Goal: Transaction & Acquisition: Book appointment/travel/reservation

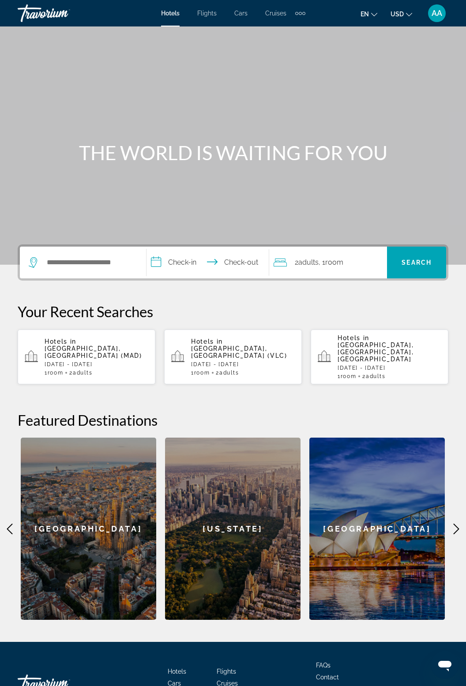
scroll to position [20, 0]
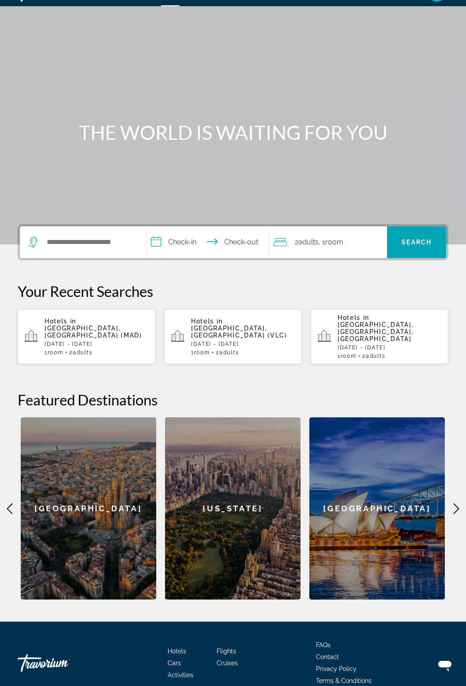
click at [181, 671] on span "Activities" at bounding box center [181, 674] width 26 height 7
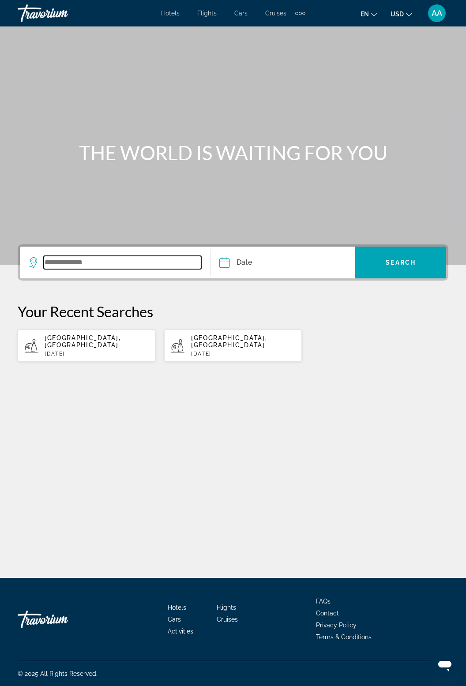
click at [80, 266] on input "Search widget" at bounding box center [122, 262] width 157 height 13
click at [70, 259] on input "Search widget" at bounding box center [122, 262] width 157 height 13
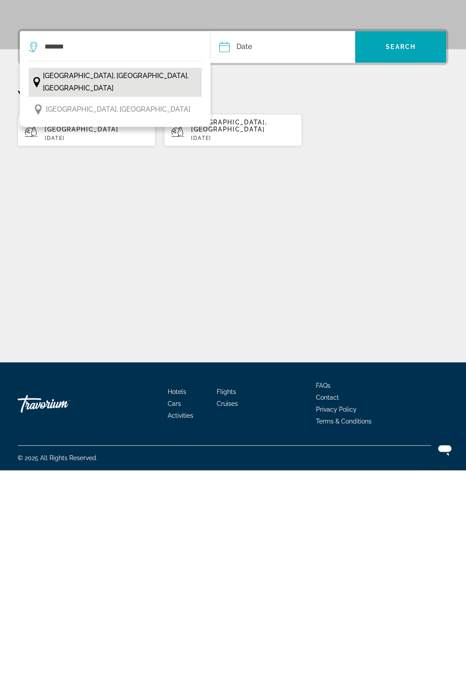
click at [124, 291] on span "[GEOGRAPHIC_DATA], [GEOGRAPHIC_DATA], [GEOGRAPHIC_DATA]" at bounding box center [120, 297] width 154 height 25
type input "**********"
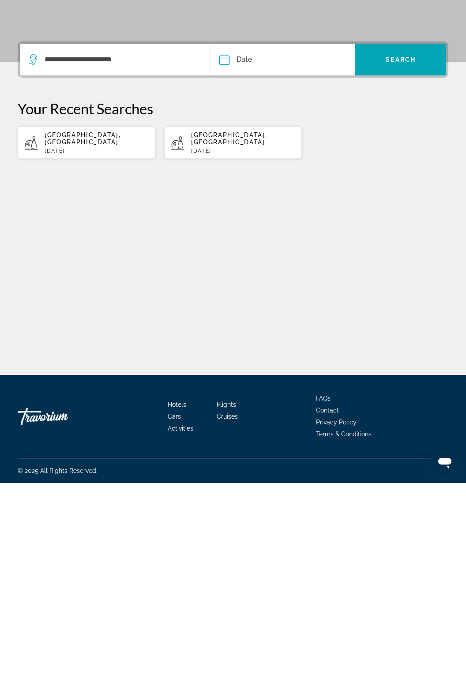
click at [239, 255] on input "Date" at bounding box center [252, 264] width 71 height 34
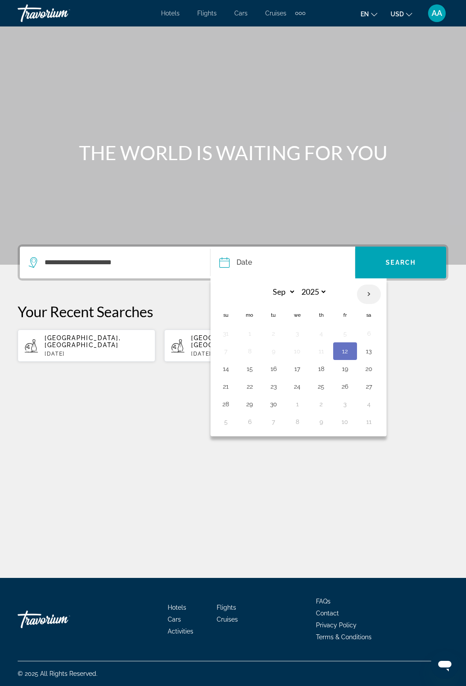
click at [371, 294] on th "Next month" at bounding box center [369, 294] width 24 height 19
select select "*"
click at [325, 401] on button "30" at bounding box center [321, 404] width 14 height 12
type input "**********"
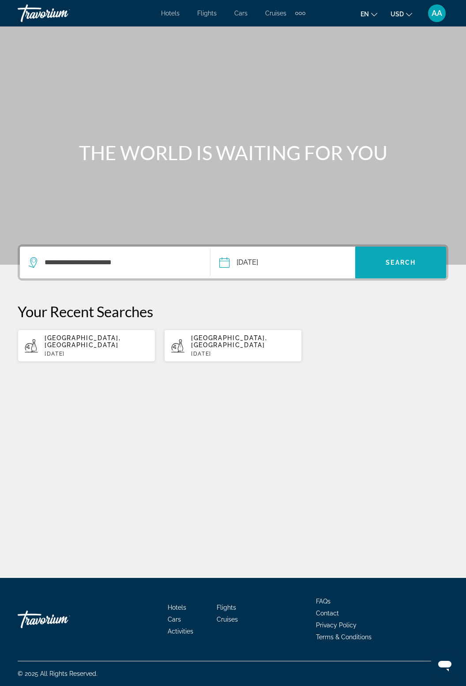
click at [398, 262] on span "Search" at bounding box center [401, 262] width 30 height 7
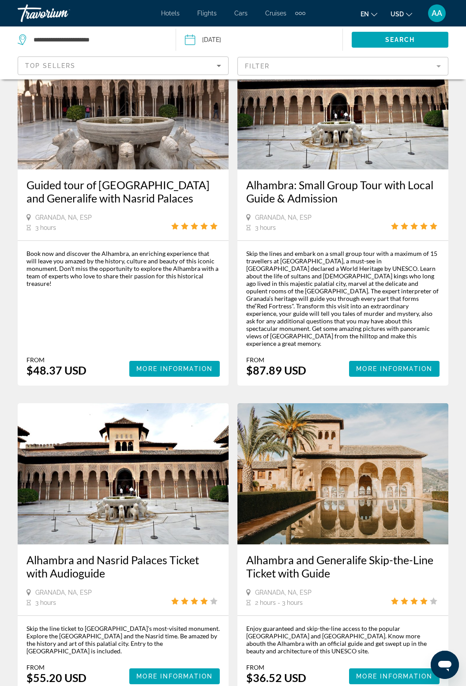
scroll to position [1536, 0]
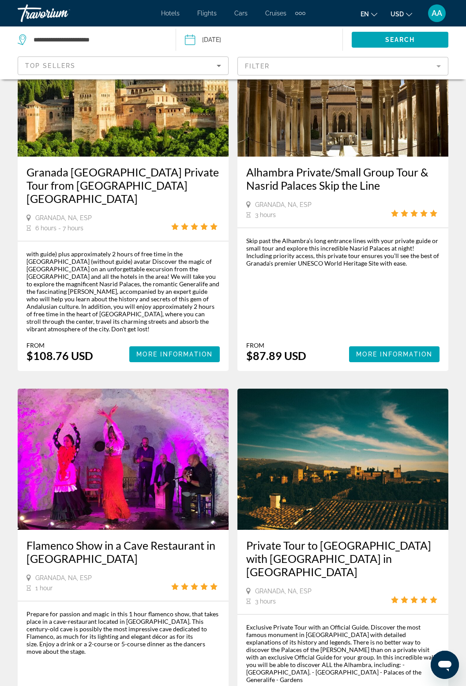
scroll to position [1641, 0]
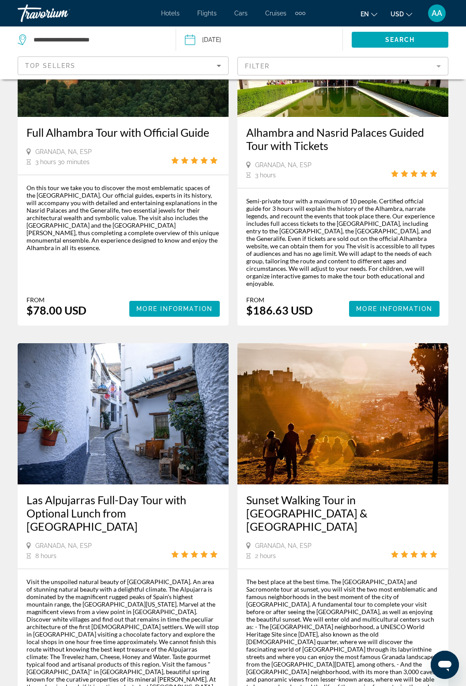
scroll to position [1744, 0]
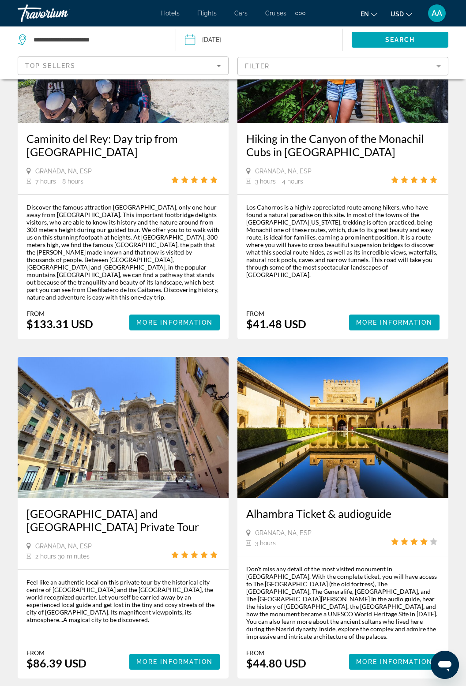
scroll to position [1744, 0]
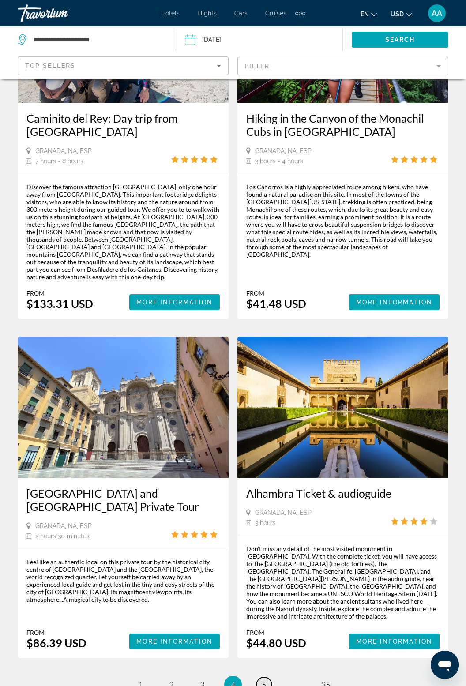
click at [263, 680] on span "5" at bounding box center [264, 685] width 4 height 10
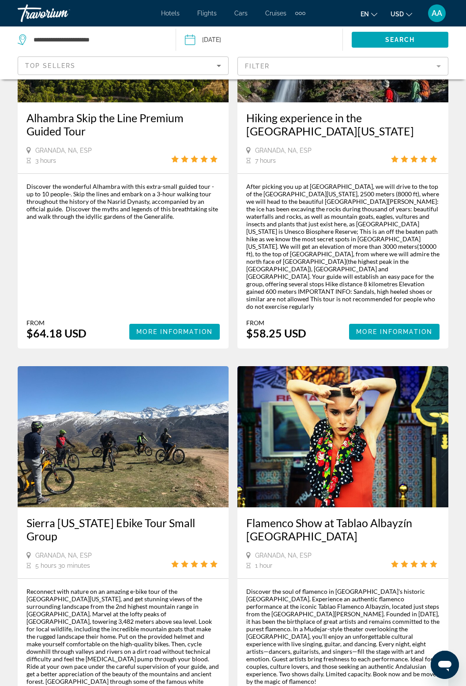
scroll to position [1727, 0]
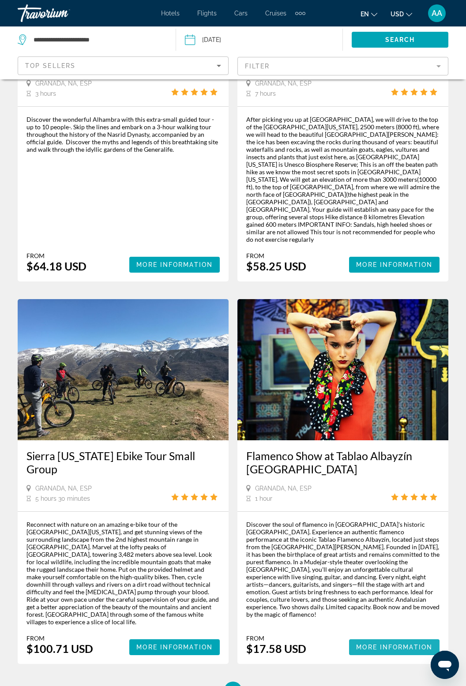
click at [364, 682] on ul "5 / 35 page 1 page ... page 4 You're on page 5 page 6 page ... page 35" at bounding box center [233, 691] width 431 height 18
click at [268, 683] on link "page 6" at bounding box center [263, 690] width 15 height 15
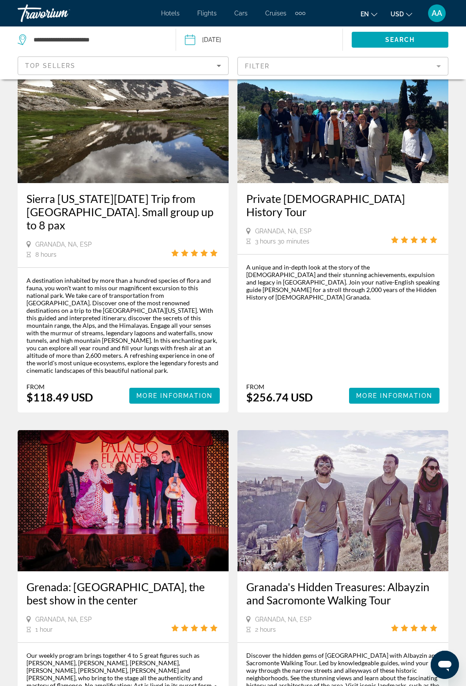
scroll to position [1645, 0]
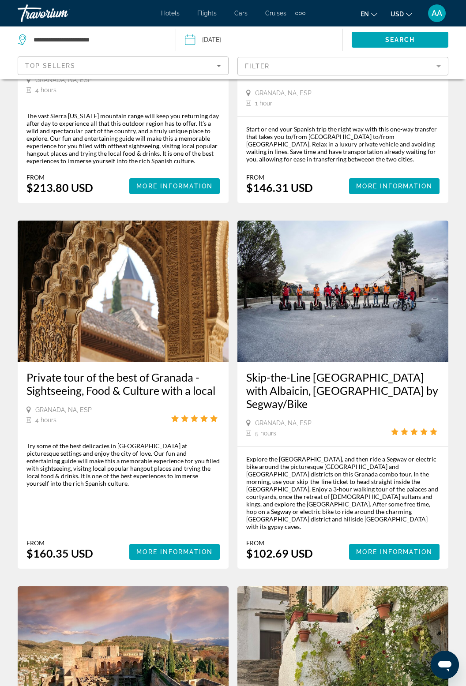
scroll to position [230, 0]
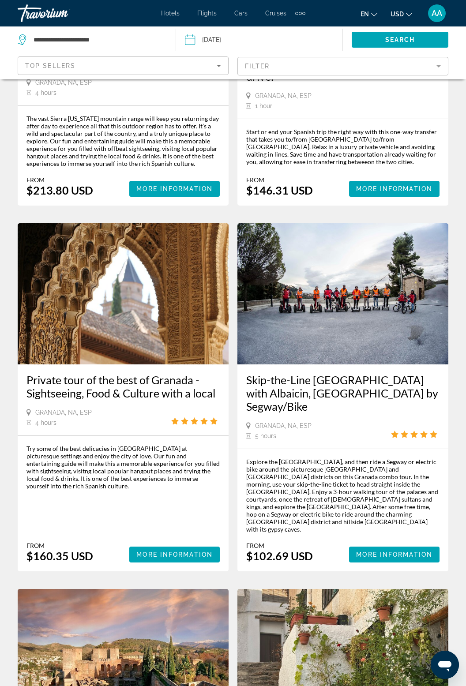
click at [142, 373] on h3 "Private tour of the best of Granada - Sightseeing, Food & Culture with a local" at bounding box center [122, 386] width 193 height 26
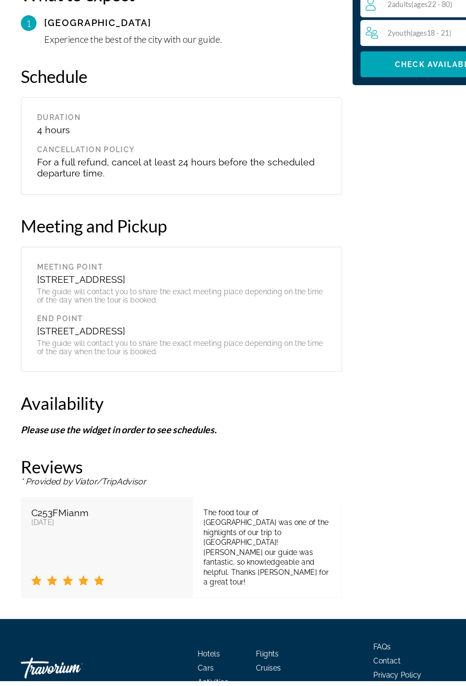
scroll to position [993, 0]
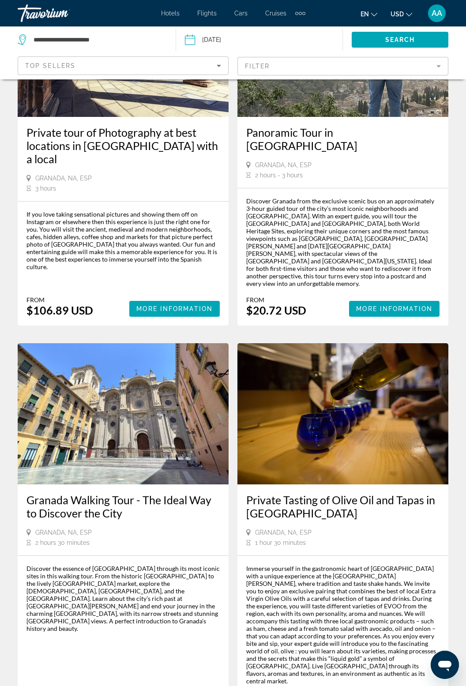
scroll to position [1677, 0]
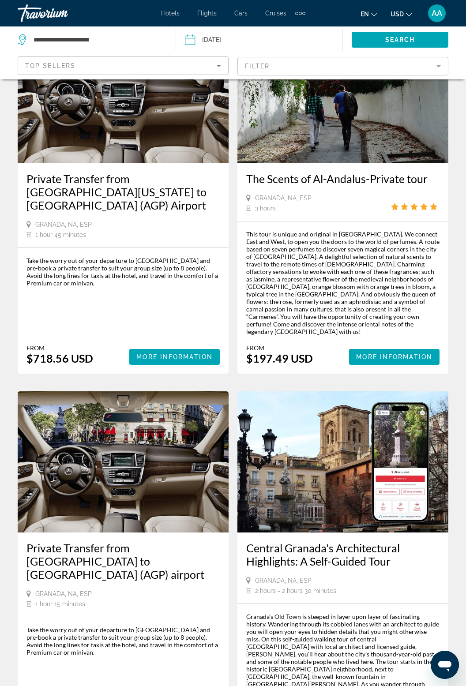
scroll to position [1705, 0]
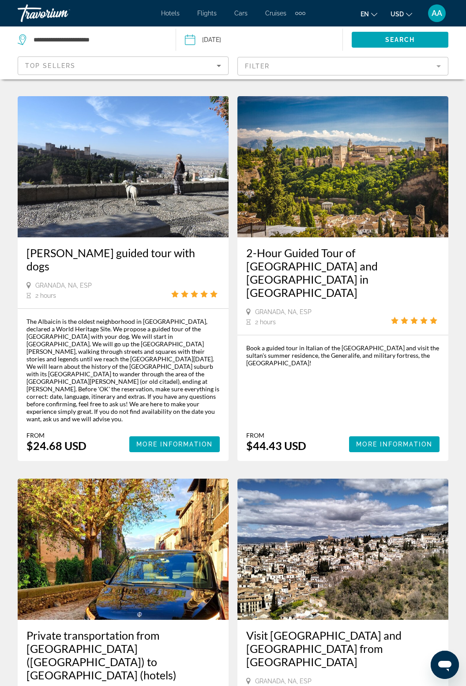
scroll to position [1668, 0]
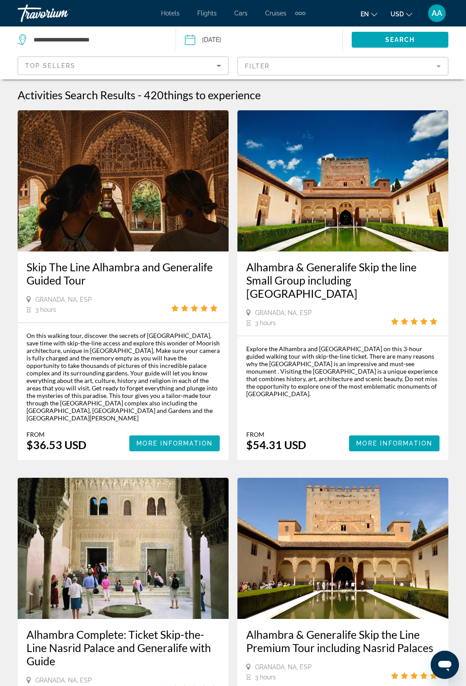
click at [172, 440] on span "More Information" at bounding box center [174, 443] width 76 height 7
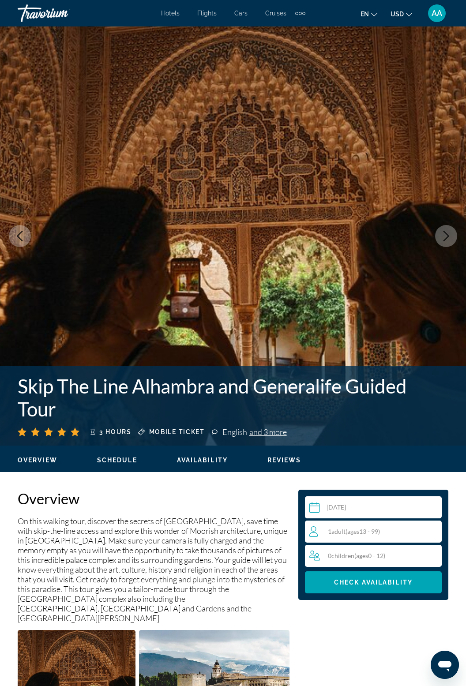
click at [152, 503] on h2 "Overview" at bounding box center [154, 499] width 272 height 18
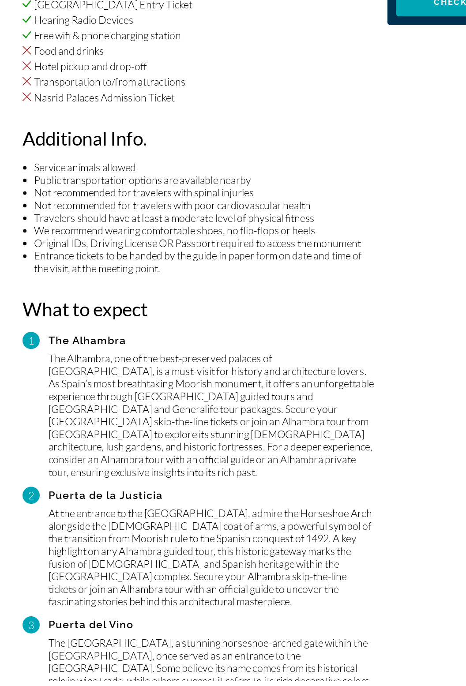
scroll to position [866, 0]
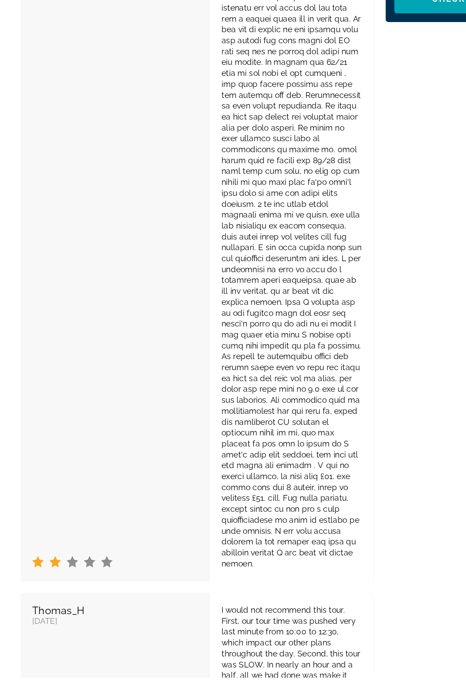
scroll to position [2902, 0]
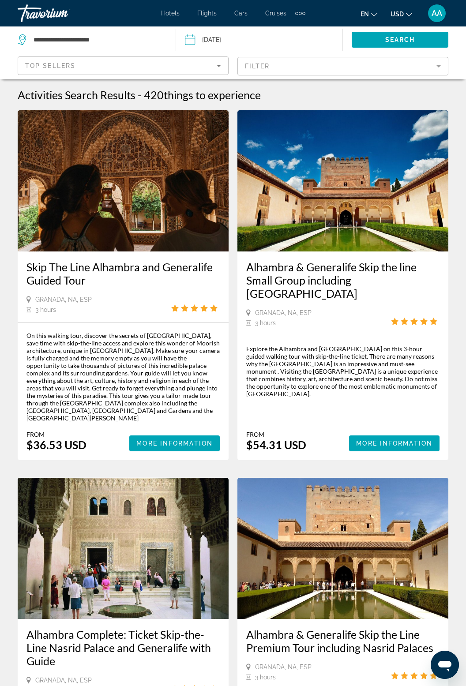
click at [349, 233] on img "Main content" at bounding box center [342, 180] width 211 height 141
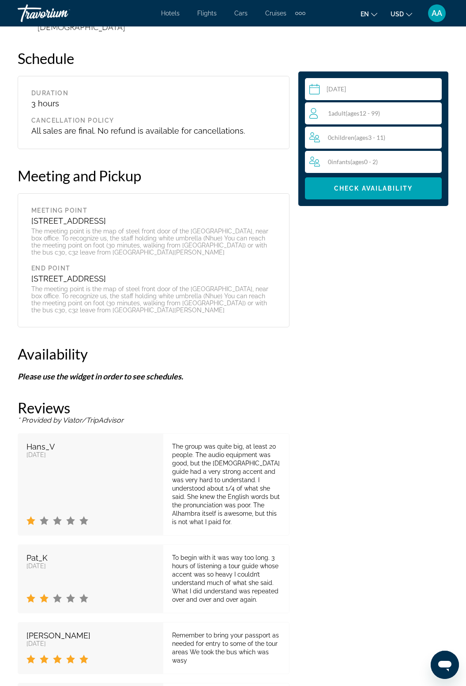
scroll to position [1433, 0]
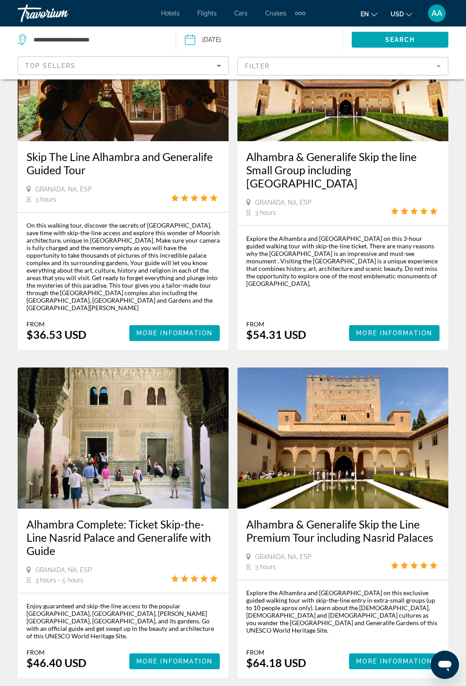
scroll to position [110, 0]
click at [152, 452] on img "Main content" at bounding box center [123, 437] width 211 height 141
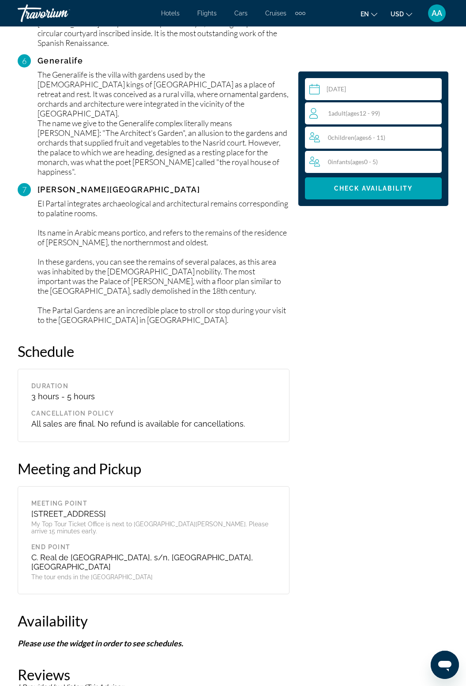
scroll to position [1608, 0]
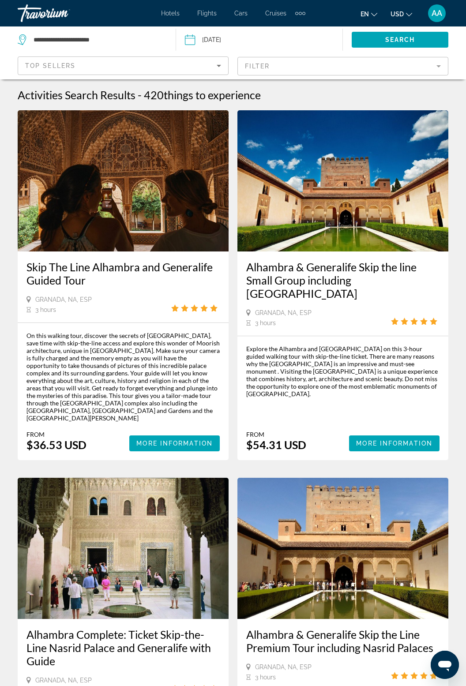
click at [165, 204] on img "Main content" at bounding box center [123, 180] width 211 height 141
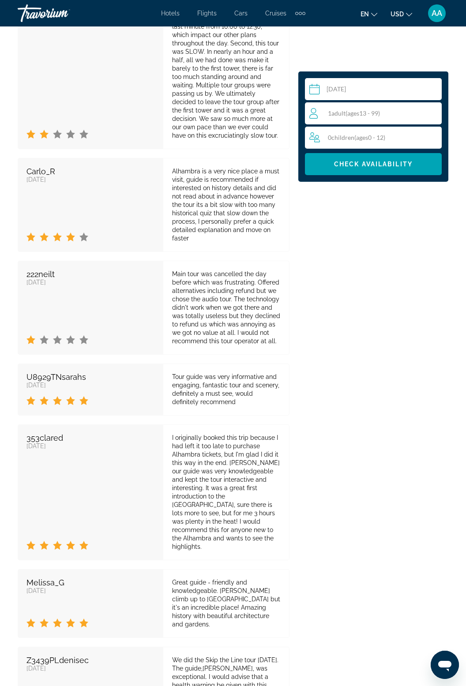
scroll to position [3577, 0]
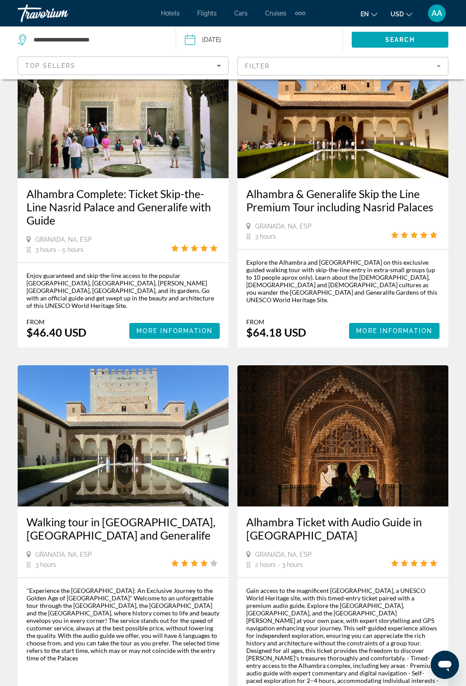
scroll to position [461, 0]
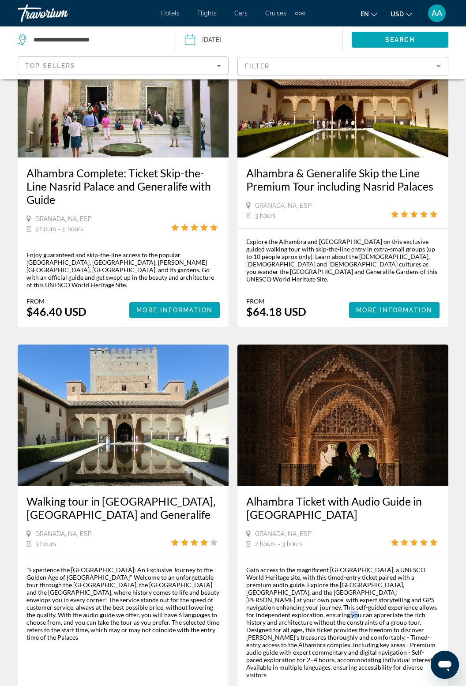
click at [426, 423] on img "Main content" at bounding box center [342, 415] width 211 height 141
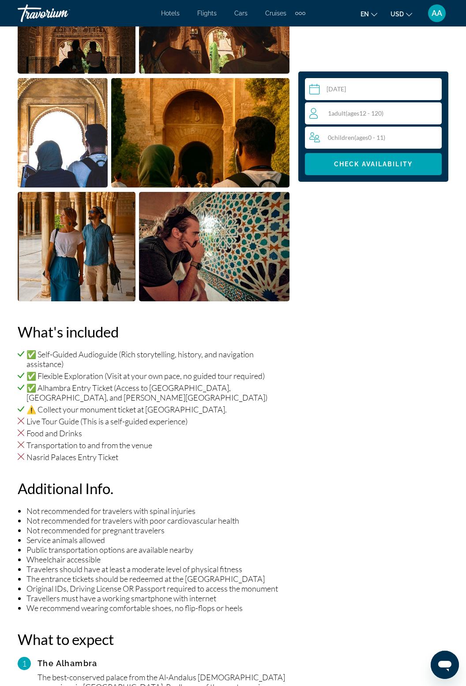
scroll to position [682, 0]
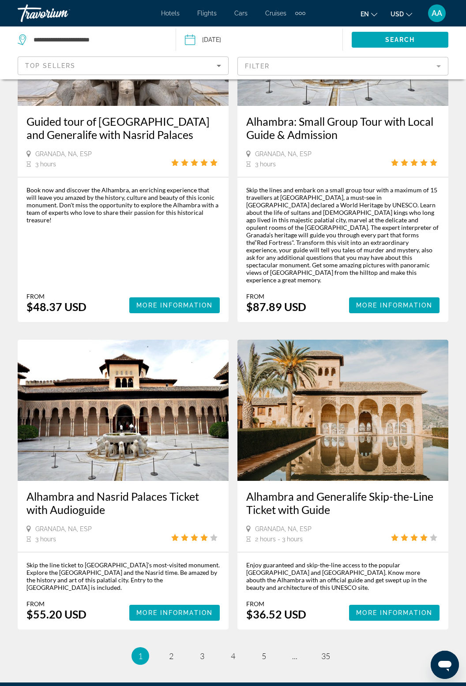
scroll to position [1599, 0]
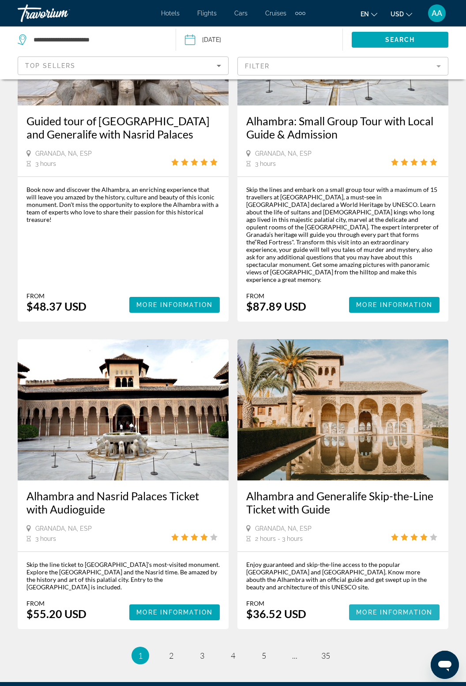
click at [408, 602] on span "Main content" at bounding box center [394, 612] width 90 height 21
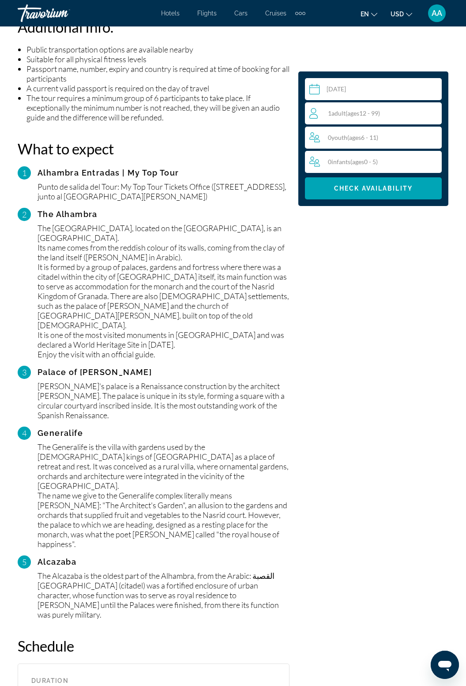
scroll to position [1260, 0]
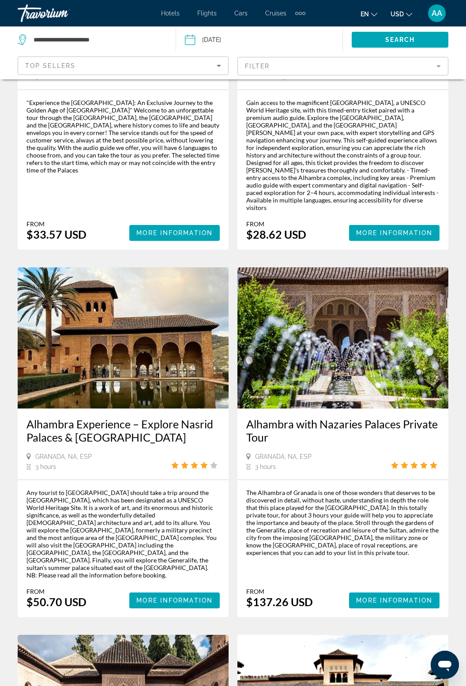
scroll to position [932, 0]
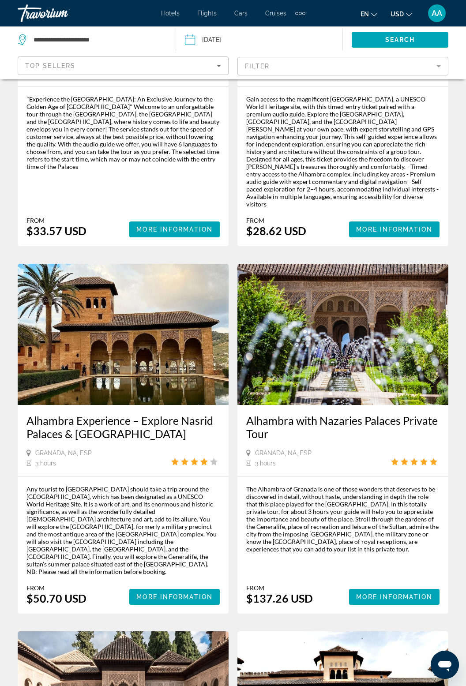
click at [142, 320] on img "Main content" at bounding box center [123, 334] width 211 height 141
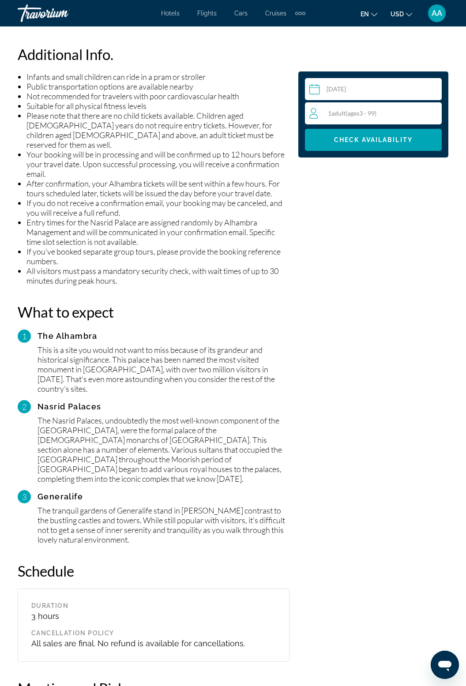
scroll to position [1033, 0]
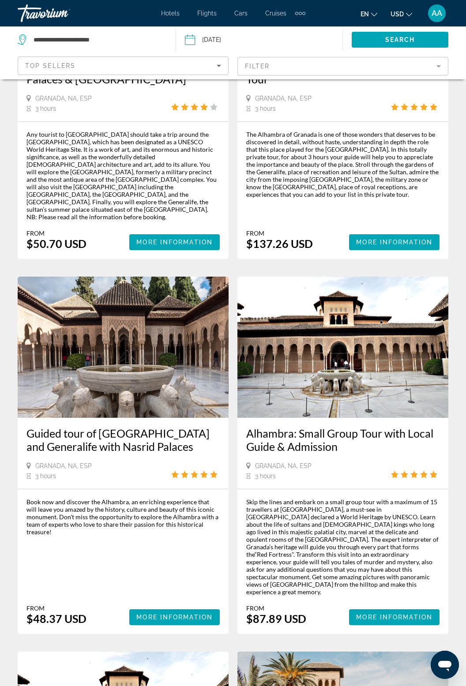
scroll to position [1290, 0]
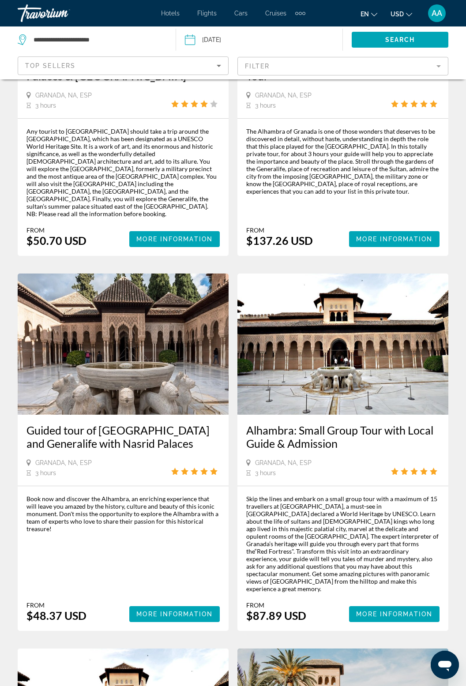
click at [370, 323] on img "Main content" at bounding box center [342, 344] width 211 height 141
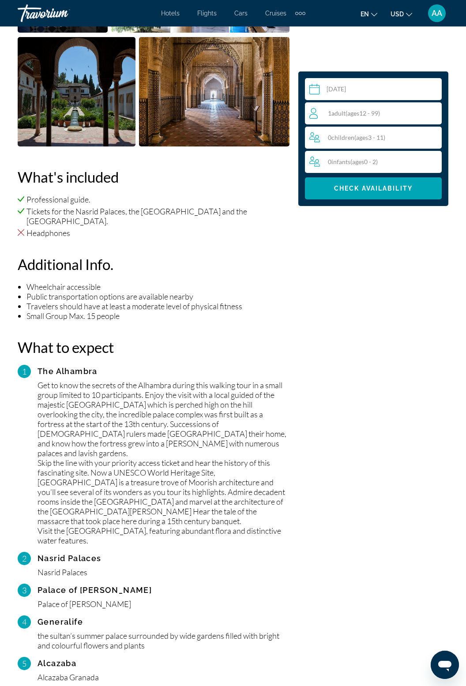
scroll to position [967, 0]
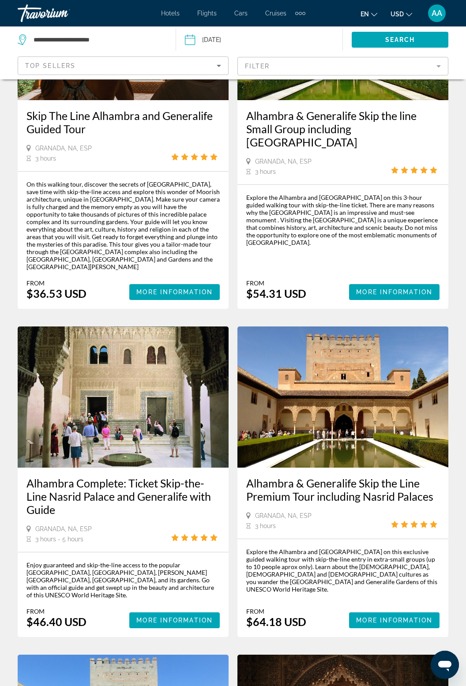
scroll to position [154, 0]
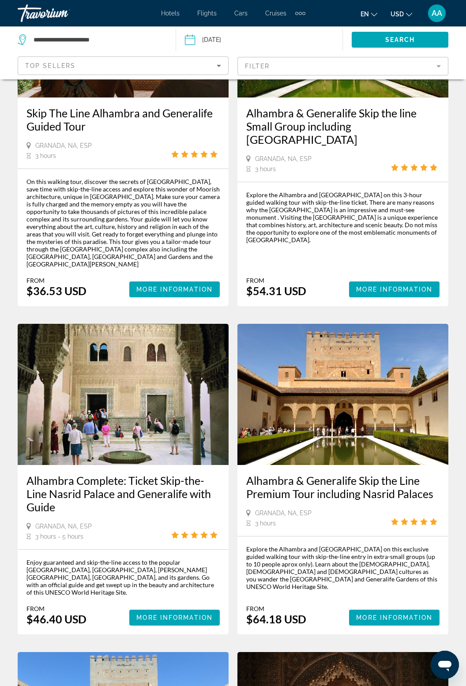
click at [154, 438] on img "Main content" at bounding box center [123, 394] width 211 height 141
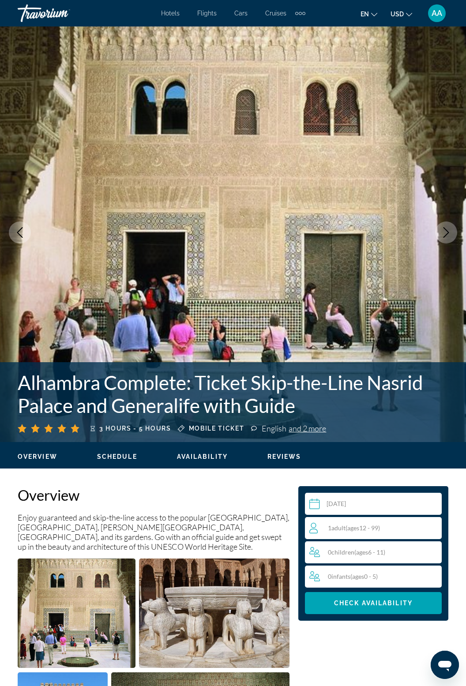
scroll to position [1, 0]
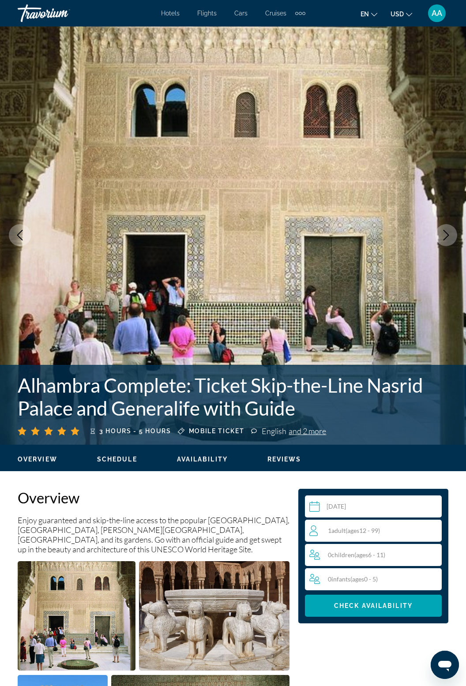
click at [394, 528] on div "1 Adult Adults ( ages 12 - 99)" at bounding box center [375, 530] width 132 height 11
click at [435, 526] on icon "Increment adults" at bounding box center [433, 530] width 8 height 11
click at [417, 602] on span "Main content" at bounding box center [373, 605] width 137 height 21
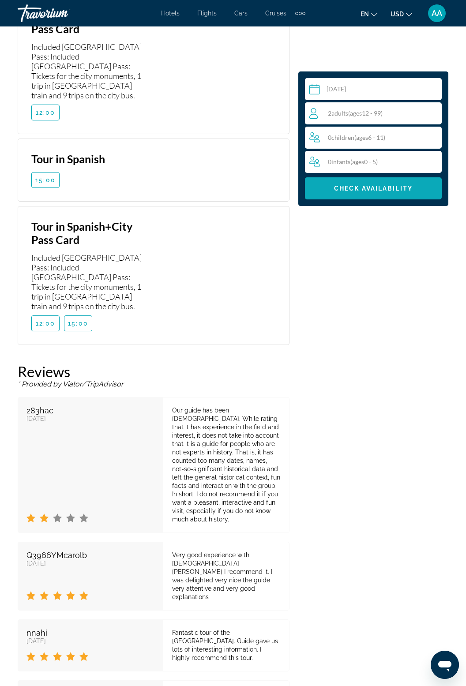
scroll to position [2493, 0]
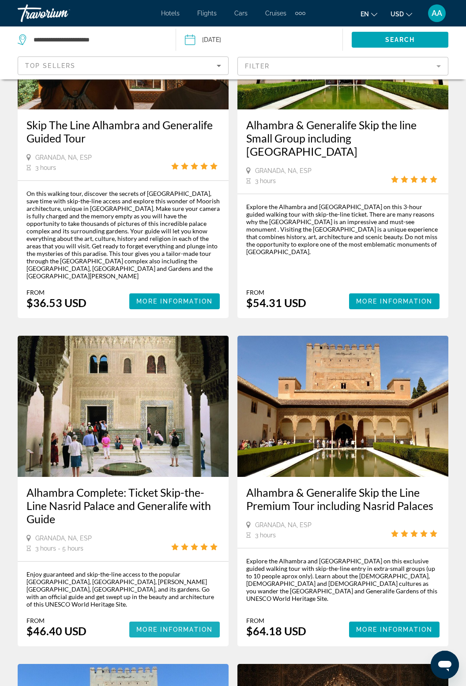
scroll to position [141, 0]
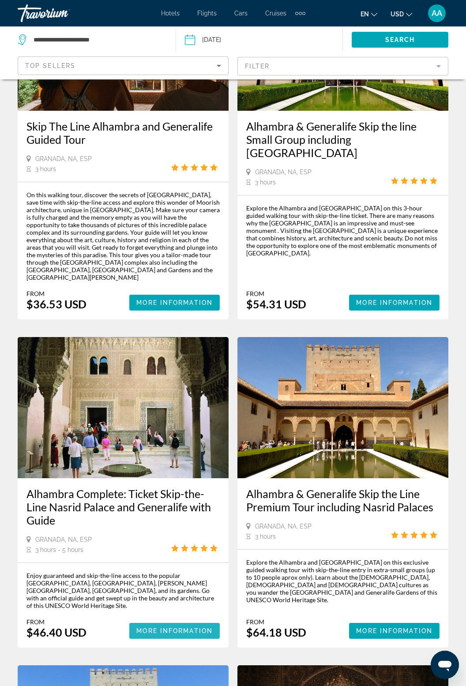
click at [191, 627] on span "More Information" at bounding box center [174, 630] width 76 height 7
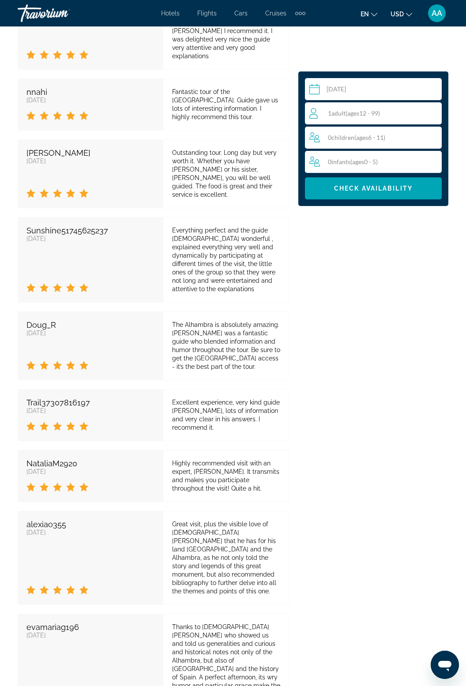
scroll to position [2437, 0]
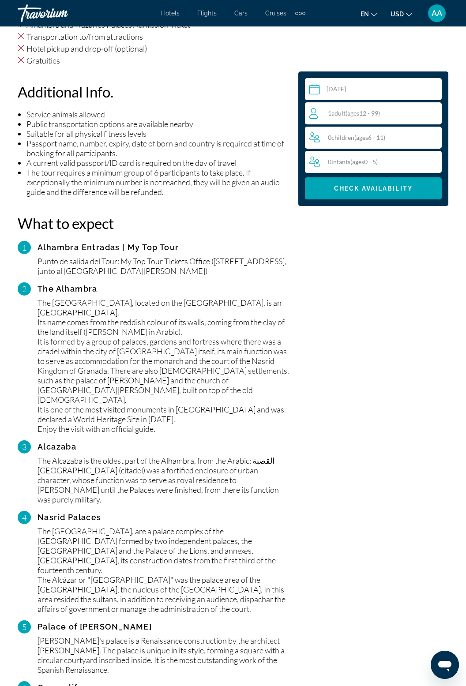
scroll to position [966, 0]
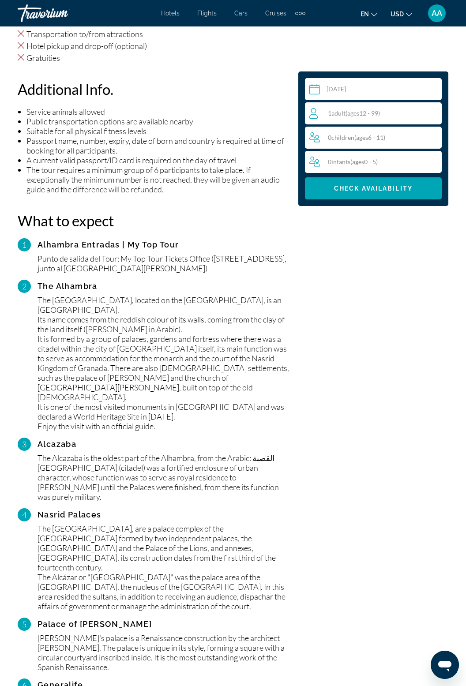
click at [396, 112] on div "1 Adult Adults ( ages 12 - 99)" at bounding box center [375, 113] width 132 height 11
click at [421, 114] on div "1 Adult Adults ( ages 12 - 99) min : 1, max : 15" at bounding box center [375, 113] width 132 height 14
click at [431, 109] on icon "Increment adults" at bounding box center [433, 113] width 8 height 11
click at [392, 197] on span "Main content" at bounding box center [373, 188] width 137 height 21
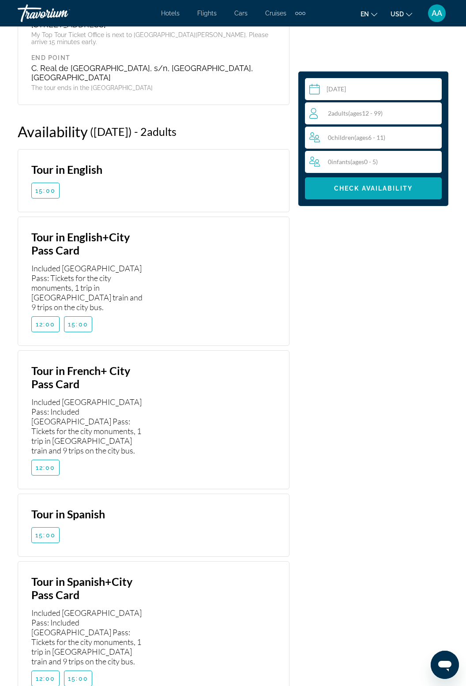
scroll to position [2081, 0]
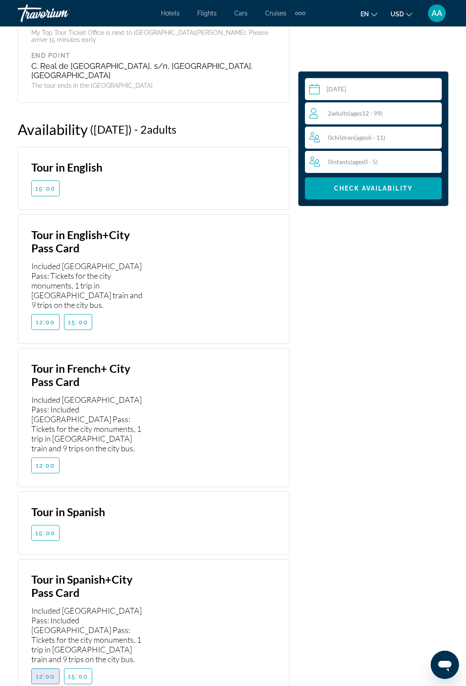
click at [39, 673] on span "12:00" at bounding box center [46, 676] width 20 height 7
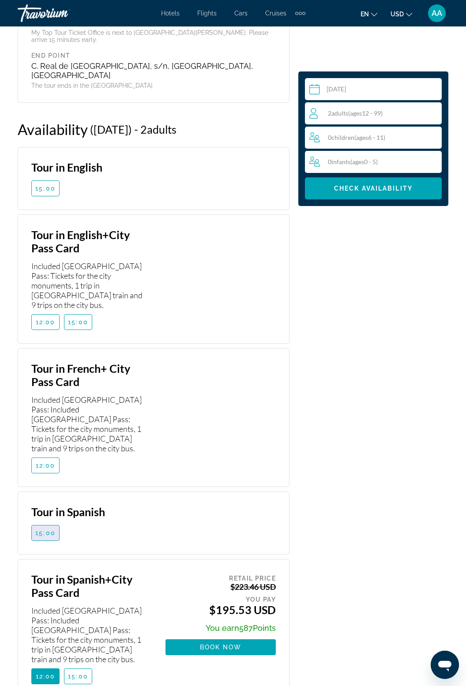
click at [50, 522] on span "Main content" at bounding box center [45, 532] width 27 height 21
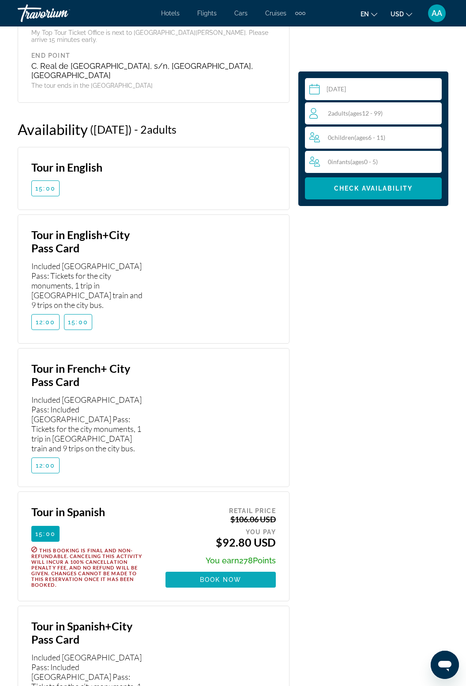
click at [234, 569] on span "Main content" at bounding box center [220, 579] width 110 height 21
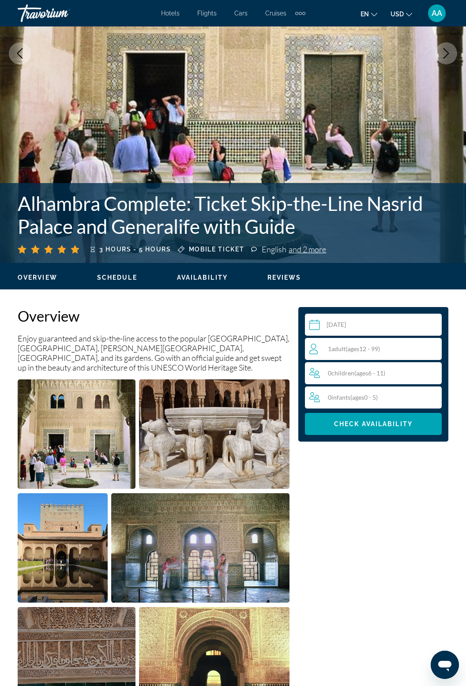
scroll to position [184, 0]
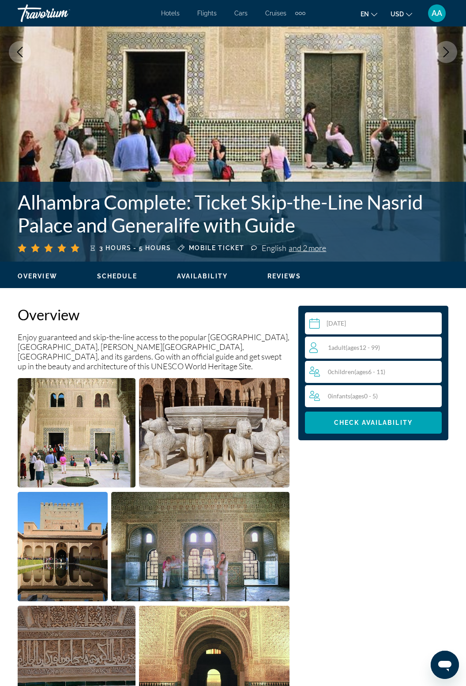
click at [386, 348] on div "1 Adult Adults ( ages 12 - 99)" at bounding box center [375, 347] width 132 height 11
click at [435, 335] on input "Main content" at bounding box center [375, 324] width 140 height 25
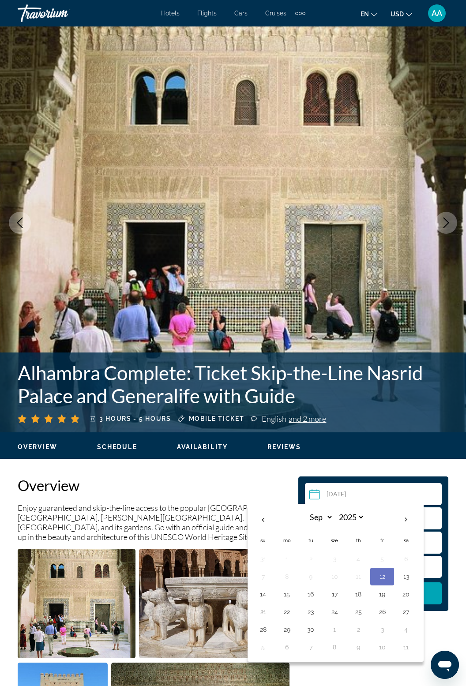
scroll to position [21, 0]
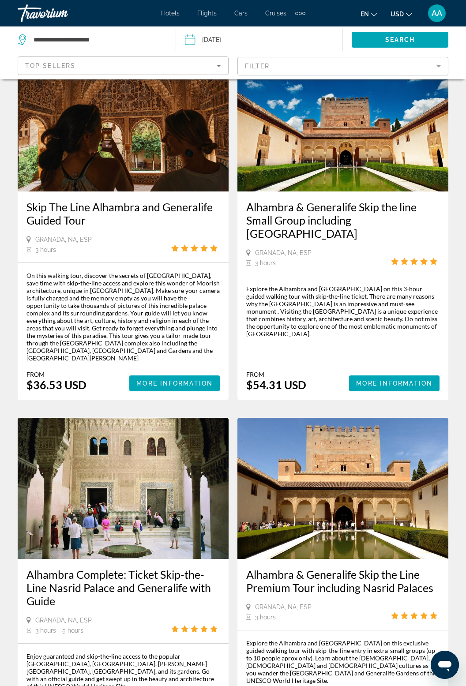
scroll to position [59, 0]
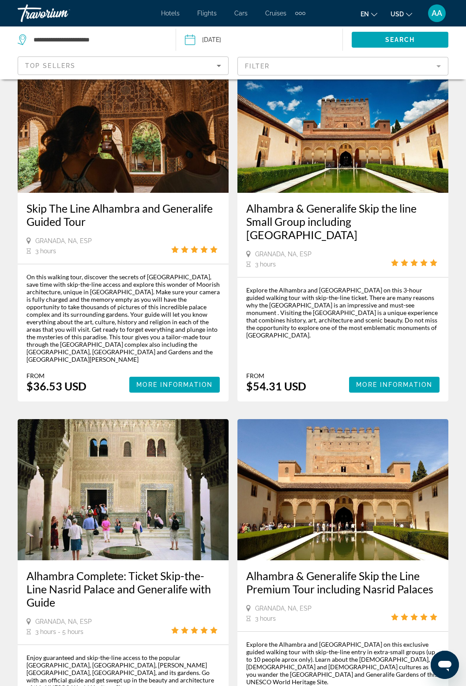
click at [350, 179] on img "Main content" at bounding box center [342, 122] width 211 height 141
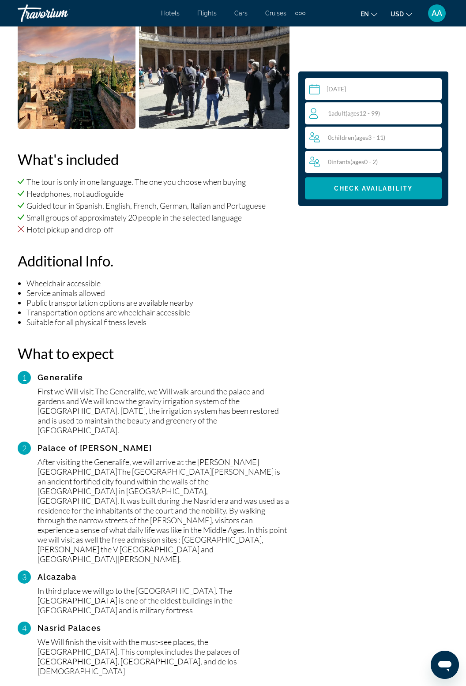
scroll to position [790, 0]
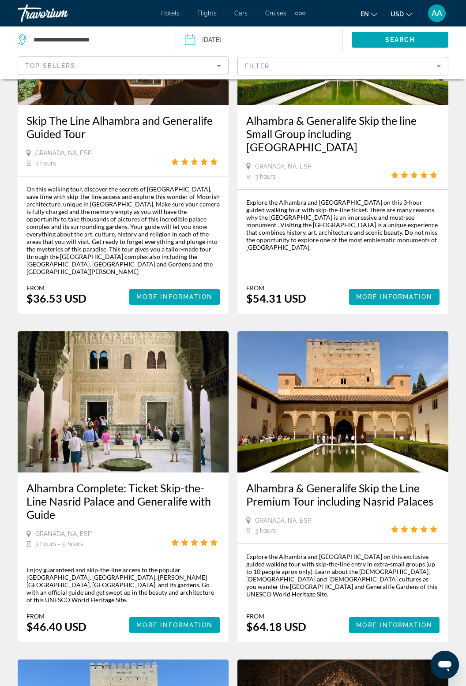
scroll to position [148, 0]
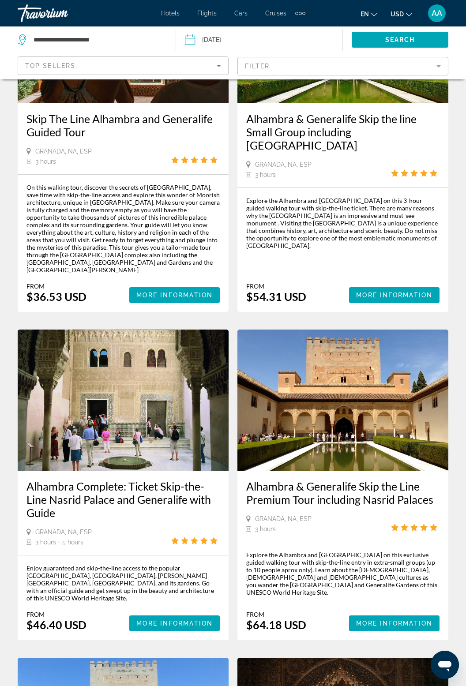
click at [171, 435] on img "Main content" at bounding box center [123, 400] width 211 height 141
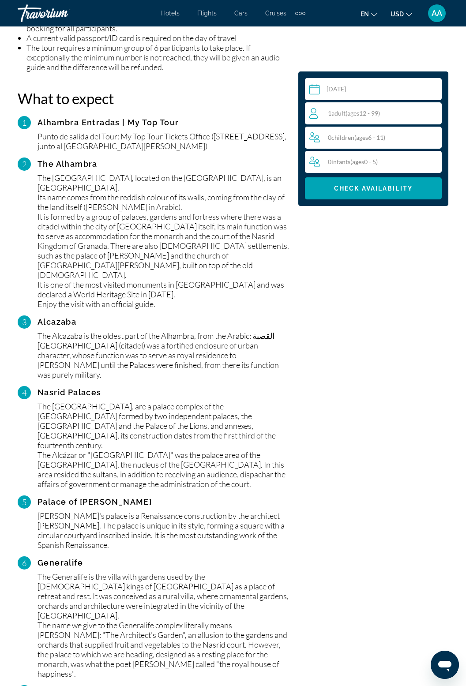
scroll to position [1087, 0]
click at [70, 161] on div "The Alhambra" at bounding box center [163, 165] width 252 height 9
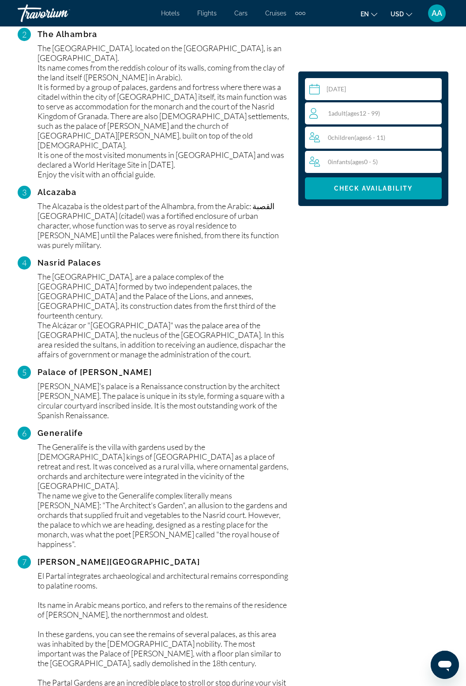
scroll to position [1170, 0]
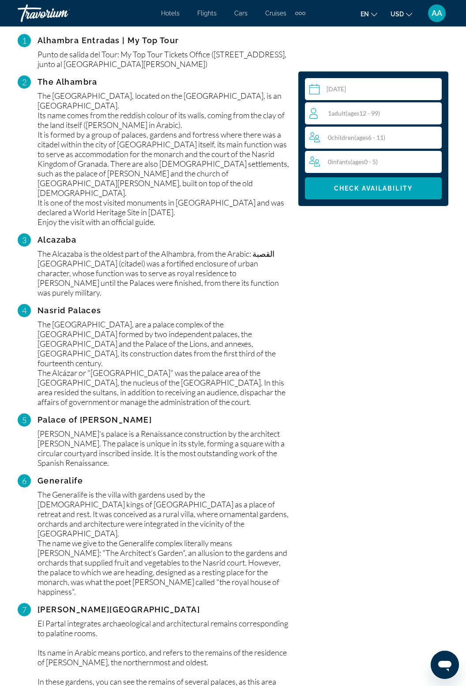
click at [408, 507] on div "Select a date Oct 30, 2025 Sep *** *** *** *** *** *** *** *** *** *** *** *** …" at bounding box center [373, 667] width 159 height 2694
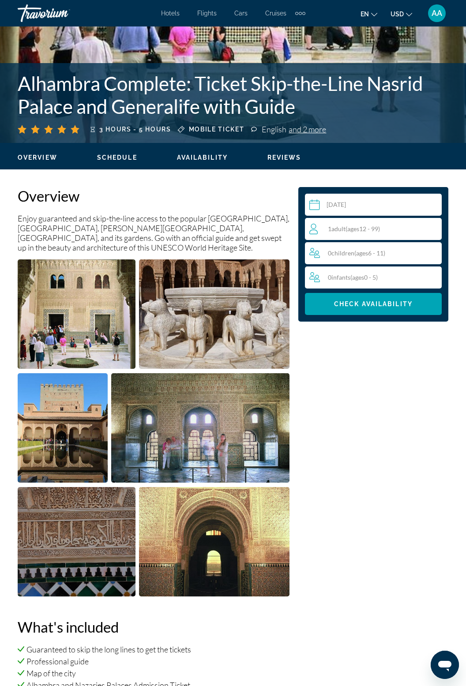
scroll to position [302, 0]
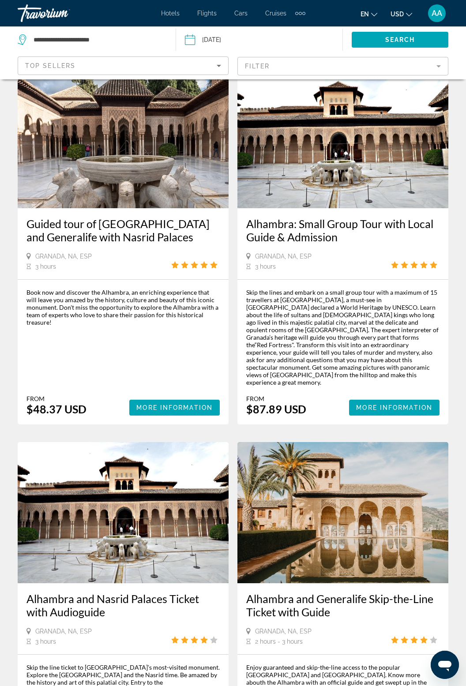
scroll to position [1606, 0]
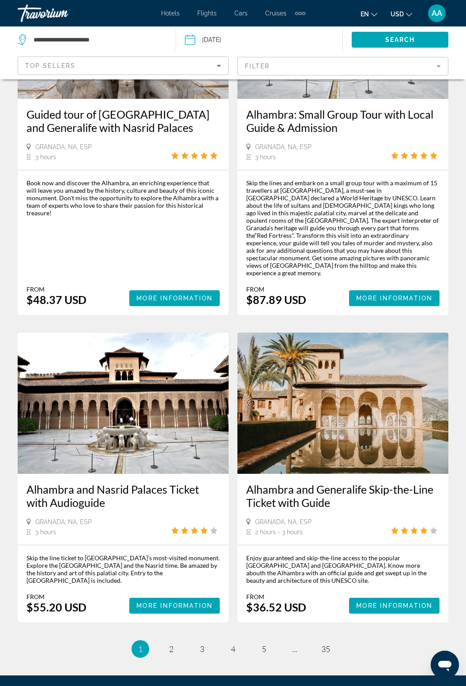
click at [178, 640] on ul "1 / 35 You're on page 1 page 2 page 3 page 4 page 5 page ... page 35" at bounding box center [233, 649] width 431 height 18
click at [168, 641] on link "page 2" at bounding box center [171, 648] width 15 height 15
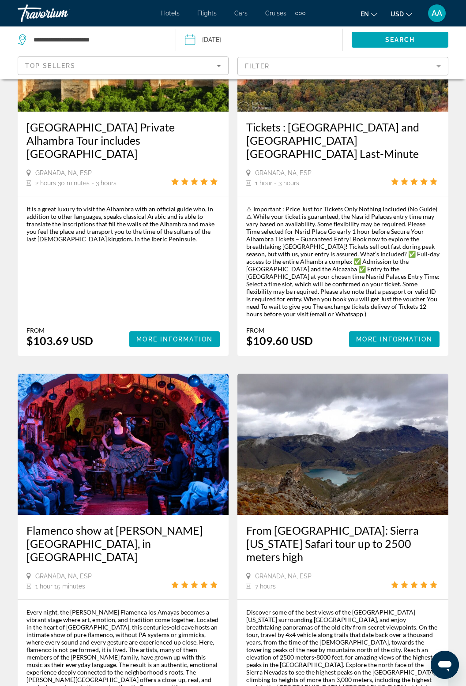
scroll to position [864, 0]
click at [176, 420] on img "Main content" at bounding box center [123, 444] width 211 height 141
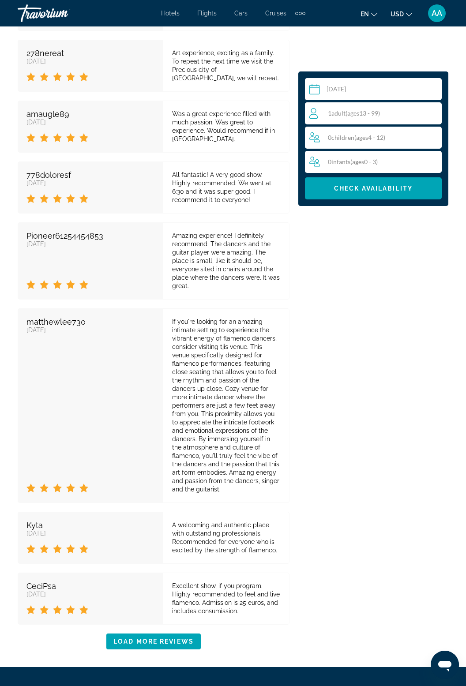
scroll to position [1836, 0]
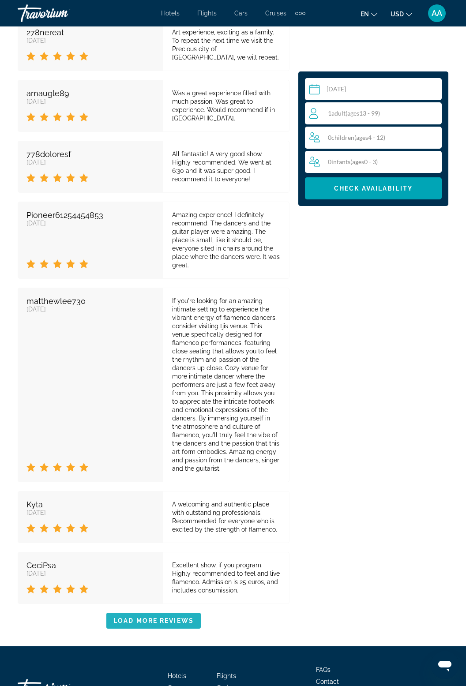
click at [195, 610] on span "Main content" at bounding box center [153, 620] width 94 height 21
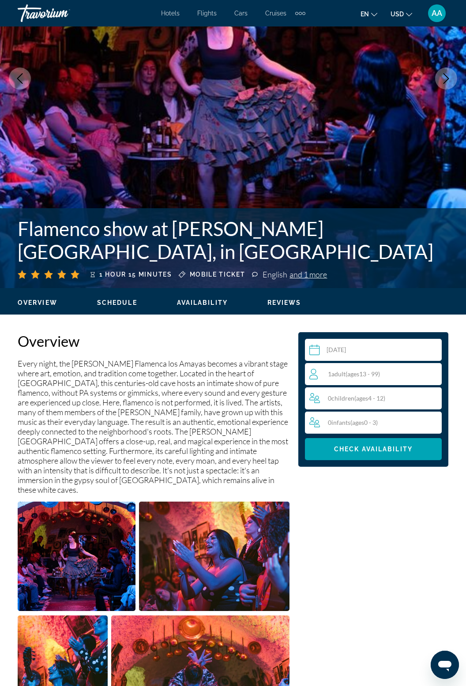
scroll to position [179, 0]
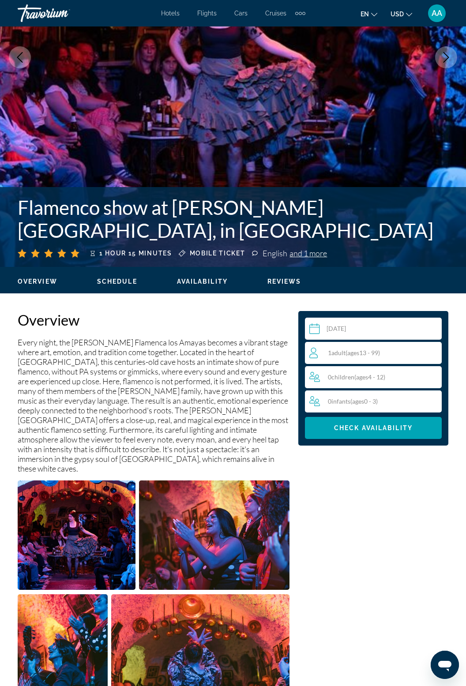
click at [400, 353] on div "1 Adult Adults ( ages 13 - 99)" at bounding box center [375, 353] width 132 height 11
click at [436, 351] on icon "Increment adults" at bounding box center [433, 352] width 8 height 11
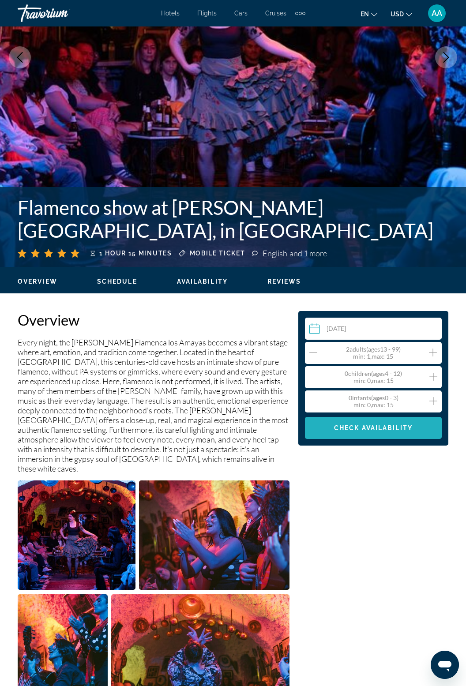
click at [416, 432] on span "Main content" at bounding box center [373, 427] width 137 height 21
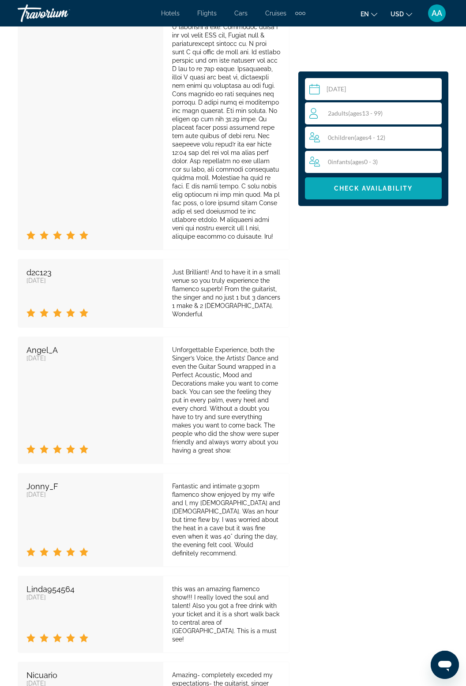
scroll to position [2940, 0]
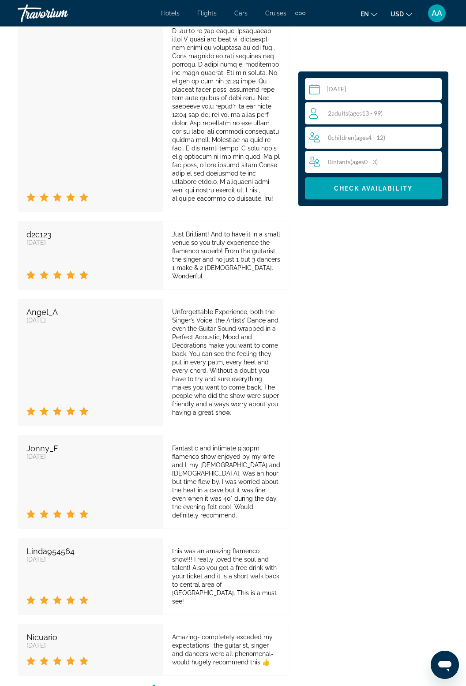
scroll to position [2968, 0]
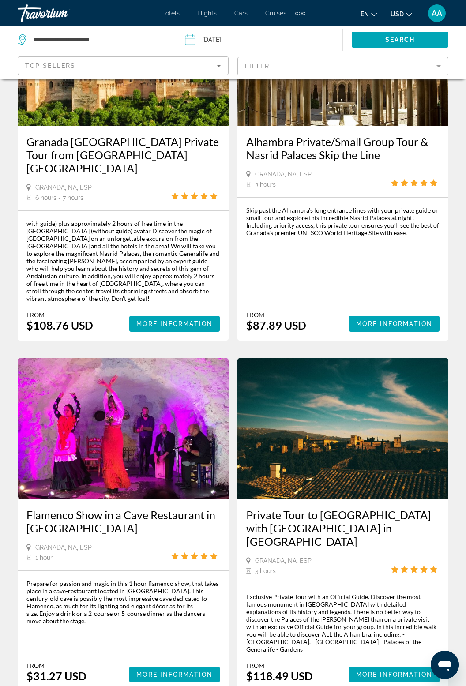
scroll to position [1675, 0]
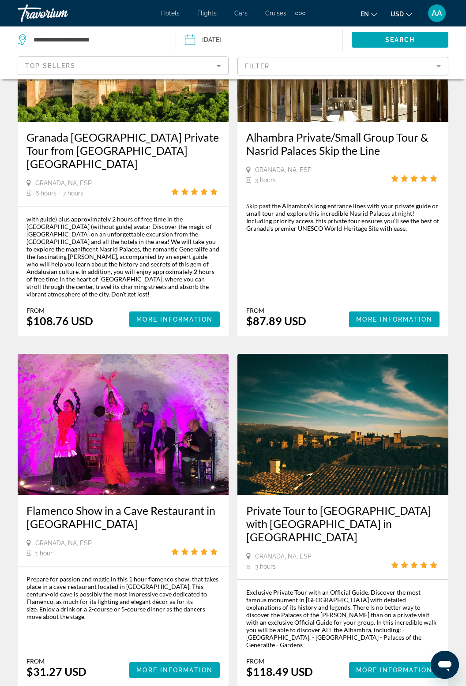
click at [179, 354] on img "Main content" at bounding box center [123, 424] width 211 height 141
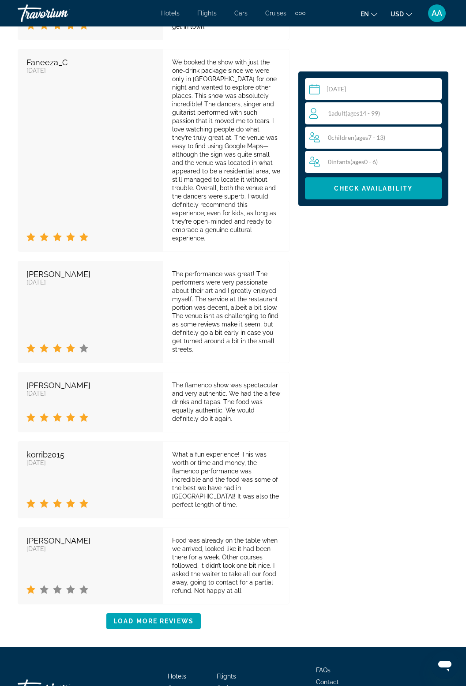
scroll to position [1988, 0]
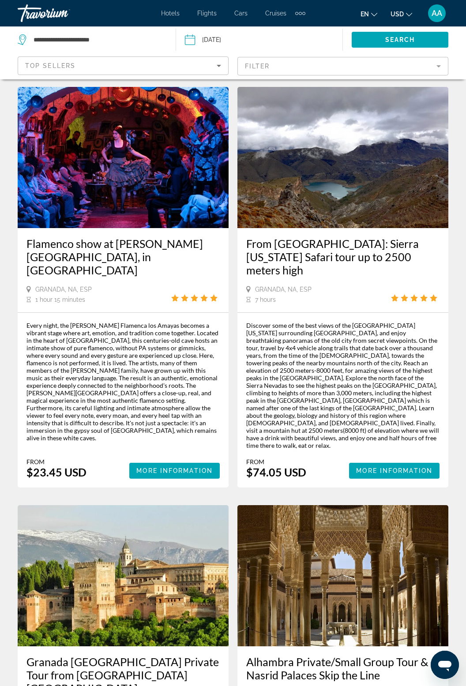
scroll to position [1109, 0]
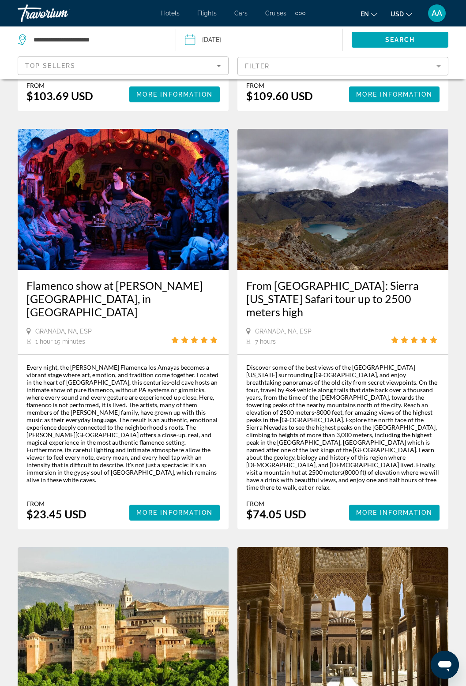
click at [116, 363] on div "Every night, the Cueva Flamenca los Amayas becomes a vibrant stage where art, e…" at bounding box center [122, 423] width 193 height 120
click at [180, 502] on span "Main content" at bounding box center [174, 512] width 90 height 21
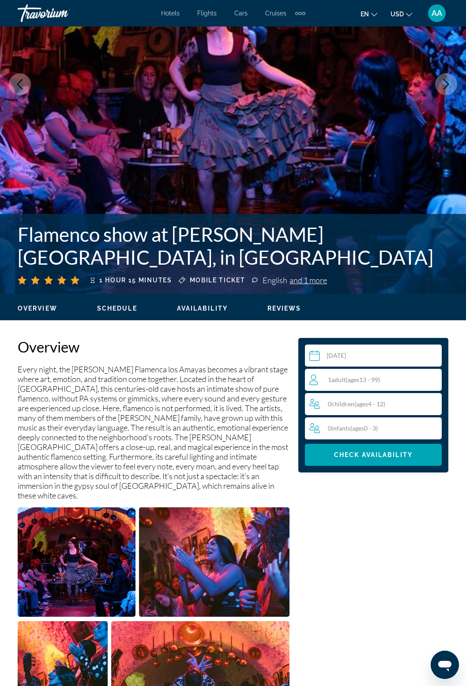
scroll to position [157, 0]
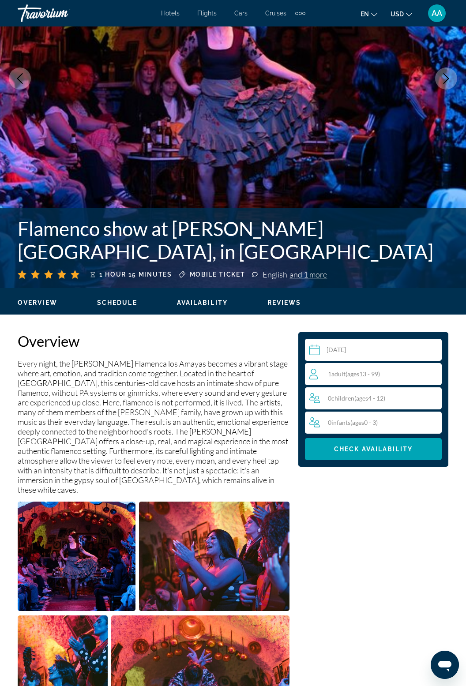
click at [401, 374] on div "1 Adult Adults ( ages 13 - 99)" at bounding box center [375, 374] width 132 height 11
click at [432, 374] on icon "Increment adults" at bounding box center [433, 373] width 8 height 11
click at [411, 446] on span "Check Availability" at bounding box center [373, 449] width 79 height 7
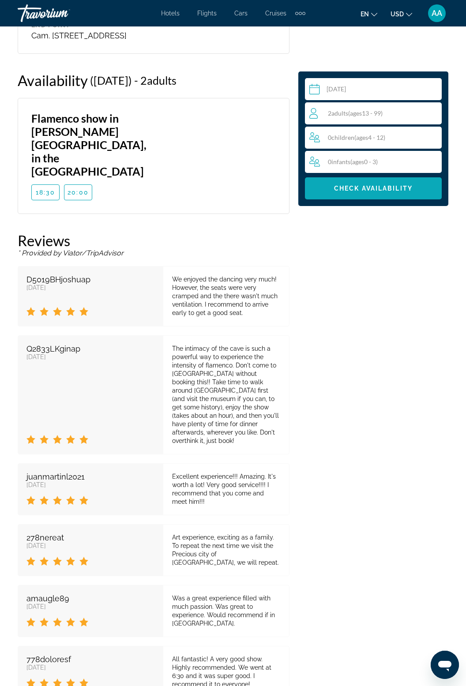
scroll to position [1445, 0]
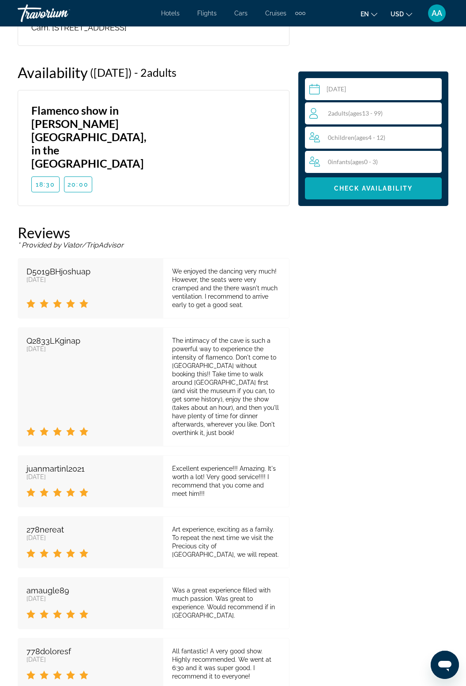
click at [390, 191] on span "Check Availability" at bounding box center [373, 188] width 79 height 7
click at [367, 186] on span "Check Availability" at bounding box center [373, 188] width 79 height 7
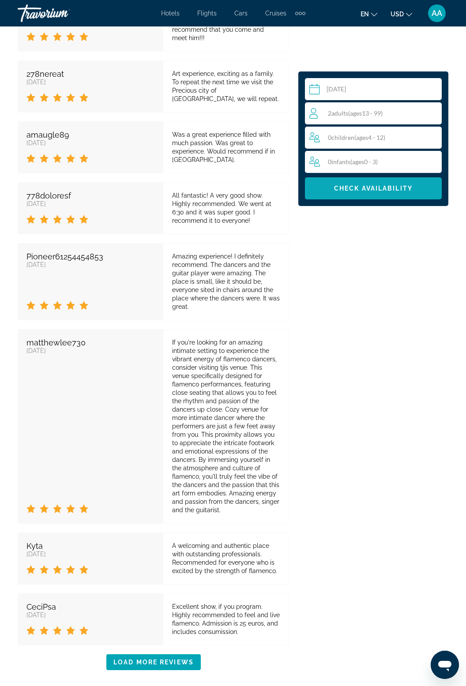
scroll to position [1915, 0]
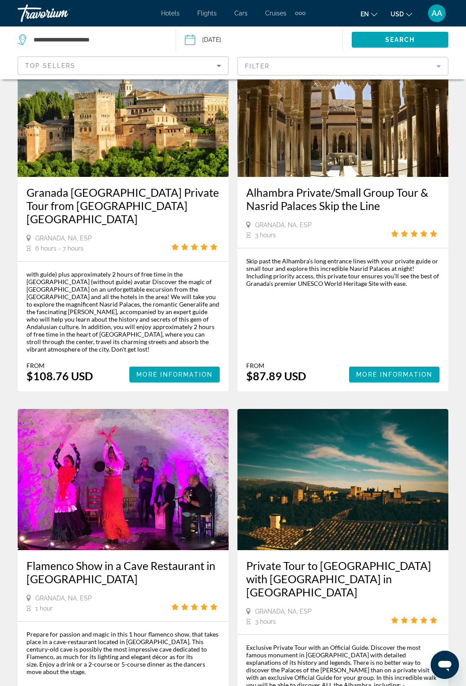
scroll to position [1675, 0]
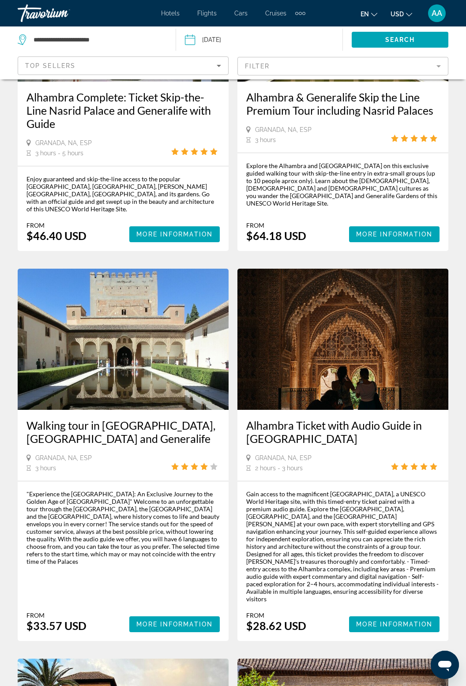
scroll to position [540, 0]
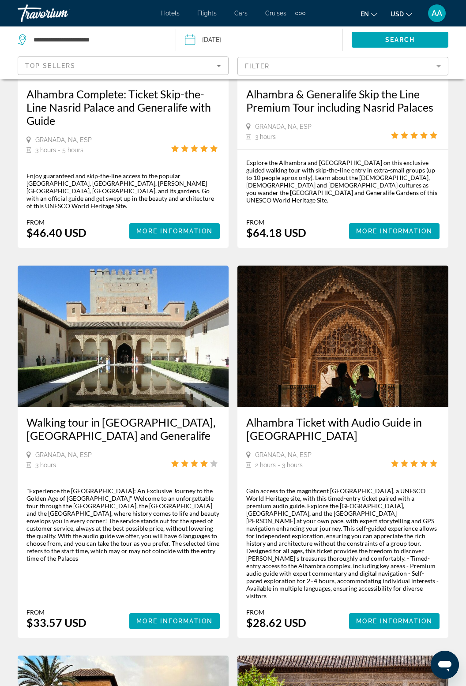
click at [388, 303] on img "Main content" at bounding box center [342, 336] width 211 height 141
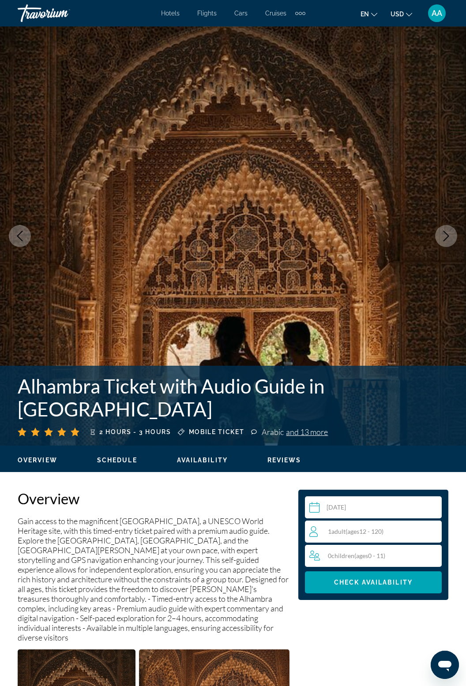
click at [451, 236] on icon "Next image" at bounding box center [446, 236] width 11 height 11
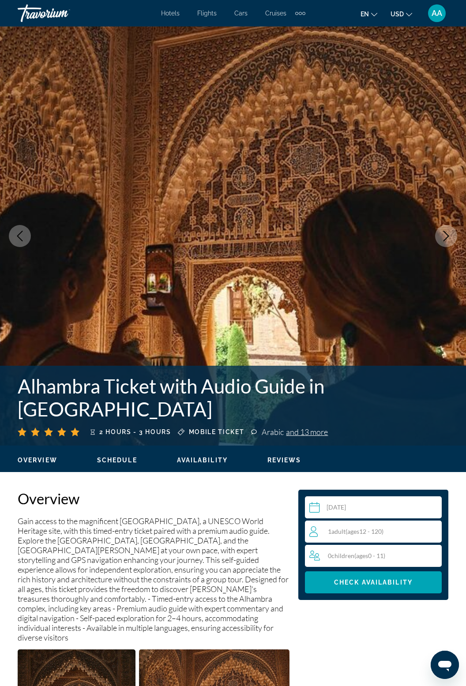
click at [453, 238] on button "Next image" at bounding box center [446, 236] width 22 height 22
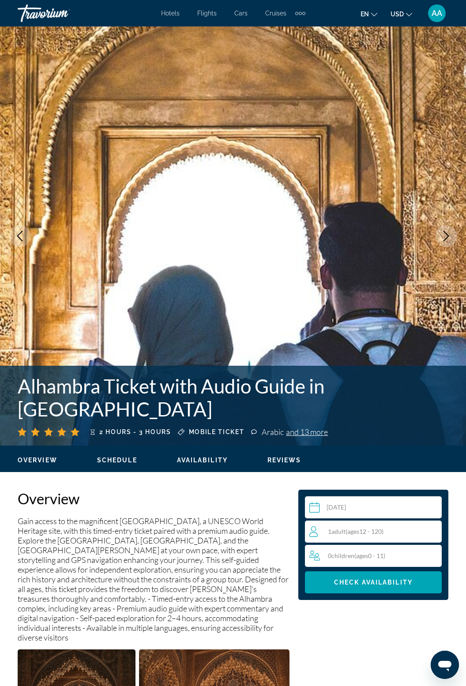
click at [442, 239] on icon "Next image" at bounding box center [446, 236] width 11 height 11
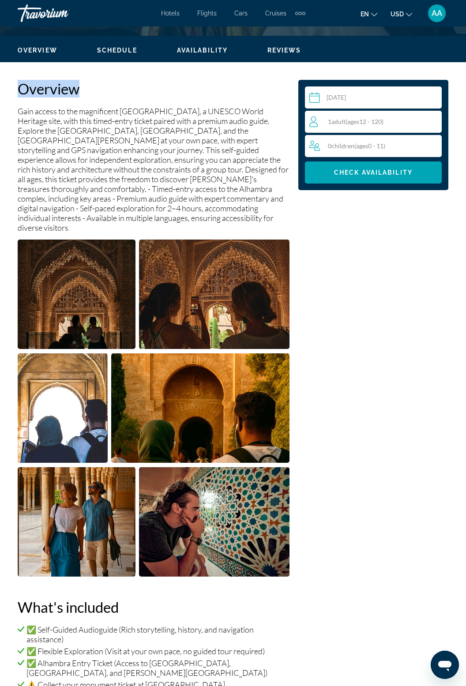
scroll to position [395, 0]
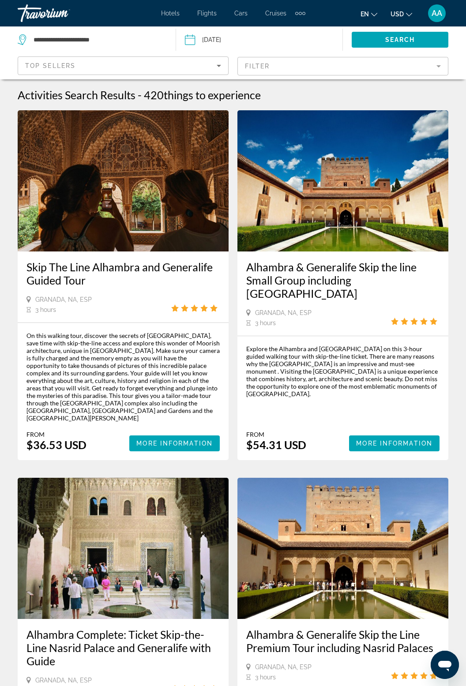
click at [375, 216] on img "Main content" at bounding box center [342, 180] width 211 height 141
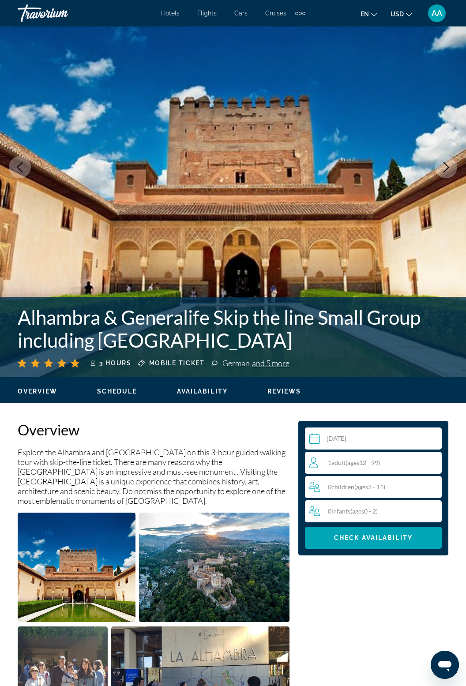
scroll to position [98, 0]
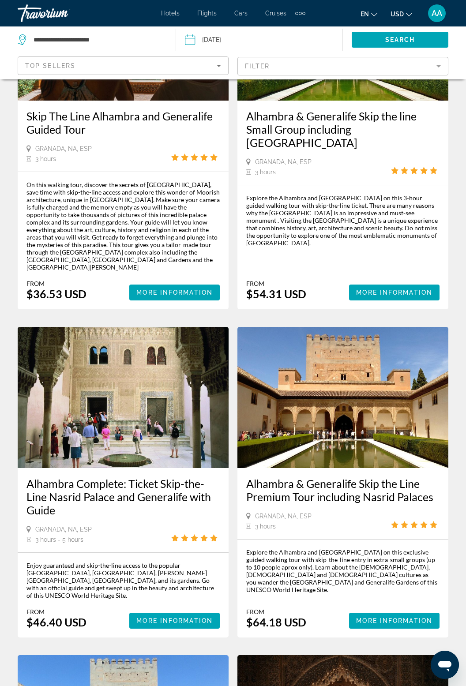
scroll to position [153, 0]
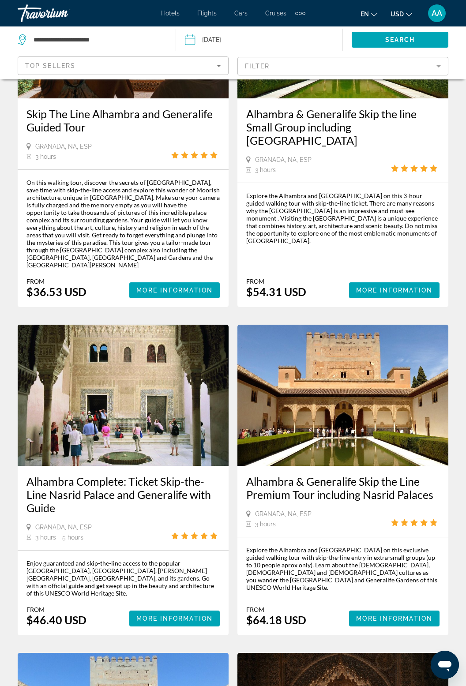
click at [154, 415] on img "Main content" at bounding box center [123, 395] width 211 height 141
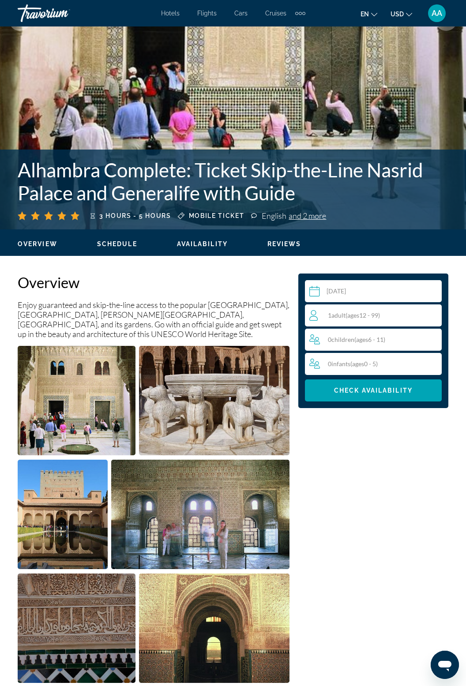
scroll to position [217, 0]
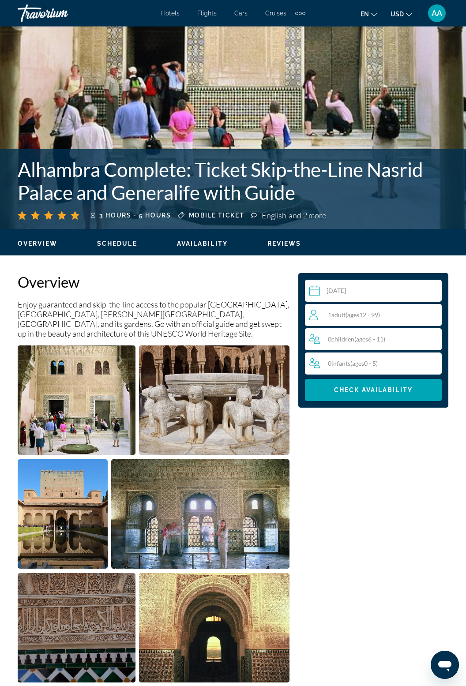
click at [405, 317] on div "1 Adult Adults ( ages 12 - 99)" at bounding box center [375, 315] width 132 height 11
click at [432, 315] on icon "Increment adults" at bounding box center [433, 314] width 8 height 11
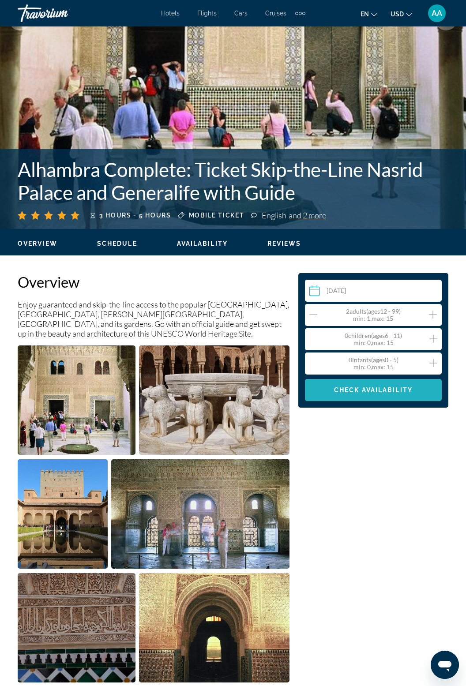
click at [391, 392] on span "Check Availability" at bounding box center [373, 389] width 79 height 7
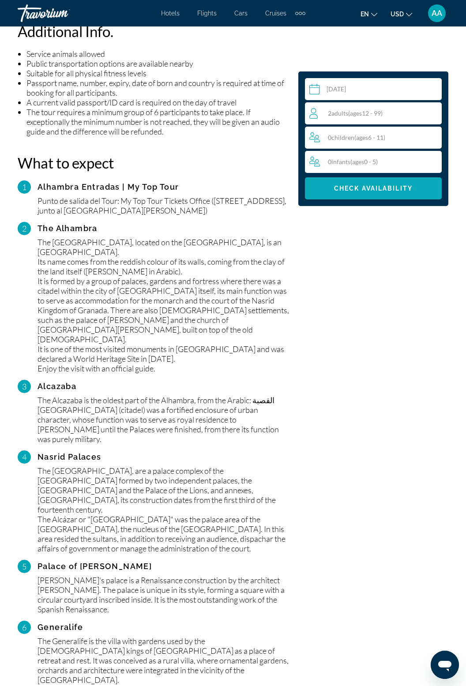
scroll to position [1026, 0]
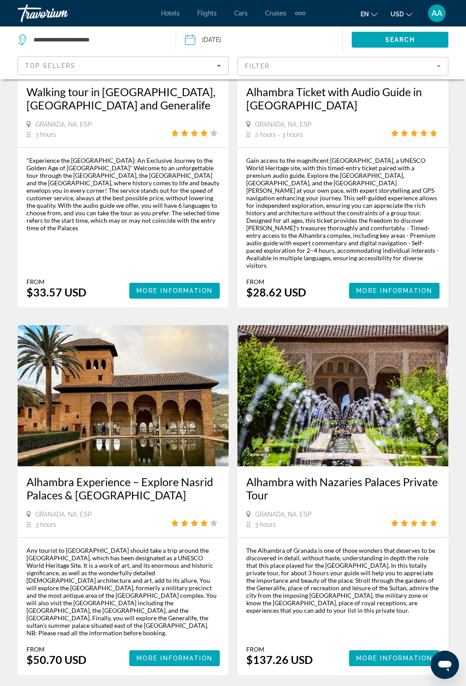
scroll to position [872, 0]
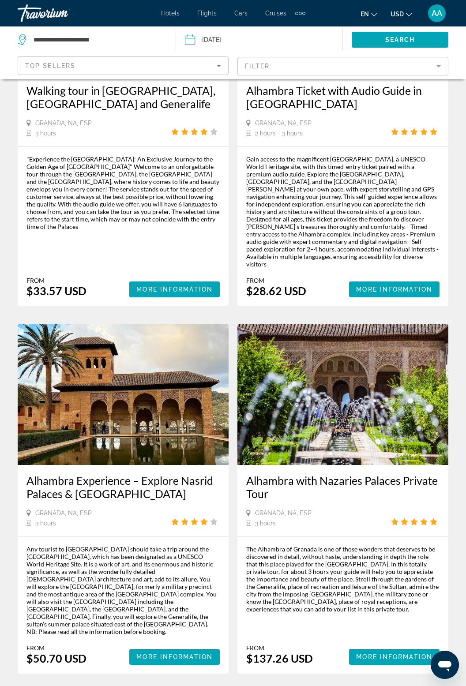
click at [134, 374] on img "Main content" at bounding box center [123, 394] width 211 height 141
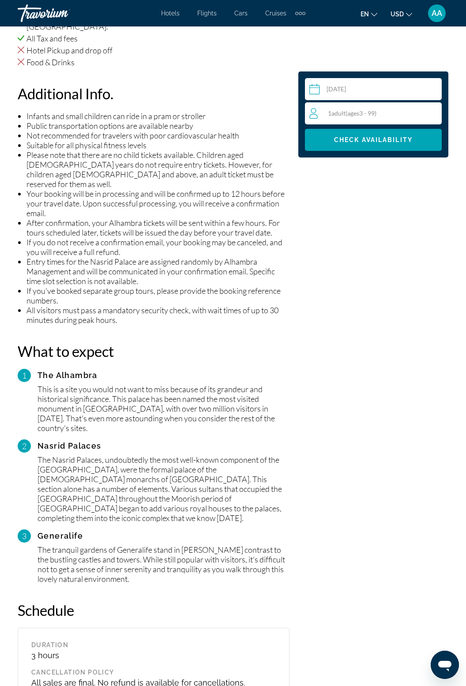
scroll to position [993, 0]
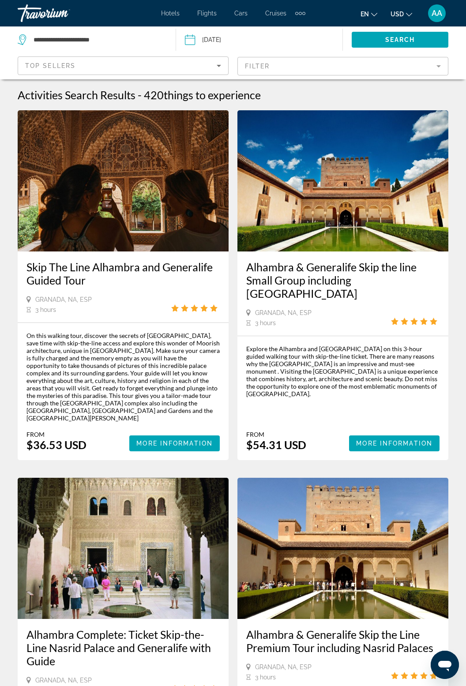
click at [195, 212] on img "Main content" at bounding box center [123, 180] width 211 height 141
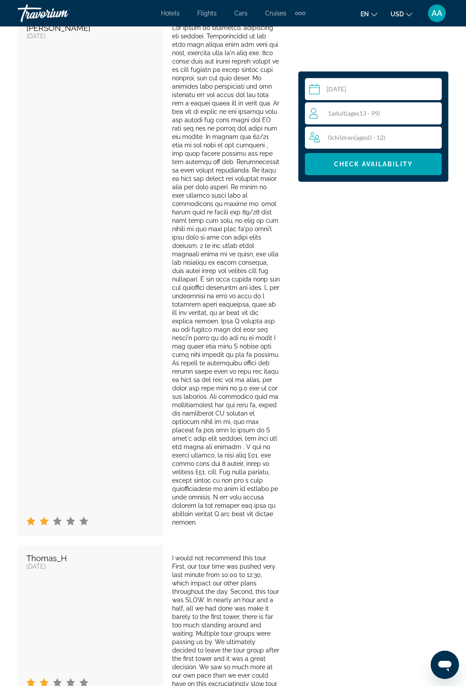
scroll to position [2964, 0]
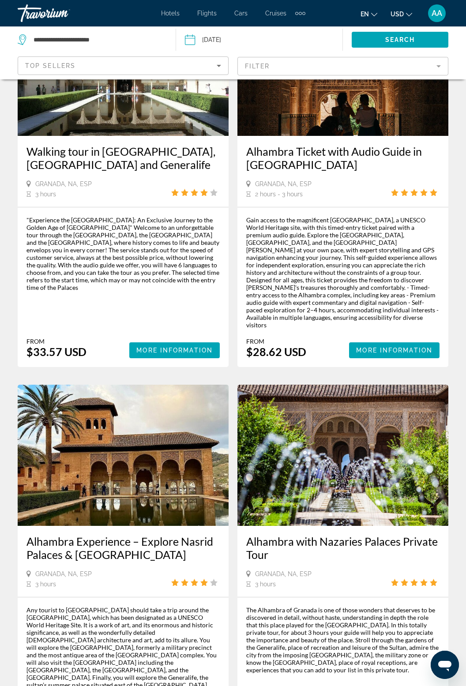
scroll to position [812, 0]
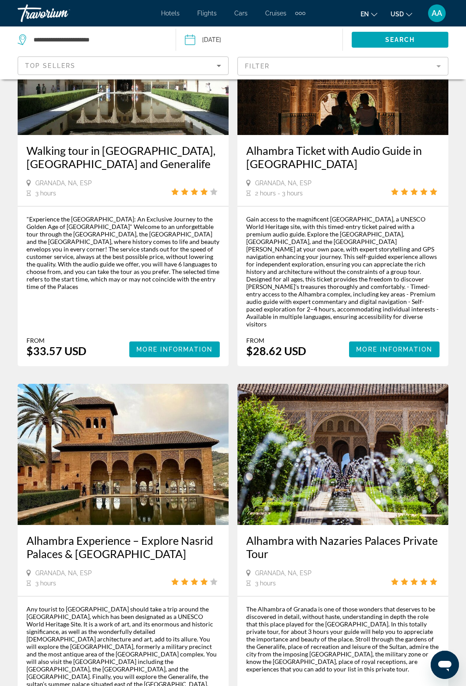
click at [431, 534] on div "Alhambra with Nazaries Palaces Private Tour" at bounding box center [342, 551] width 193 height 35
click at [167, 468] on img "Main content" at bounding box center [123, 454] width 211 height 141
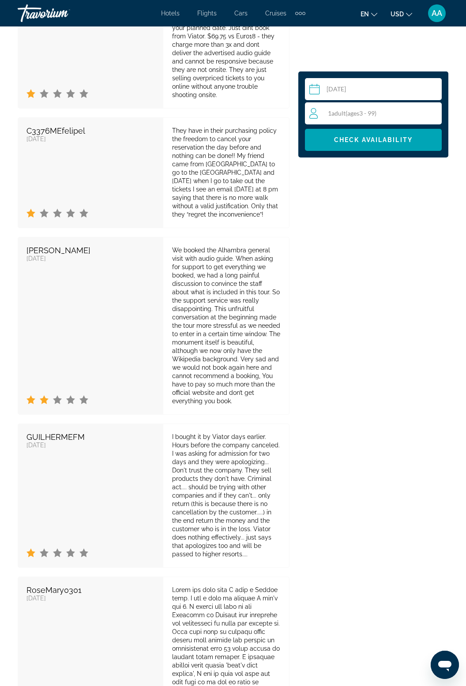
scroll to position [1975, 0]
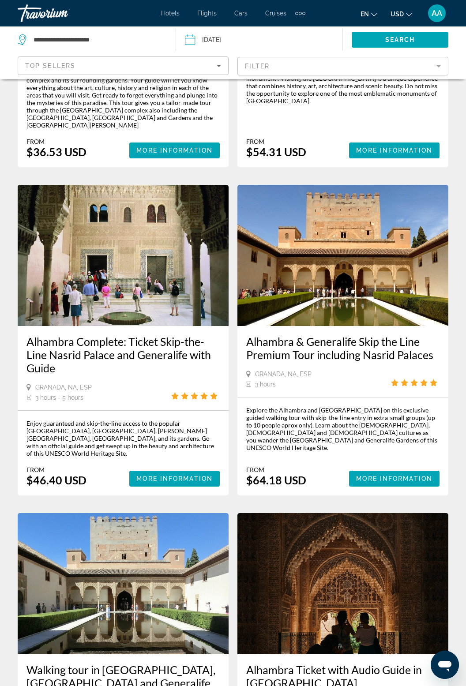
scroll to position [294, 0]
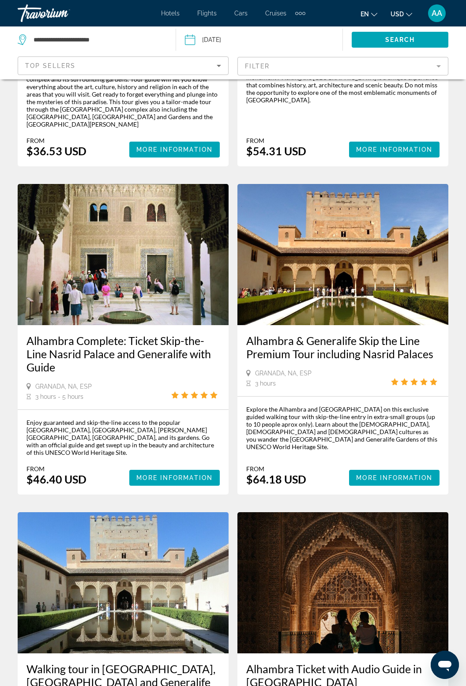
click at [383, 256] on img "Main content" at bounding box center [342, 254] width 211 height 141
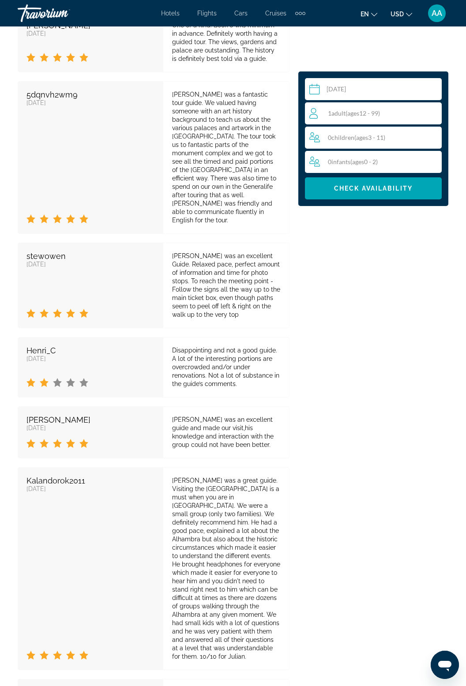
scroll to position [2107, 0]
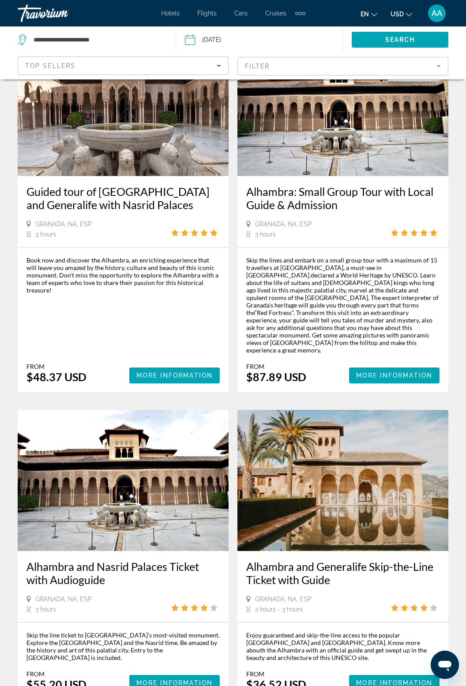
scroll to position [1529, 0]
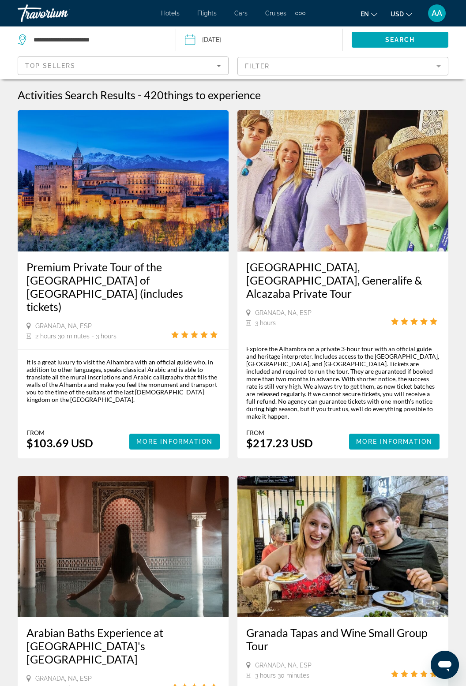
click at [277, 672] on span "3 hours 30 minutes" at bounding box center [282, 675] width 54 height 7
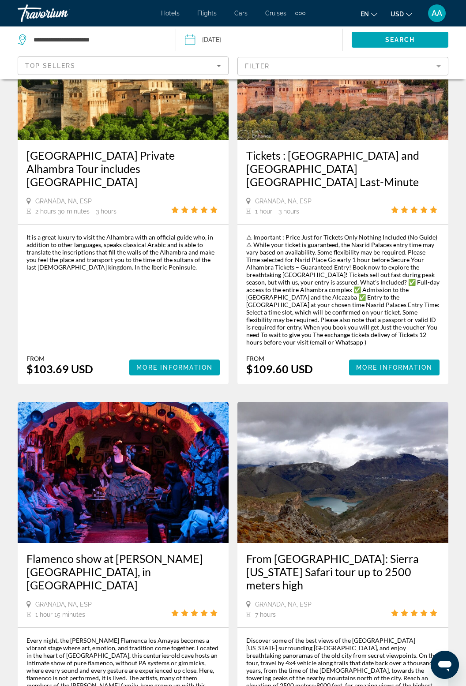
scroll to position [837, 0]
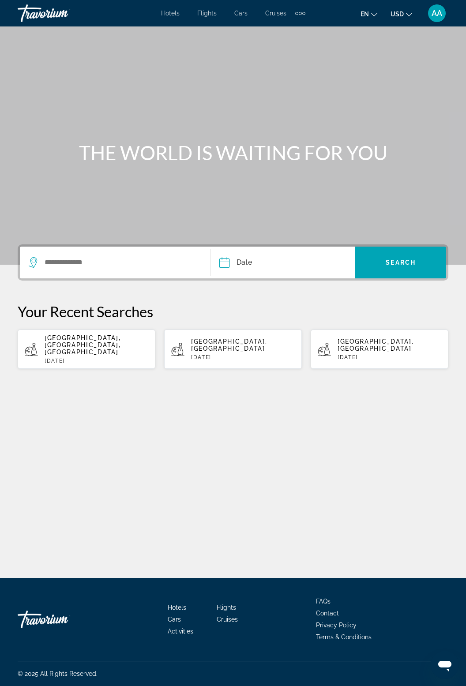
click at [116, 338] on span "[GEOGRAPHIC_DATA], [GEOGRAPHIC_DATA], [GEOGRAPHIC_DATA]" at bounding box center [83, 344] width 76 height 21
type input "**********"
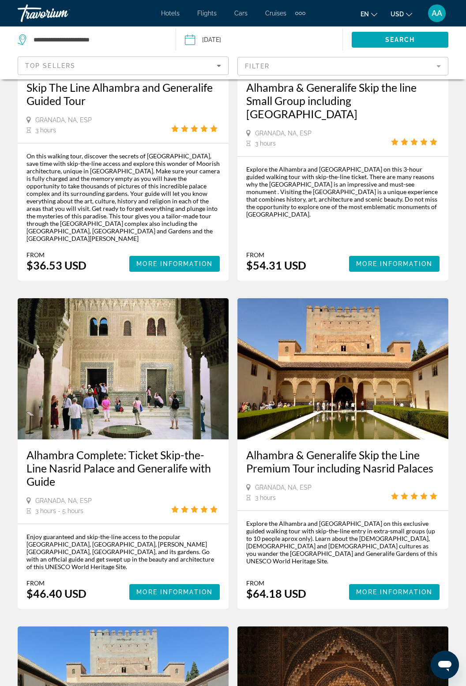
scroll to position [183, 0]
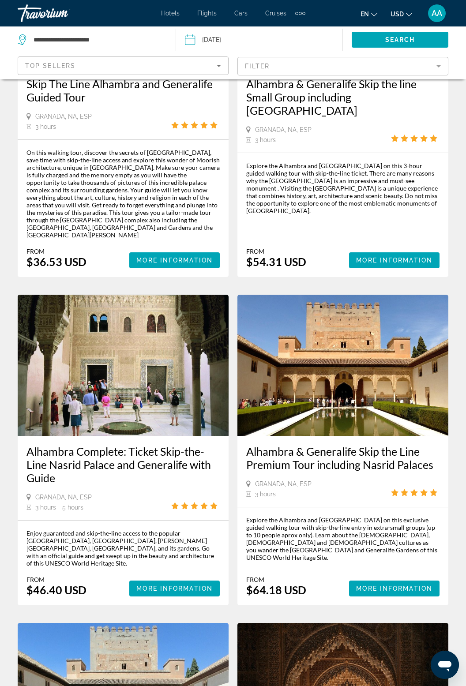
click at [166, 387] on img "Main content" at bounding box center [123, 365] width 211 height 141
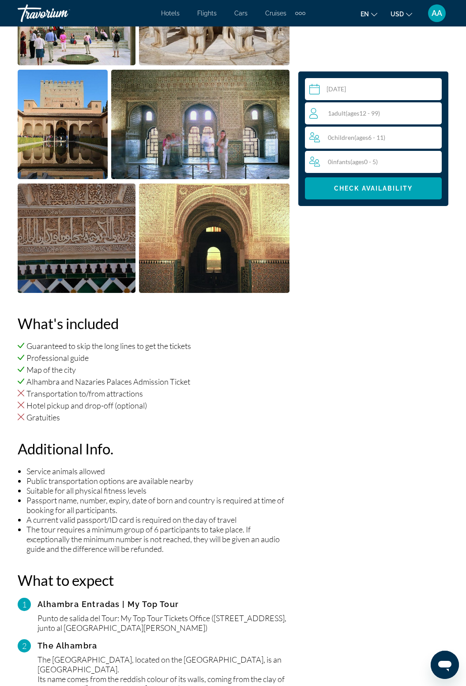
scroll to position [603, 0]
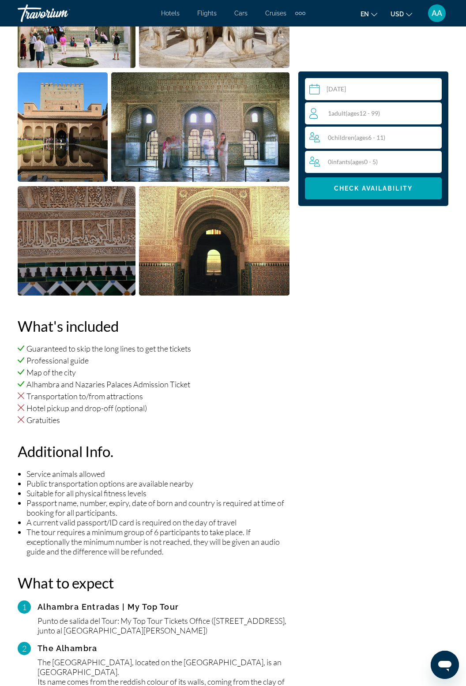
click at [392, 115] on div "1 Adult Adults ( ages 12 - 99)" at bounding box center [375, 113] width 132 height 11
click at [437, 113] on icon "Increment adults" at bounding box center [433, 113] width 8 height 11
click at [383, 191] on span "Check Availability" at bounding box center [373, 188] width 79 height 7
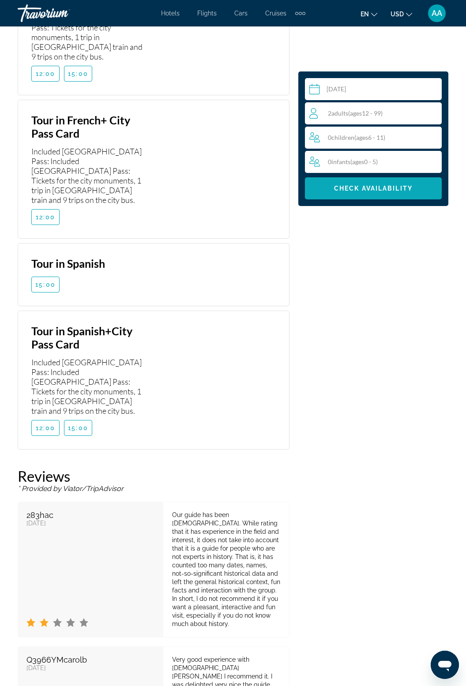
scroll to position [2332, 0]
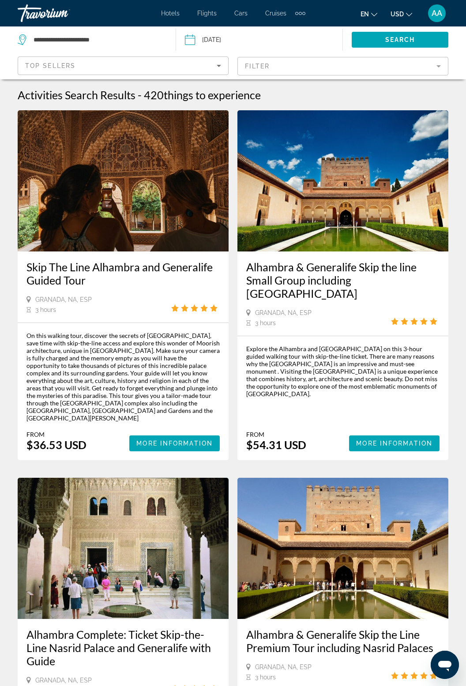
click at [123, 189] on img "Main content" at bounding box center [123, 180] width 211 height 141
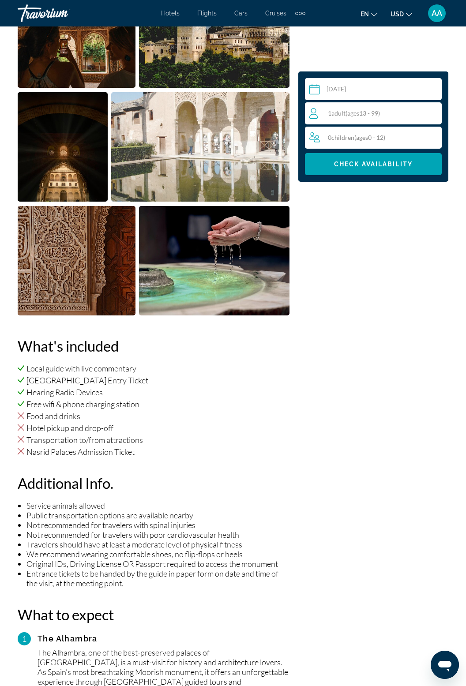
scroll to position [600, 0]
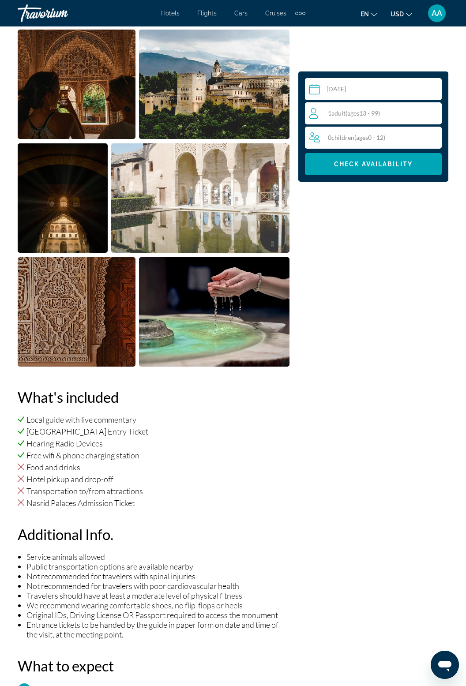
click at [394, 113] on div "1 Adult Adults ( ages 13 - 99)" at bounding box center [375, 113] width 132 height 11
click at [436, 112] on icon "Increment adults" at bounding box center [433, 113] width 8 height 11
click at [402, 161] on span "Check Availability" at bounding box center [373, 164] width 79 height 7
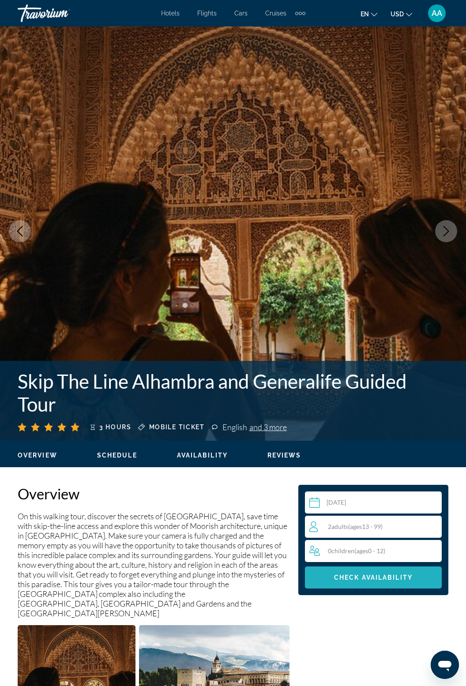
scroll to position [0, 0]
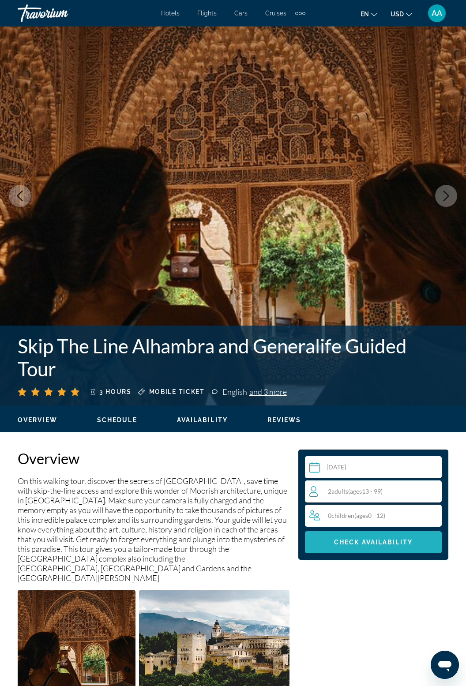
click at [413, 542] on span "Main content" at bounding box center [373, 542] width 137 height 21
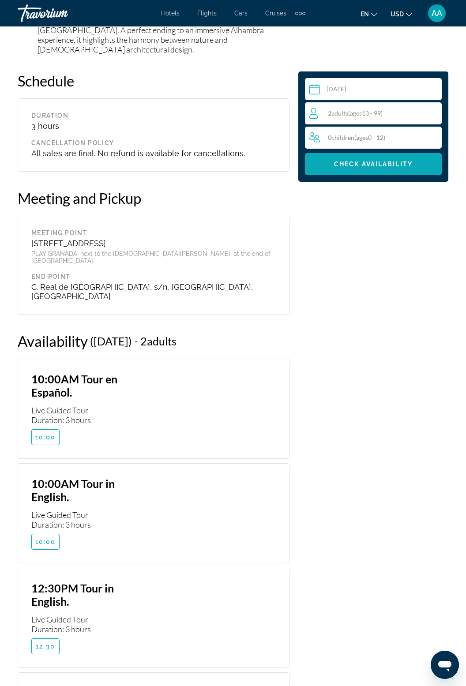
scroll to position [2557, 0]
click at [388, 166] on span "Check Availability" at bounding box center [373, 164] width 79 height 7
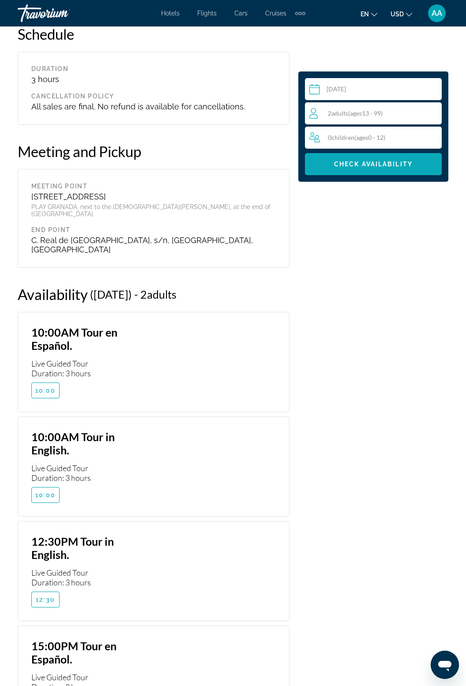
scroll to position [2598, 0]
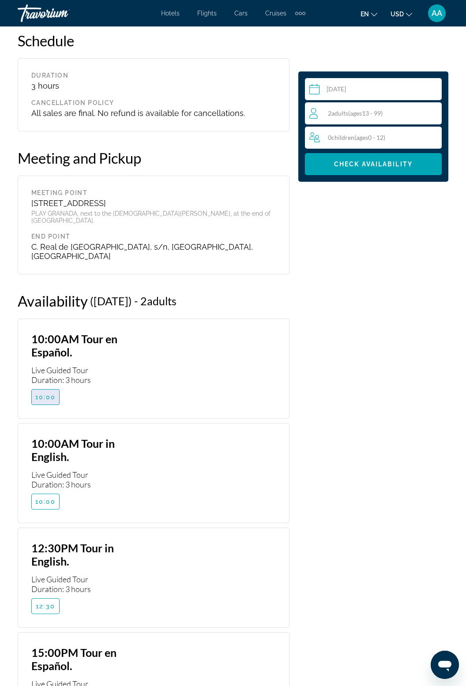
click at [50, 393] on span "10:00" at bounding box center [45, 396] width 21 height 7
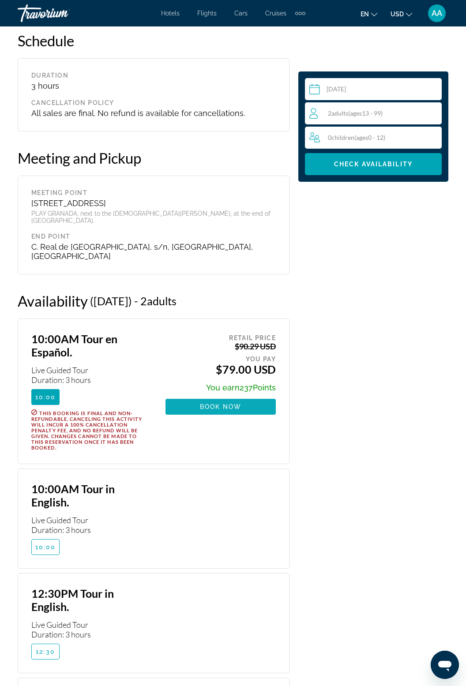
click at [245, 396] on span "Main content" at bounding box center [220, 406] width 110 height 21
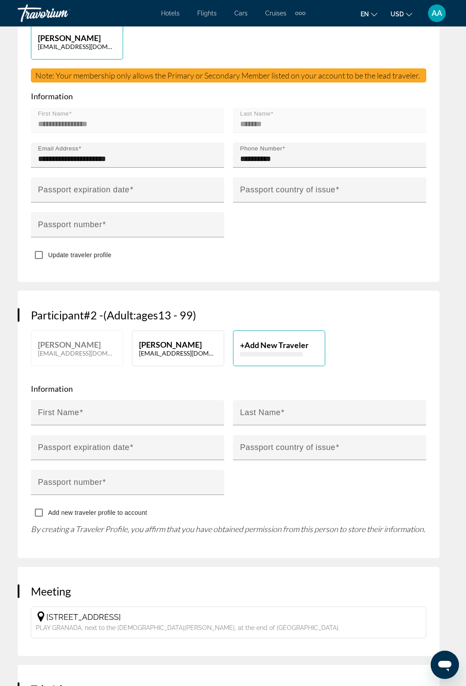
scroll to position [478, 0]
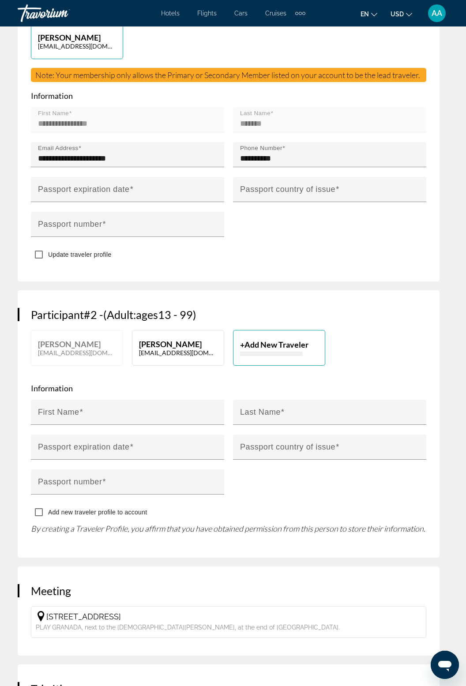
click at [183, 356] on p "balcolea1967@yahoo.com" at bounding box center [178, 352] width 78 height 7
type input "******"
type input "*******"
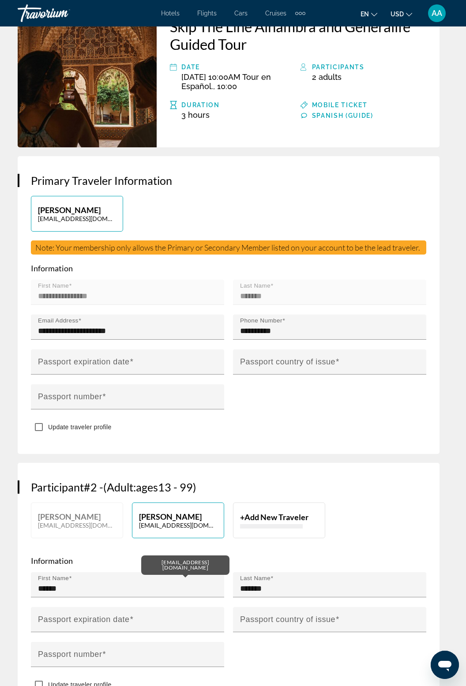
scroll to position [304, 0]
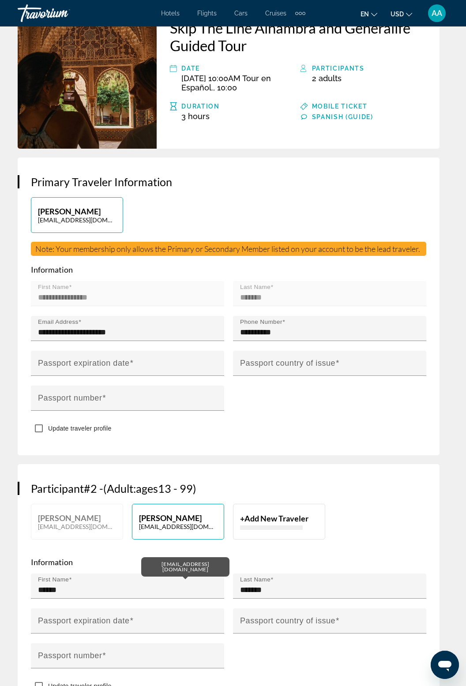
click at [126, 388] on input "**********" at bounding box center [129, 369] width 197 height 37
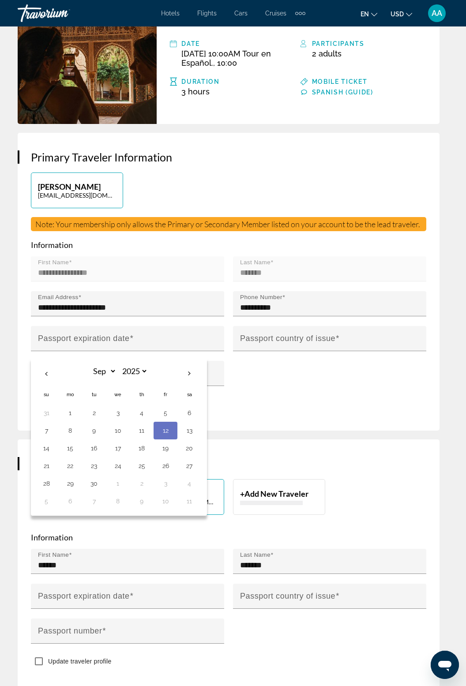
scroll to position [330, 0]
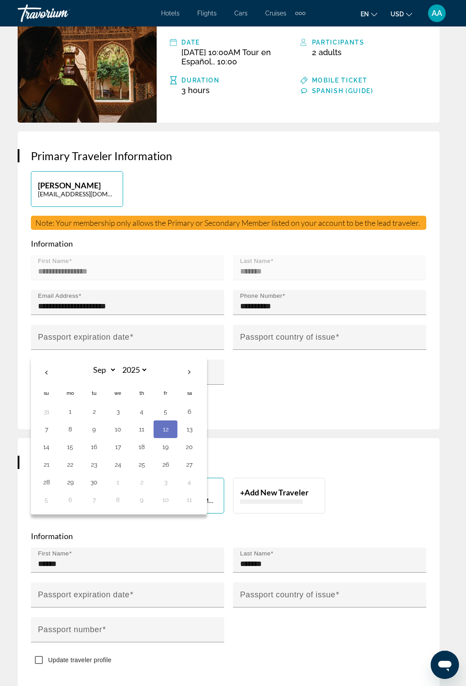
click at [362, 412] on div "Update traveler profile" at bounding box center [228, 402] width 395 height 17
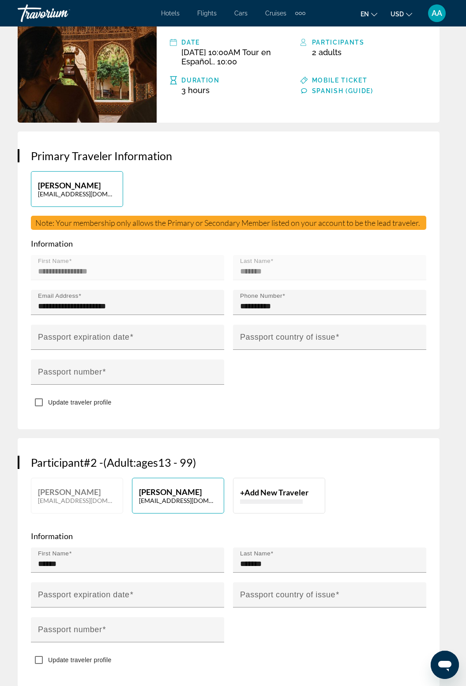
click at [52, 356] on input "**********" at bounding box center [129, 343] width 197 height 37
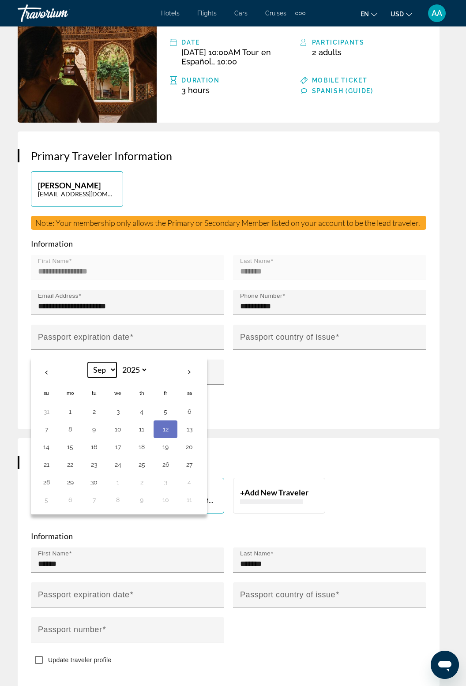
click at [112, 378] on select "*** *** *** *** *** *** *** *** *** *** *** ***" at bounding box center [102, 369] width 29 height 15
select select "*"
click at [88, 378] on select "*** *** *** *** *** *** *** *** *** *** *** ***" at bounding box center [102, 369] width 29 height 15
click at [138, 378] on select "**** **** **** **** **** **** **** **** **** **** **** **** **** **** **** ****…" at bounding box center [133, 369] width 29 height 15
select select "****"
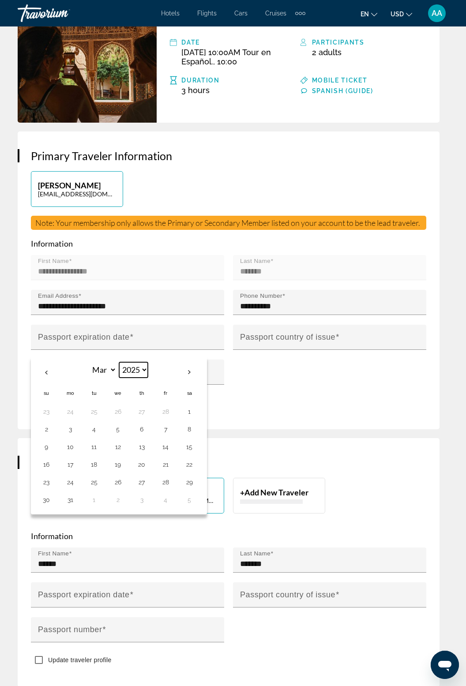
click at [119, 378] on select "**** **** **** **** **** **** **** **** **** **** **** **** **** **** **** ****…" at bounding box center [133, 369] width 29 height 15
click at [49, 471] on button "18" at bounding box center [46, 464] width 14 height 12
type input "**********"
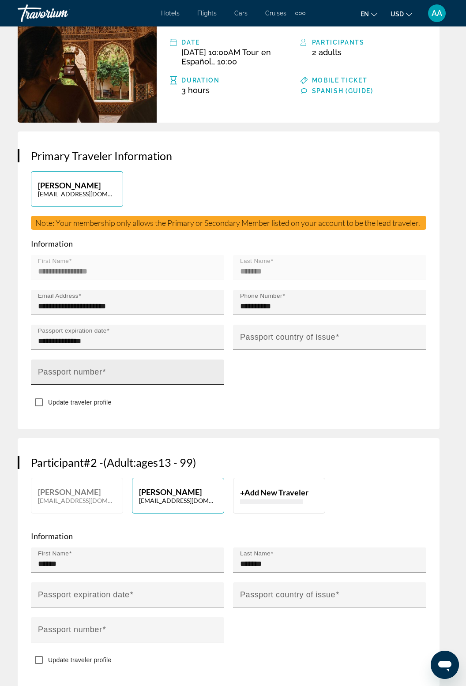
click at [71, 376] on mat-label "Passport number" at bounding box center [70, 371] width 64 height 9
click at [71, 381] on input "Passport number" at bounding box center [130, 376] width 184 height 11
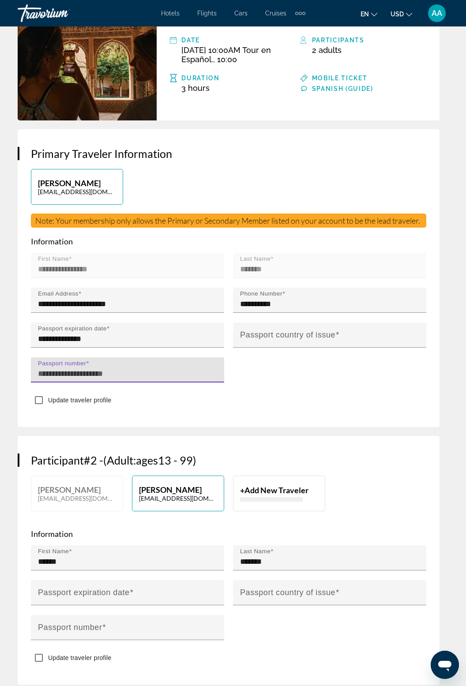
scroll to position [358, 0]
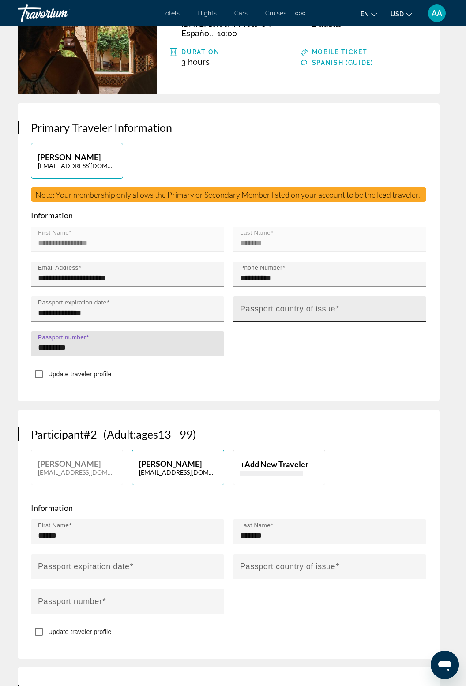
type input "*********"
click at [334, 313] on mat-label "Passport country of issue" at bounding box center [287, 308] width 95 height 9
click at [334, 318] on input "Passport country of issue" at bounding box center [332, 312] width 184 height 11
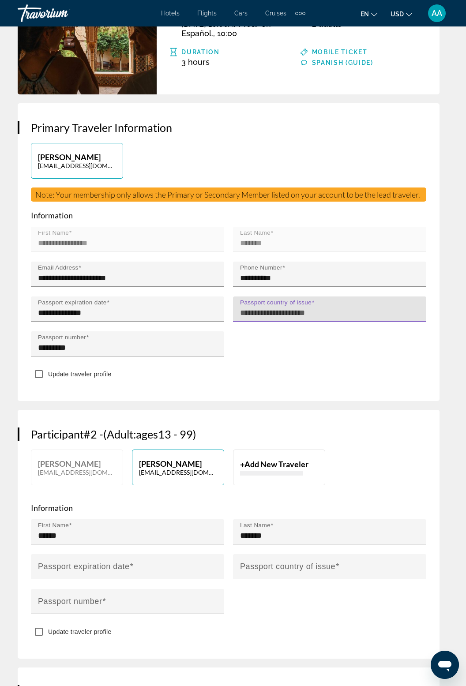
click at [337, 318] on input "Passport country of issue" at bounding box center [332, 312] width 184 height 11
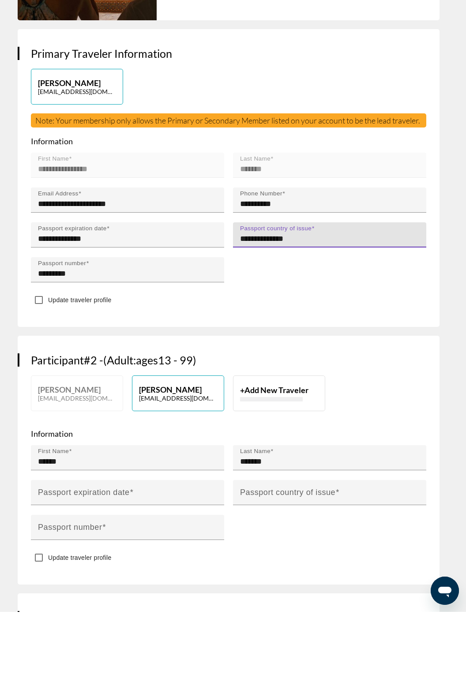
type input "**********"
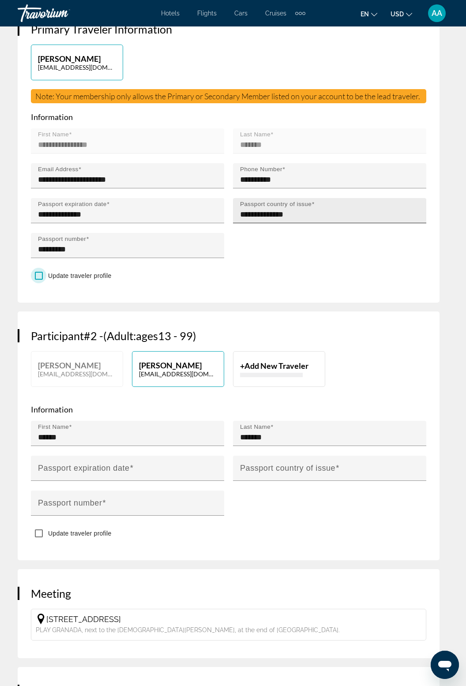
scroll to position [457, 0]
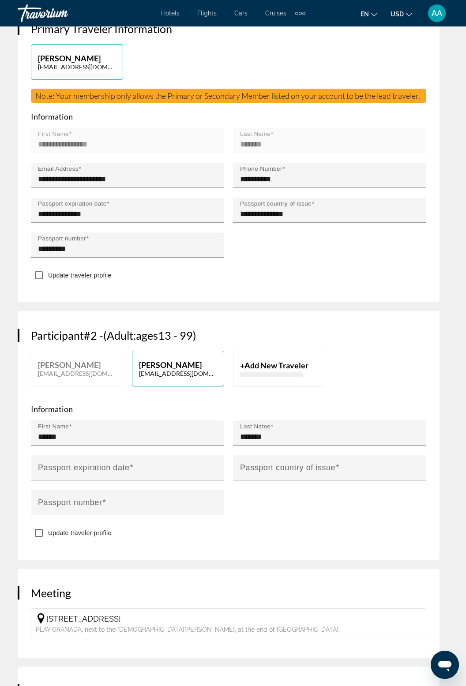
click at [135, 493] on input "**********" at bounding box center [129, 473] width 197 height 37
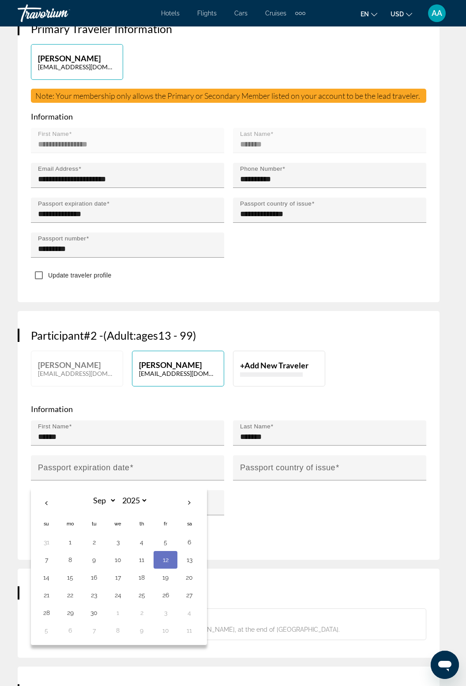
click at [181, 513] on th "Next month" at bounding box center [189, 502] width 24 height 19
click at [106, 508] on select "*** *** *** *** *** *** *** *** *** *** *** ***" at bounding box center [102, 500] width 29 height 15
select select "*"
click at [88, 508] on select "*** *** *** *** *** *** *** *** *** *** *** ***" at bounding box center [102, 500] width 29 height 15
click at [142, 508] on select "**** **** **** **** **** **** **** **** **** **** **** **** **** **** **** ****…" at bounding box center [133, 500] width 29 height 15
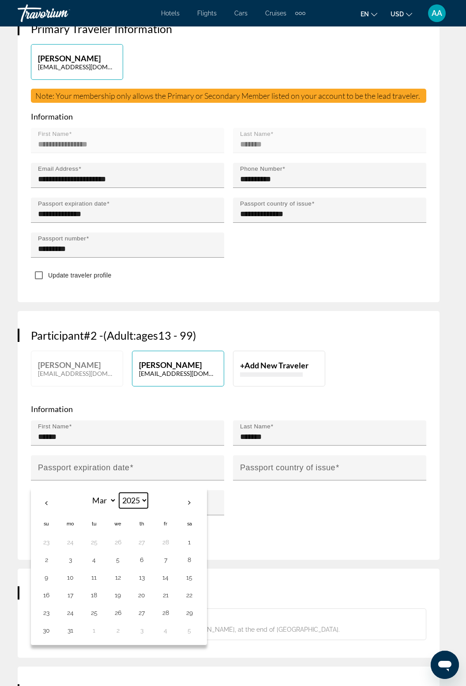
select select "****"
click at [119, 508] on select "**** **** **** **** **** **** **** **** **** **** **** **** **** **** **** ****…" at bounding box center [133, 500] width 29 height 15
click at [74, 601] on button "19" at bounding box center [70, 595] width 14 height 12
type input "**********"
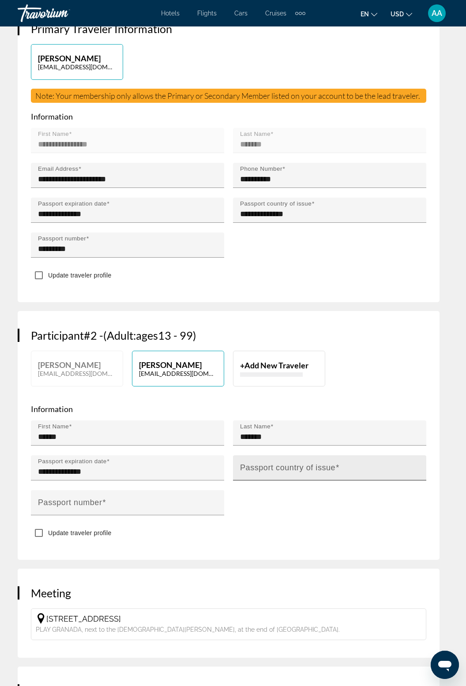
click at [303, 472] on mat-label "Passport country of issue" at bounding box center [287, 467] width 95 height 9
click at [303, 477] on input "Passport country of issue" at bounding box center [332, 471] width 184 height 11
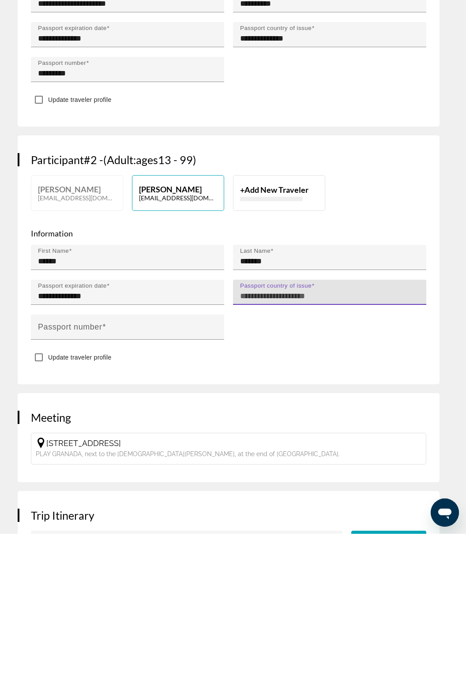
scroll to position [501, 0]
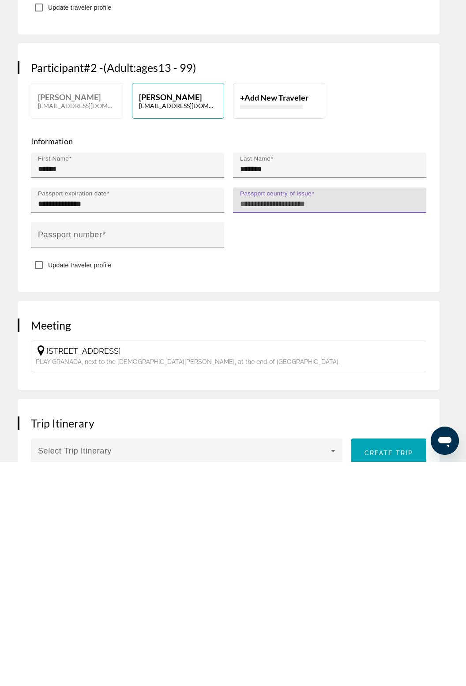
click at [372, 433] on input "Passport country of issue" at bounding box center [332, 428] width 184 height 11
type input "**********"
click at [78, 472] on div "Passport number" at bounding box center [130, 458] width 184 height 25
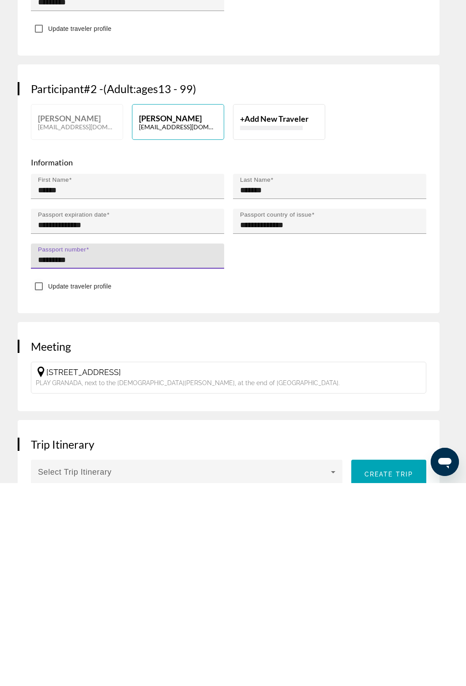
type input "*********"
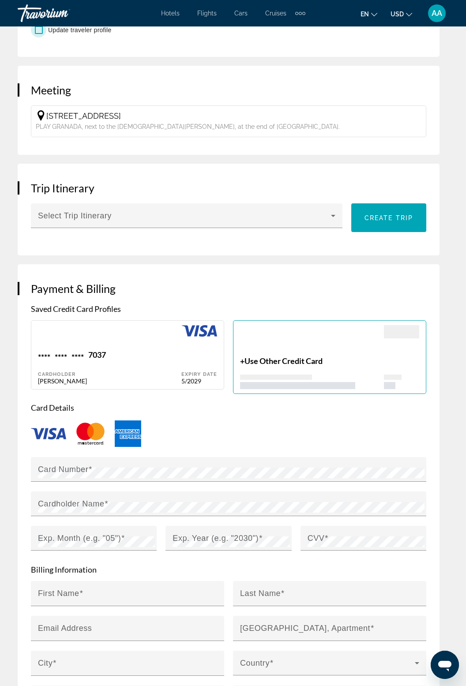
scroll to position [960, 0]
click at [294, 365] on span "Use Other Credit Card" at bounding box center [283, 361] width 78 height 10
click at [240, 389] on div "+ Use Other Credit Card" at bounding box center [312, 372] width 144 height 33
click at [287, 365] on span "Use Other Credit Card" at bounding box center [283, 361] width 78 height 10
click at [375, 389] on div "+ Use Other Credit Card" at bounding box center [312, 372] width 144 height 33
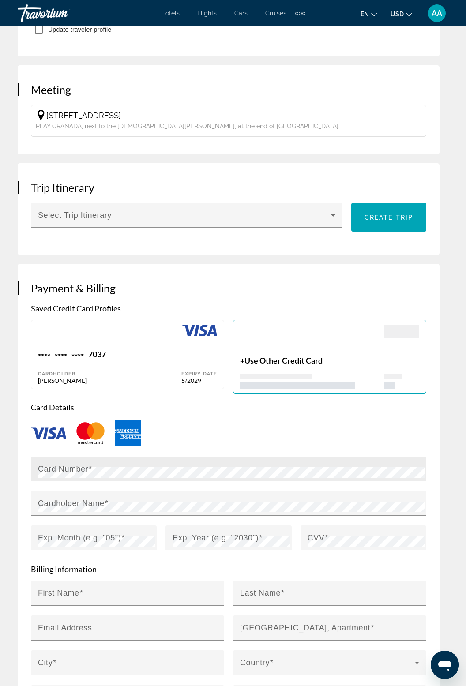
click at [82, 473] on mat-label "Card Number" at bounding box center [63, 468] width 50 height 9
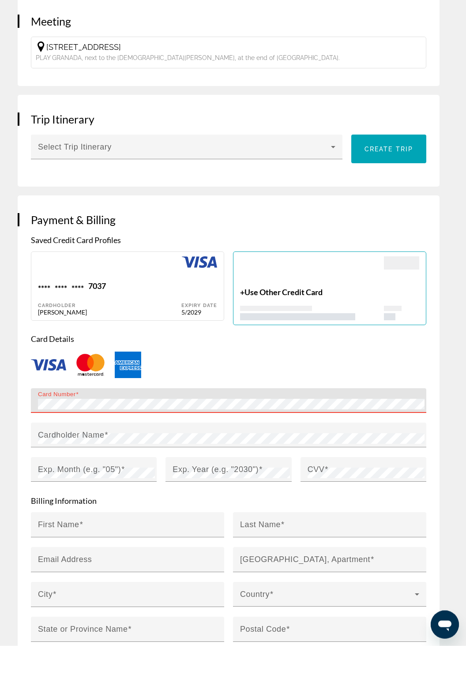
scroll to position [1005, 0]
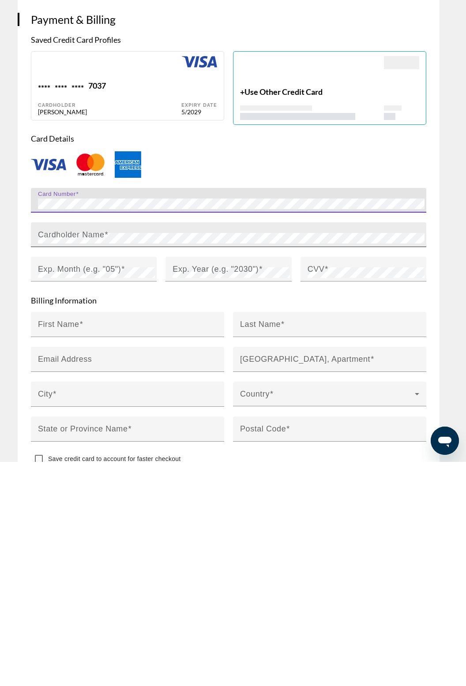
click at [105, 463] on span "Main content" at bounding box center [107, 458] width 4 height 9
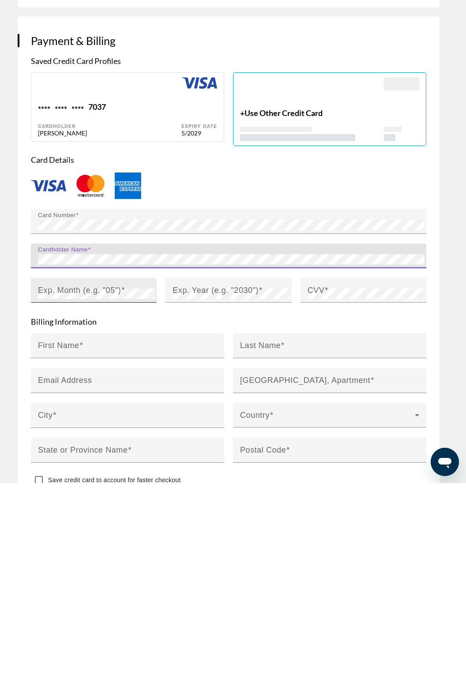
click at [106, 497] on mat-label "Exp. Month (e.g. "05")" at bounding box center [79, 492] width 83 height 9
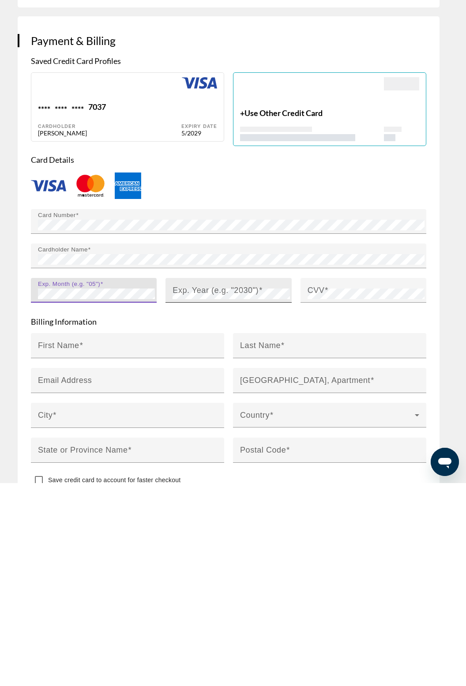
click at [225, 497] on mat-label "Exp. Year (e.g. "2030")" at bounding box center [215, 492] width 86 height 9
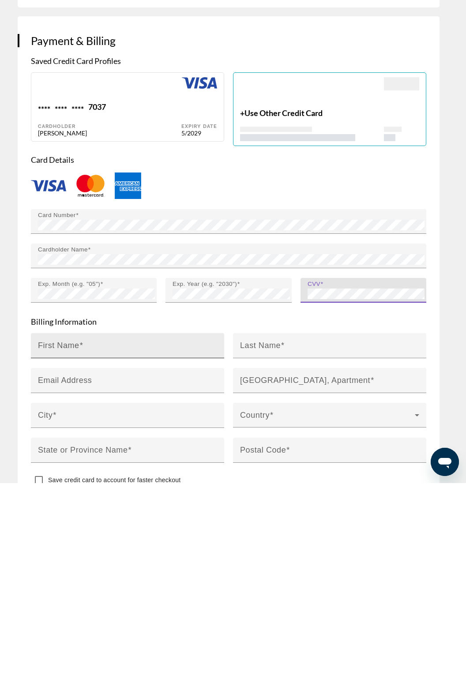
click at [70, 552] on mat-label "First Name" at bounding box center [58, 547] width 41 height 9
click at [70, 558] on input "First Name" at bounding box center [130, 552] width 184 height 11
type input "*******"
type input "**********"
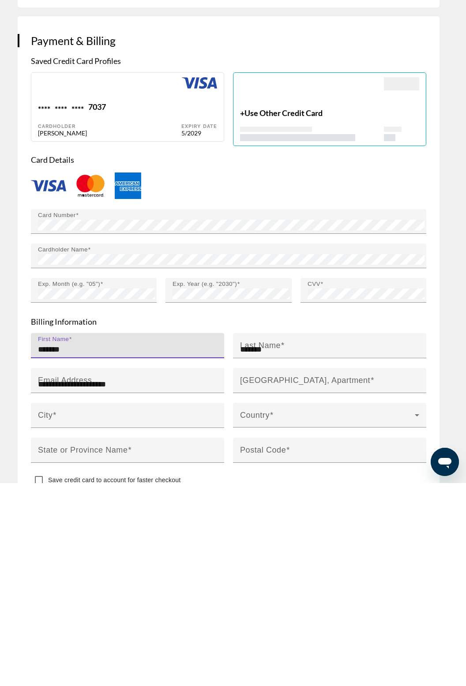
type input "**********"
type input "**"
type input "*****"
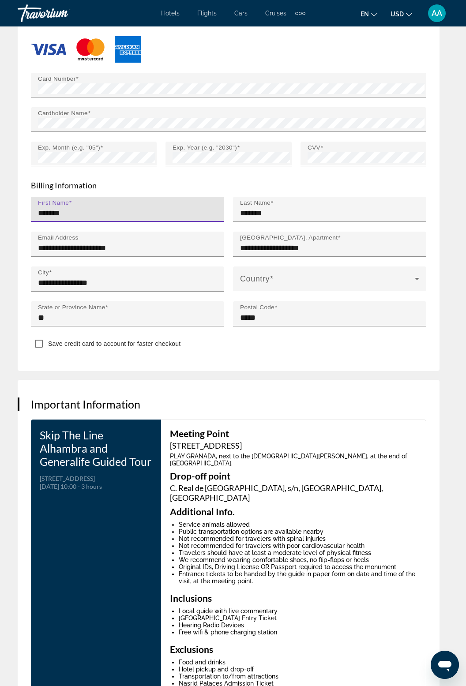
scroll to position [1345, 0]
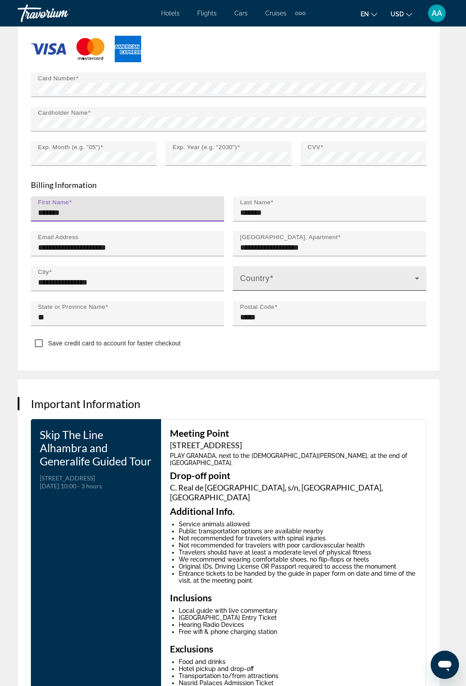
click at [417, 280] on icon "Main content" at bounding box center [417, 278] width 4 height 2
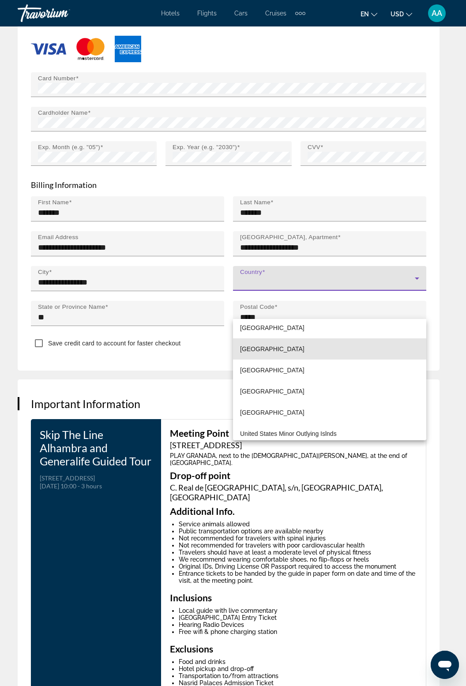
scroll to position [5051, 0]
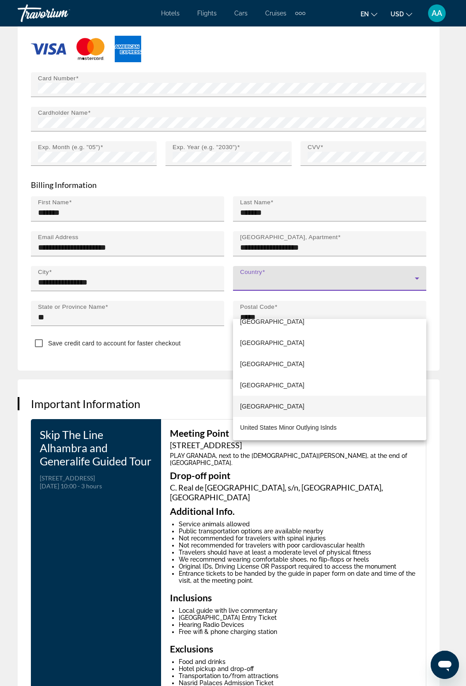
click at [304, 406] on span "United States of America" at bounding box center [272, 406] width 64 height 11
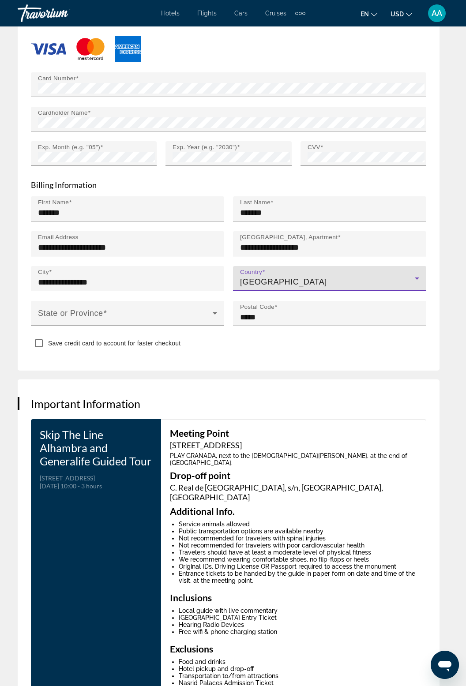
click at [24, 371] on div "**********" at bounding box center [229, 125] width 422 height 491
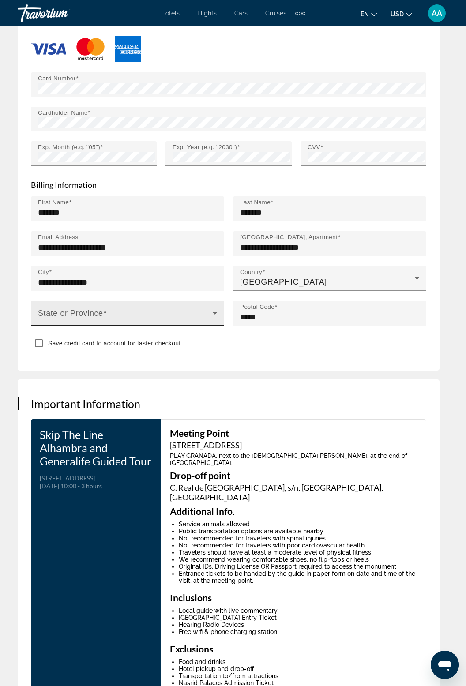
click at [207, 322] on span "Main content" at bounding box center [125, 316] width 175 height 11
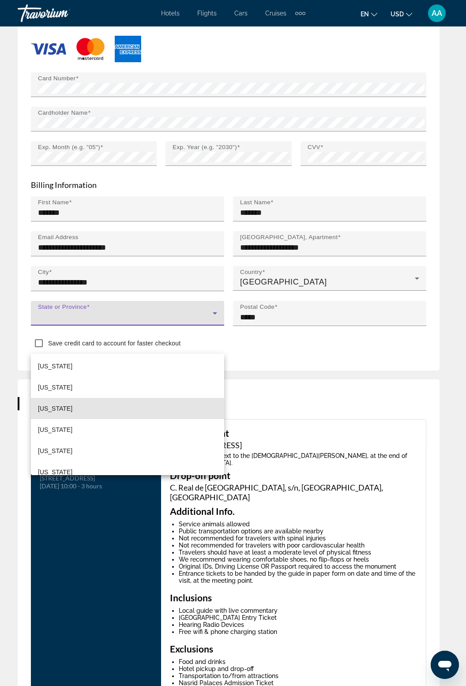
scroll to position [97, 0]
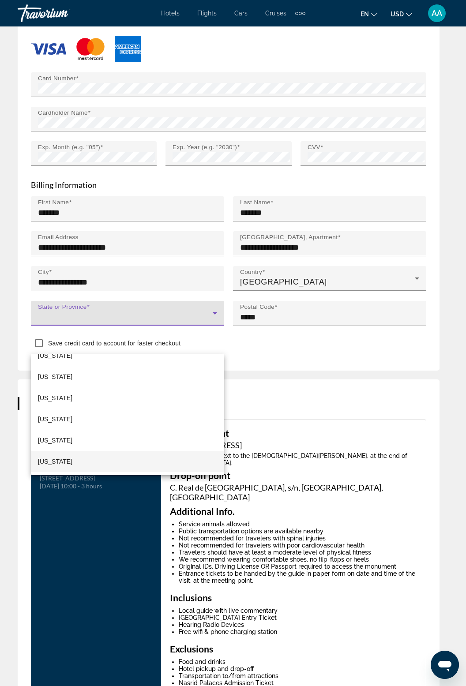
click at [50, 464] on span "Florida" at bounding box center [55, 461] width 34 height 11
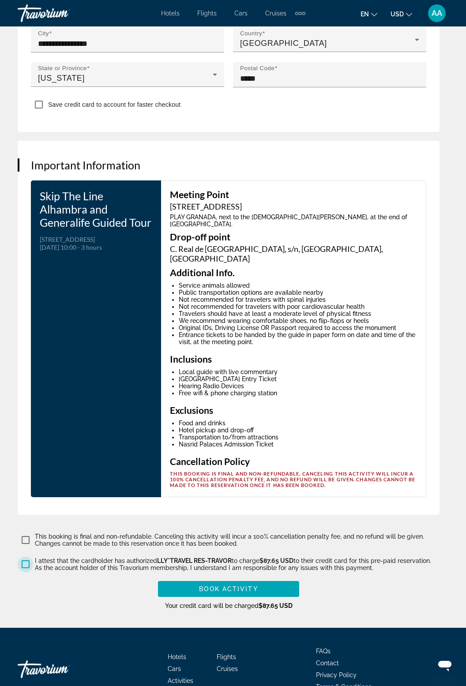
scroll to position [1584, 0]
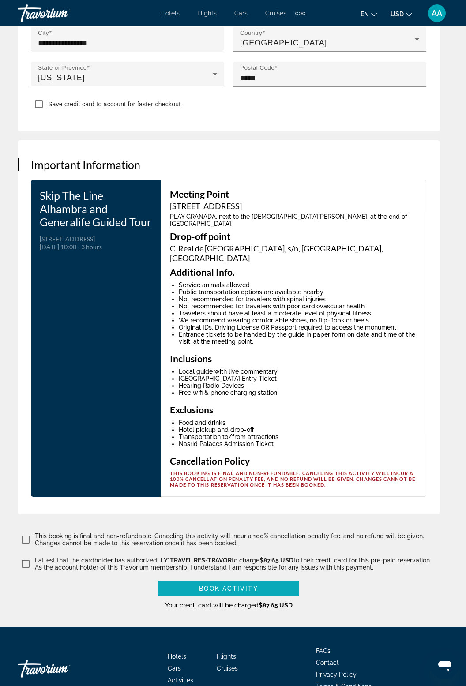
click at [239, 592] on span "Book Activity" at bounding box center [228, 588] width 59 height 7
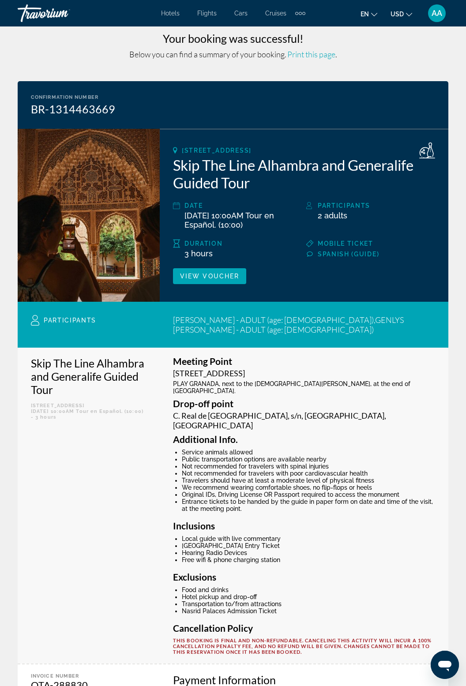
scroll to position [12, 0]
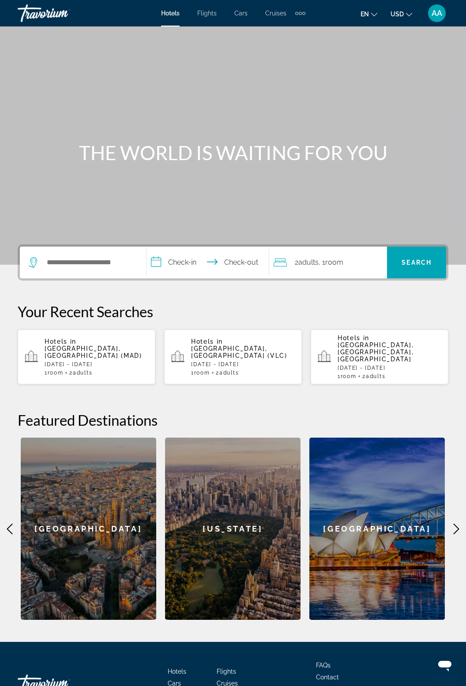
click at [244, 15] on span "Cars" at bounding box center [240, 13] width 13 height 7
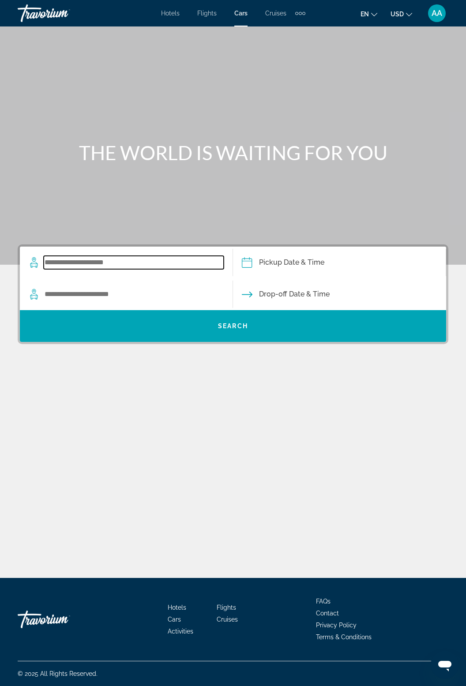
click at [106, 265] on input "Search widget" at bounding box center [134, 262] width 180 height 13
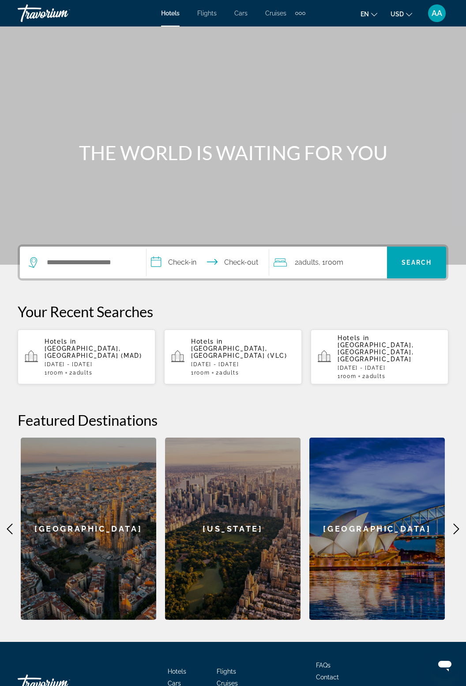
click at [184, 686] on span "Activities" at bounding box center [181, 695] width 26 height 7
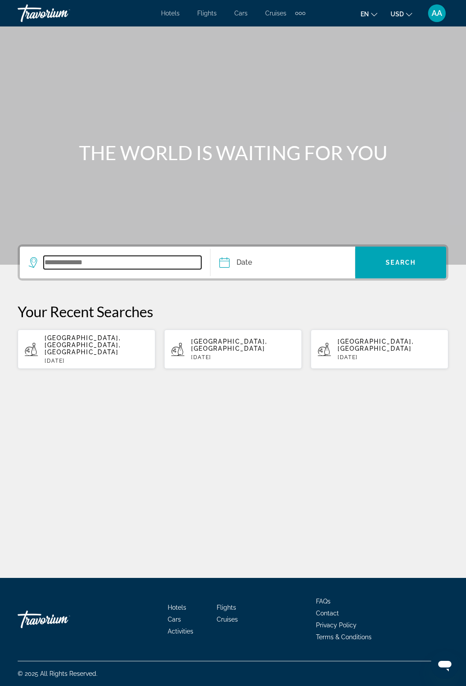
click at [89, 263] on input "Search widget" at bounding box center [122, 262] width 157 height 13
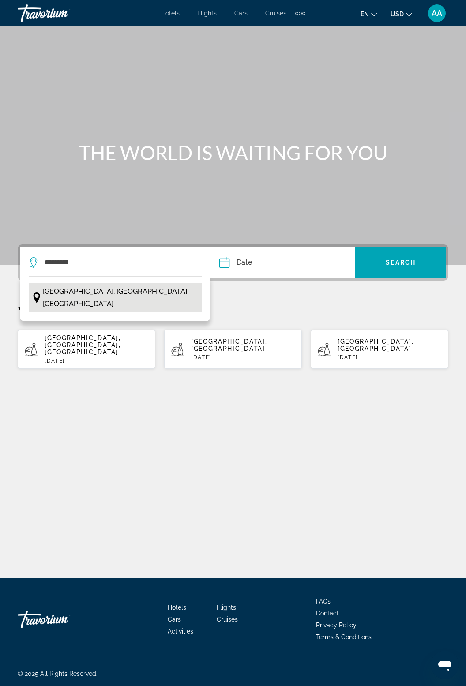
click at [126, 285] on span "[GEOGRAPHIC_DATA], [GEOGRAPHIC_DATA], [GEOGRAPHIC_DATA]" at bounding box center [120, 297] width 154 height 25
type input "**********"
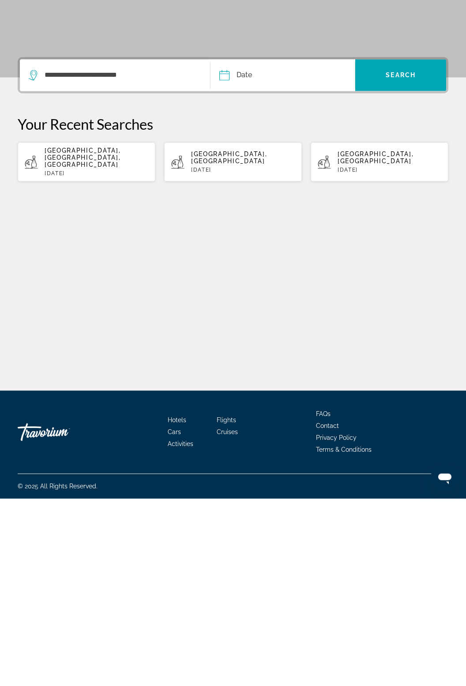
click at [231, 247] on input "Date" at bounding box center [252, 264] width 71 height 34
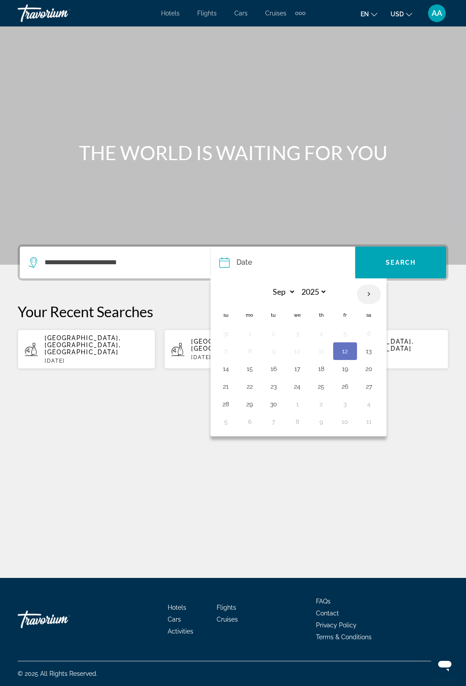
click at [371, 285] on th "Next month" at bounding box center [369, 294] width 24 height 19
select select "*"
click at [342, 380] on button "24" at bounding box center [345, 386] width 14 height 12
type input "**********"
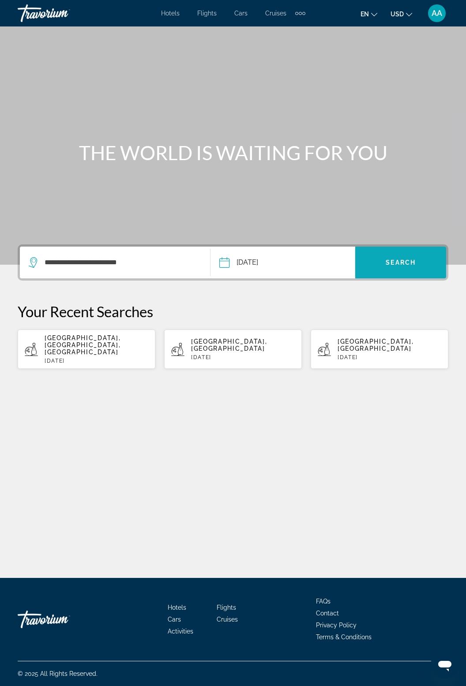
click at [410, 259] on span "Search" at bounding box center [401, 262] width 30 height 7
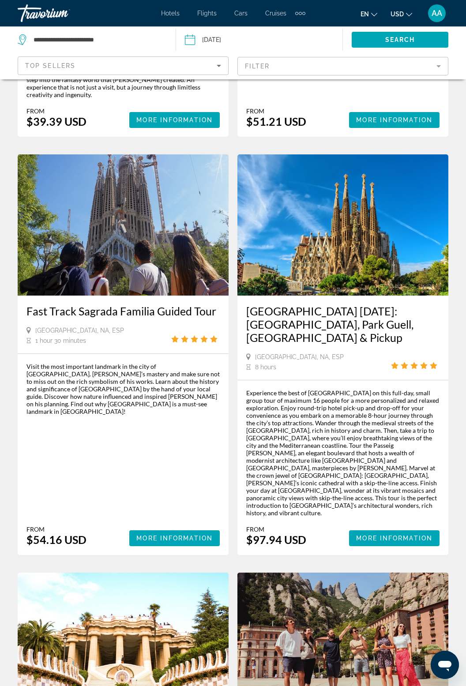
scroll to position [355, 0]
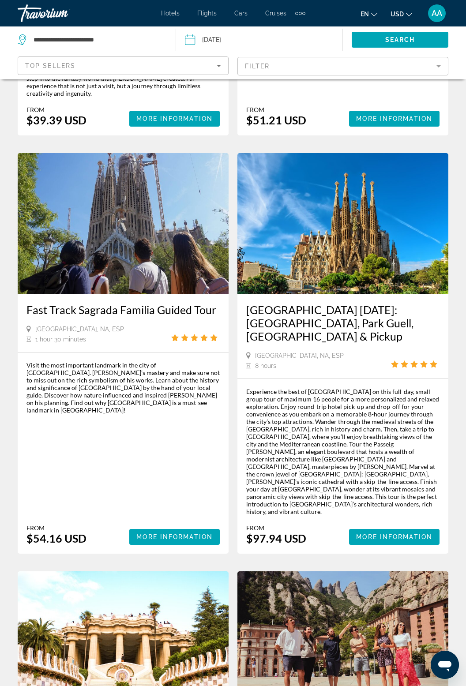
click at [396, 393] on div "Experience the best of Barcelona on this full-day, small group tour of maximum …" at bounding box center [342, 451] width 193 height 127
click at [411, 533] on span "More Information" at bounding box center [394, 536] width 76 height 7
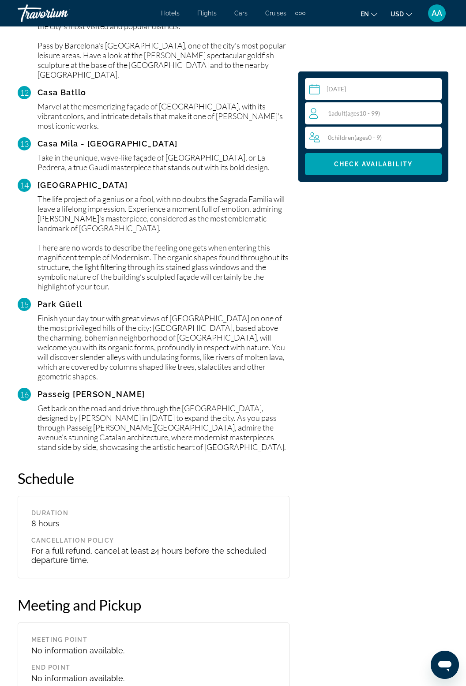
scroll to position [1983, 0]
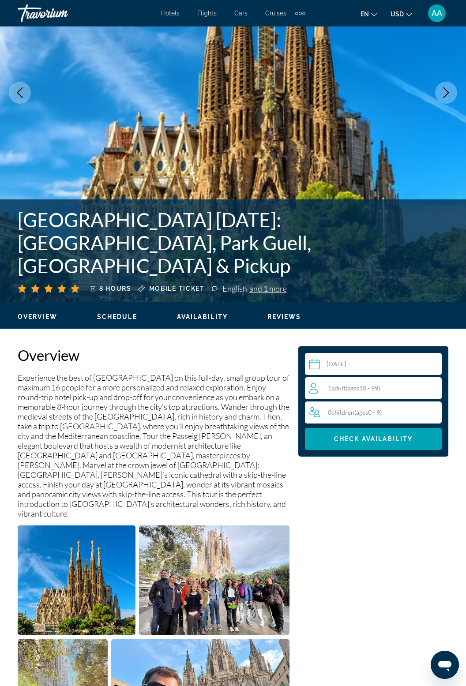
scroll to position [142, 0]
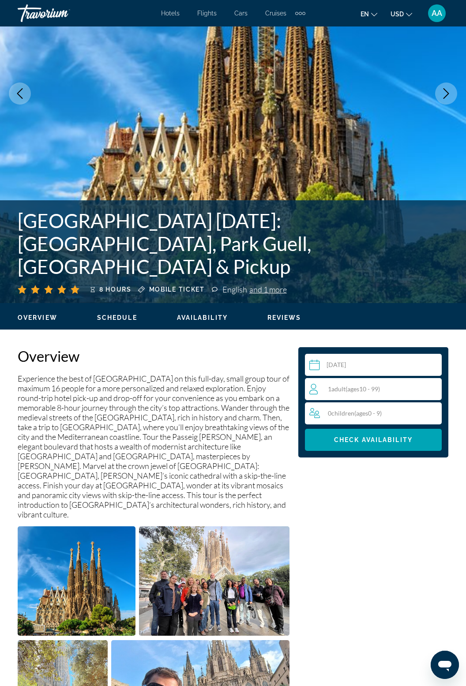
click at [390, 391] on div "1 Adult Adults ( ages 10 - 99)" at bounding box center [375, 389] width 132 height 11
click at [435, 385] on icon "Increment adults" at bounding box center [433, 388] width 8 height 11
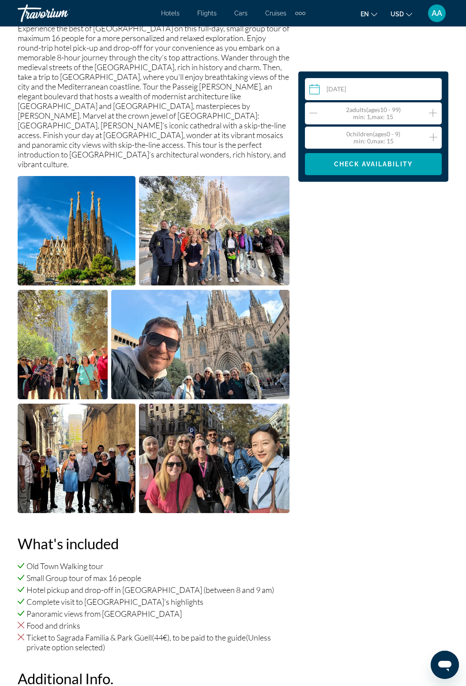
scroll to position [494, 0]
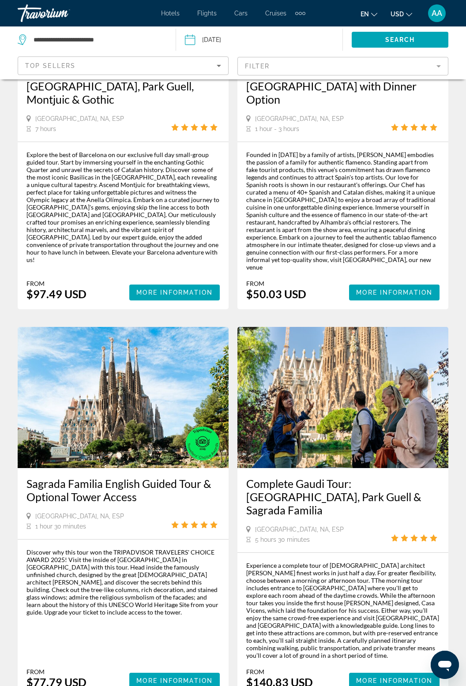
scroll to position [1771, 0]
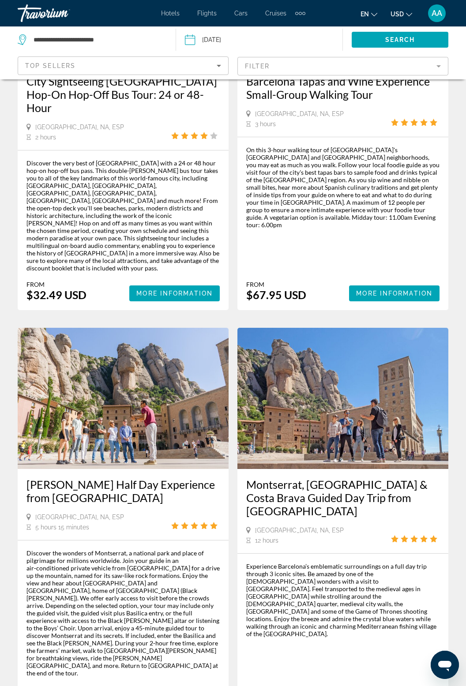
scroll to position [547, 0]
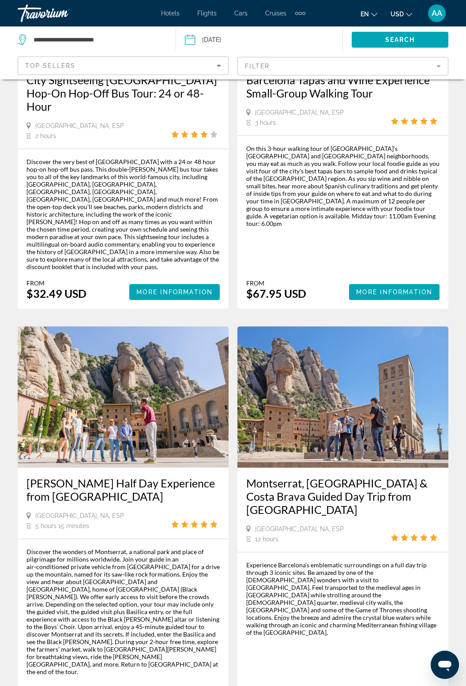
click at [42, 506] on div "Montserrat Monastery Half Day Experience from Barcelona Barcelona, NA, ESP 5 ho…" at bounding box center [123, 503] width 211 height 71
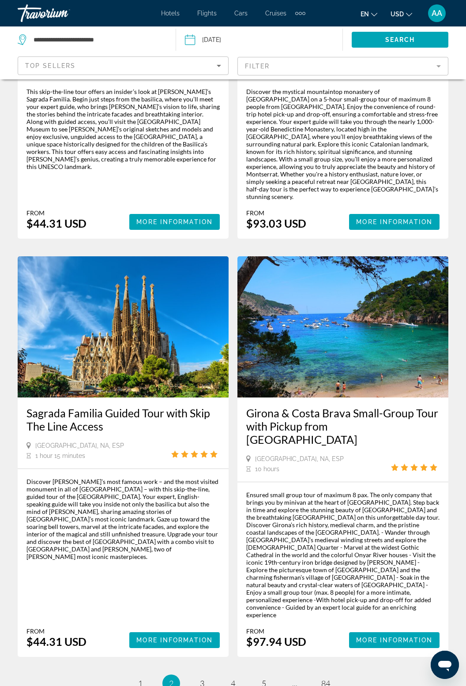
scroll to position [1742, 0]
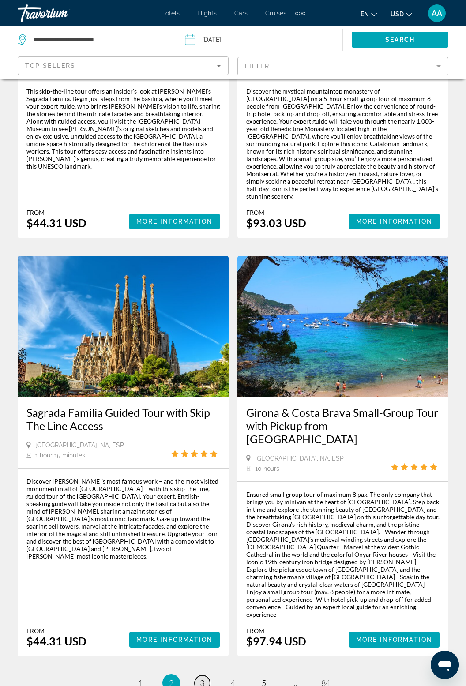
click at [205, 675] on link "page 3" at bounding box center [202, 682] width 15 height 15
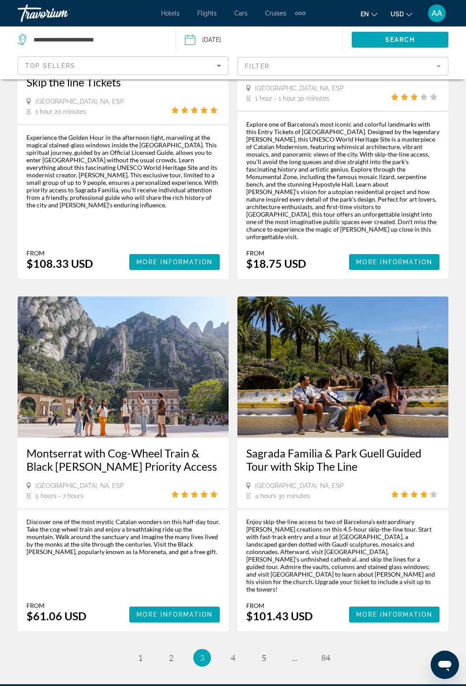
scroll to position [1814, 0]
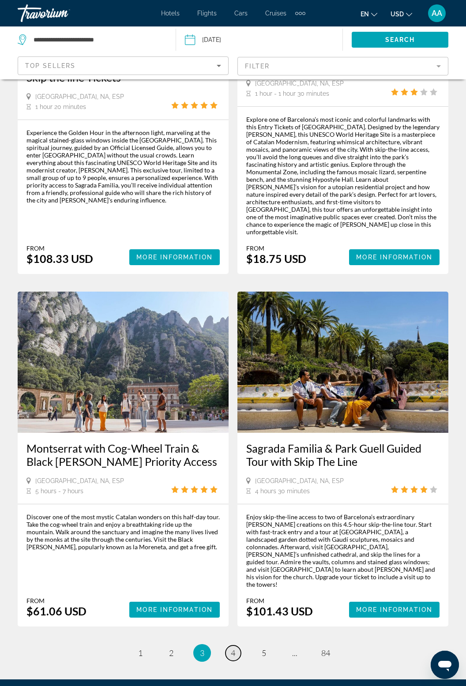
click at [233, 648] on span "4" at bounding box center [233, 653] width 4 height 10
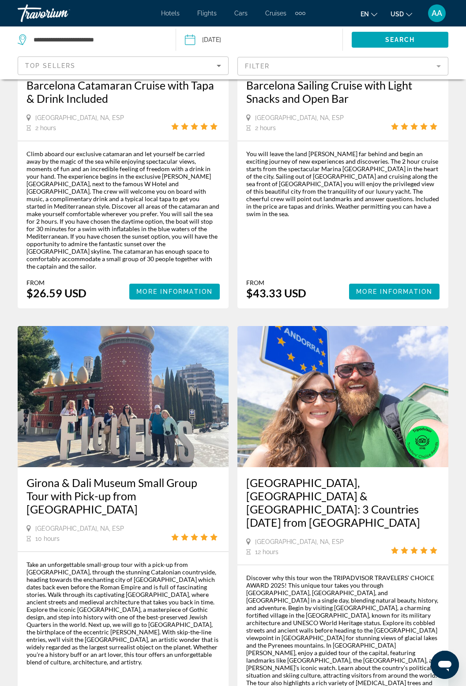
scroll to position [1727, 0]
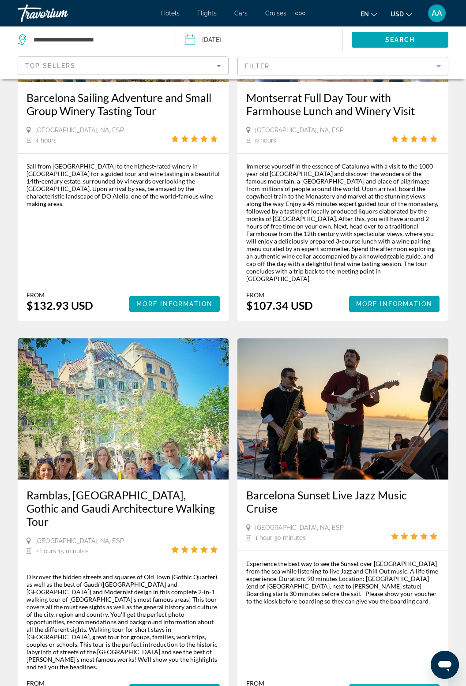
scroll to position [1720, 0]
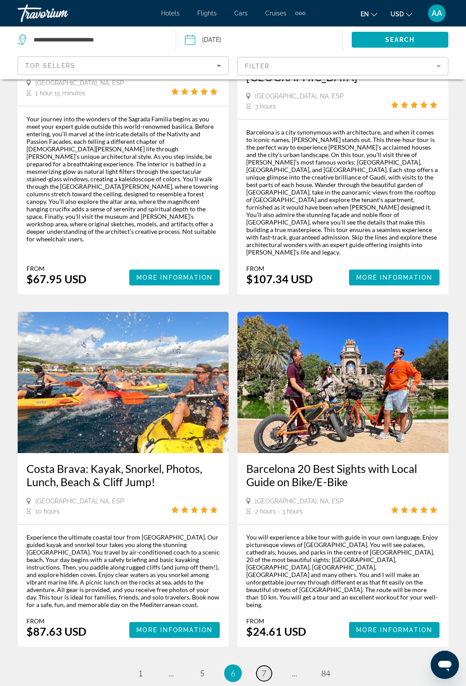
scroll to position [1748, 0]
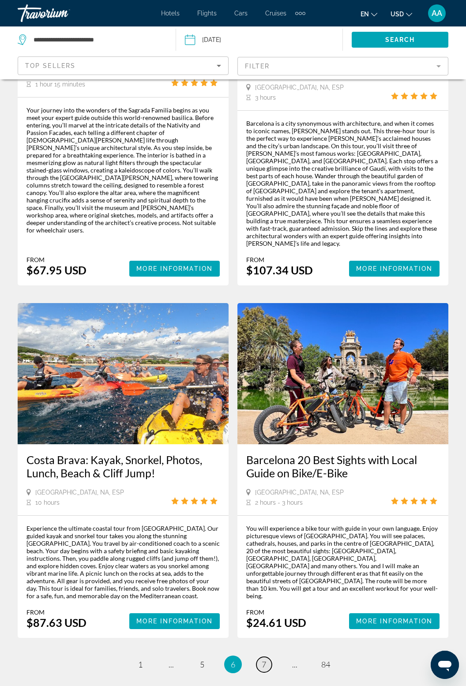
click at [262, 660] on span "7" at bounding box center [264, 665] width 4 height 10
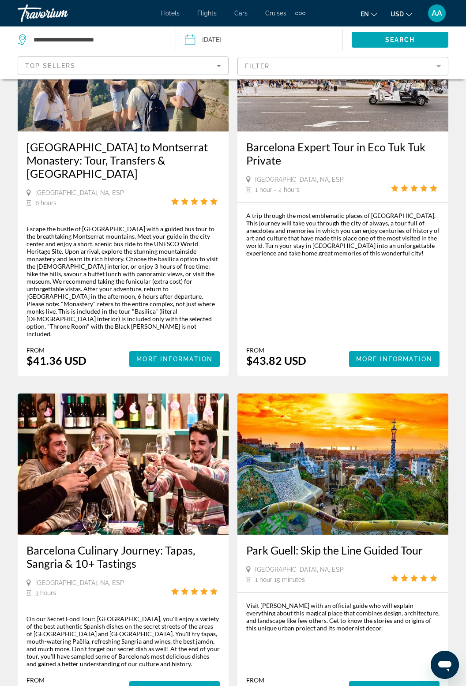
scroll to position [471, 0]
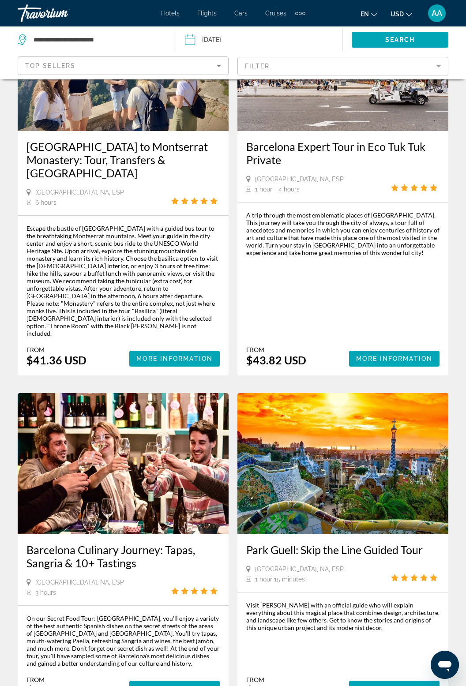
click at [342, 438] on img "Main content" at bounding box center [342, 463] width 211 height 141
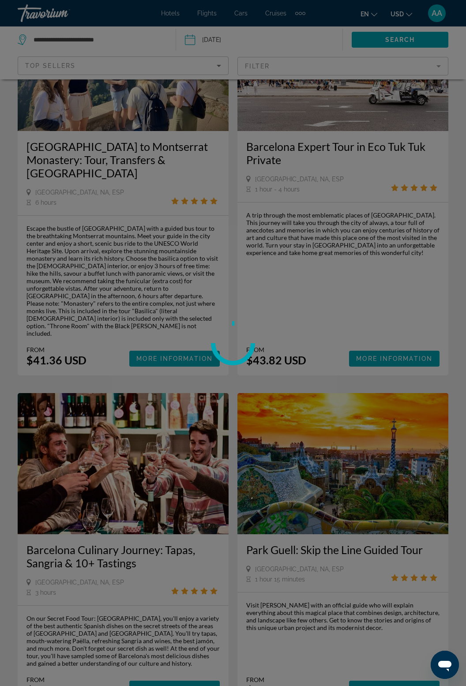
click at [380, 460] on div at bounding box center [233, 343] width 466 height 686
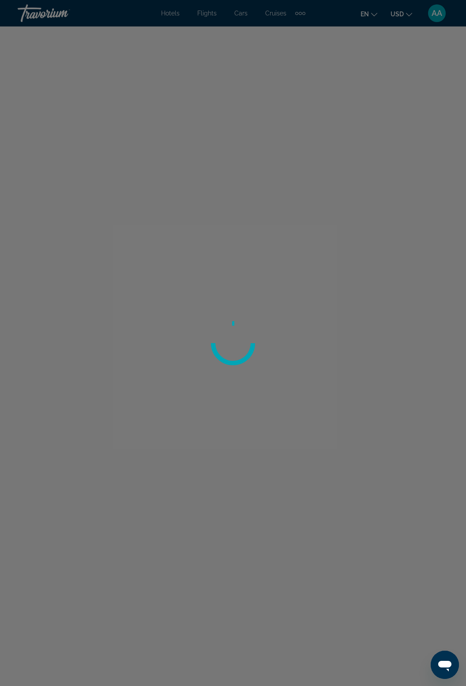
click at [376, 457] on div at bounding box center [233, 343] width 466 height 686
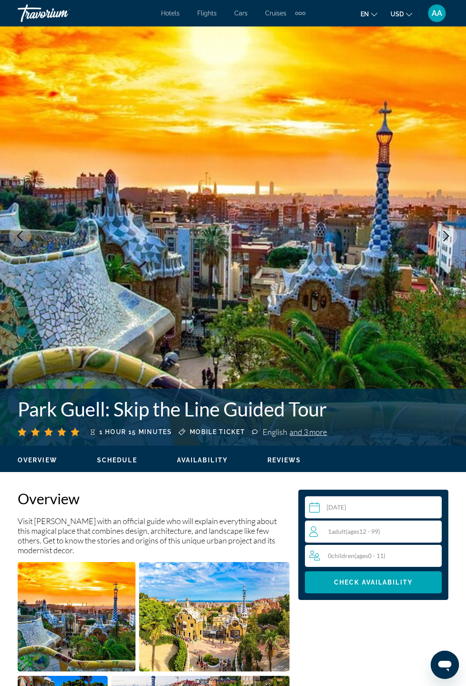
click at [440, 240] on button "Next image" at bounding box center [446, 236] width 22 height 22
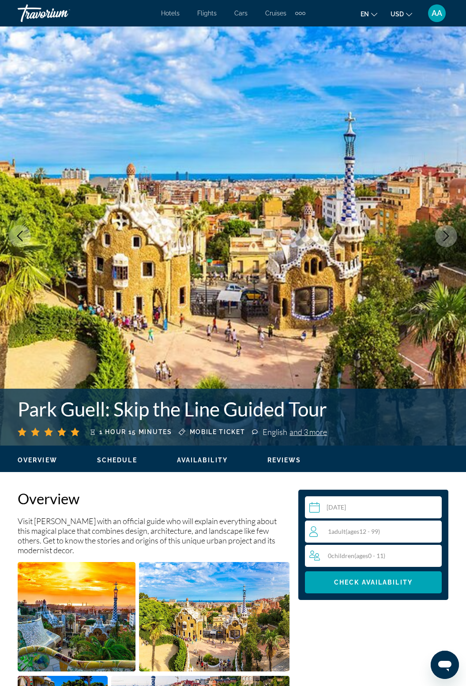
click at [438, 242] on button "Next image" at bounding box center [446, 236] width 22 height 22
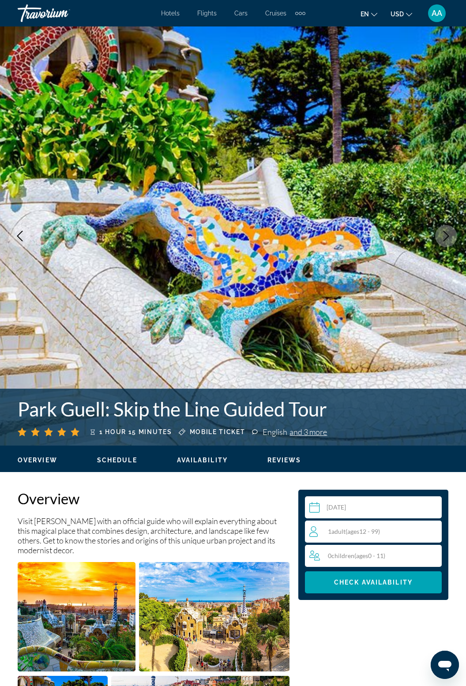
click at [436, 242] on img "Main content" at bounding box center [233, 235] width 466 height 419
click at [449, 232] on icon "Next image" at bounding box center [446, 236] width 11 height 11
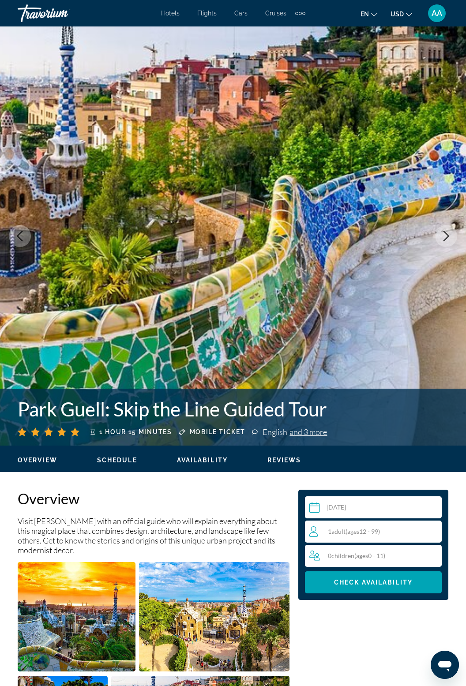
click at [448, 240] on icon "Next image" at bounding box center [446, 236] width 11 height 11
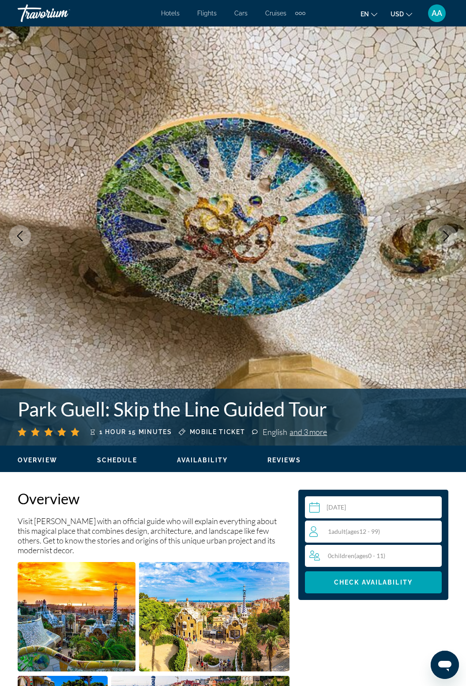
click at [452, 232] on button "Next image" at bounding box center [446, 236] width 22 height 22
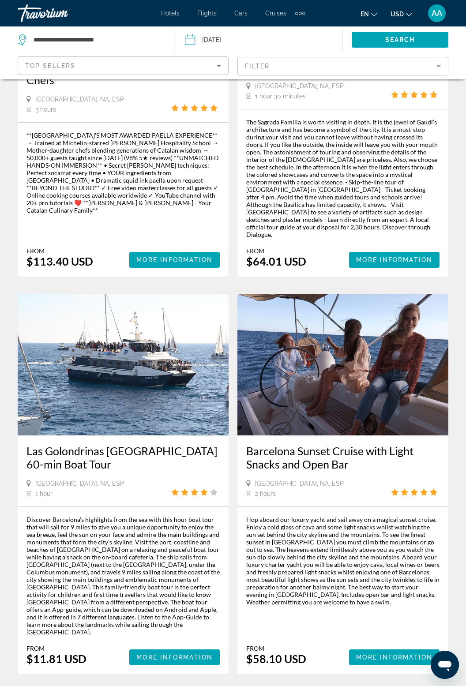
scroll to position [1691, 0]
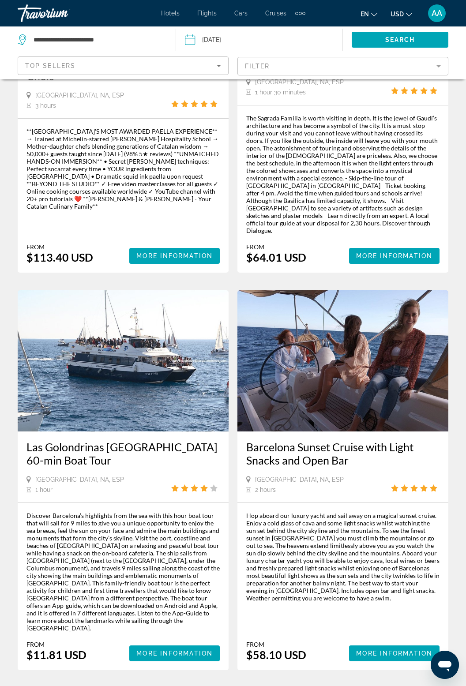
click at [262, 686] on span "8" at bounding box center [264, 697] width 4 height 10
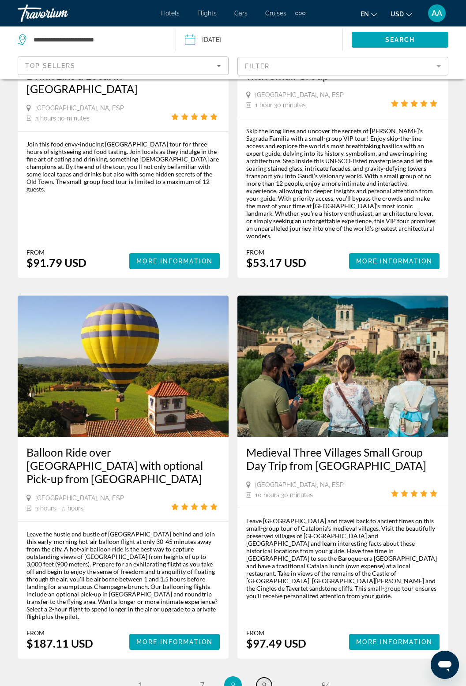
scroll to position [1772, 0]
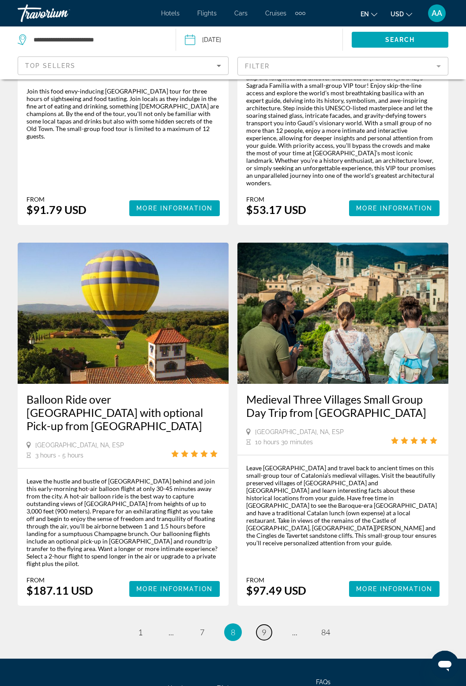
click at [265, 625] on link "page 9" at bounding box center [263, 632] width 15 height 15
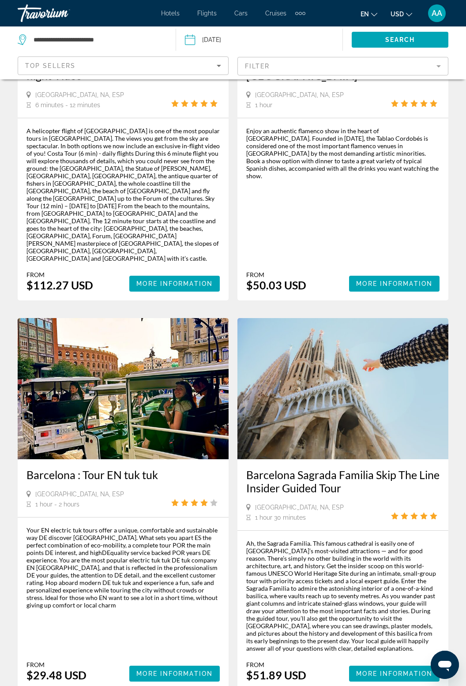
scroll to position [1740, 0]
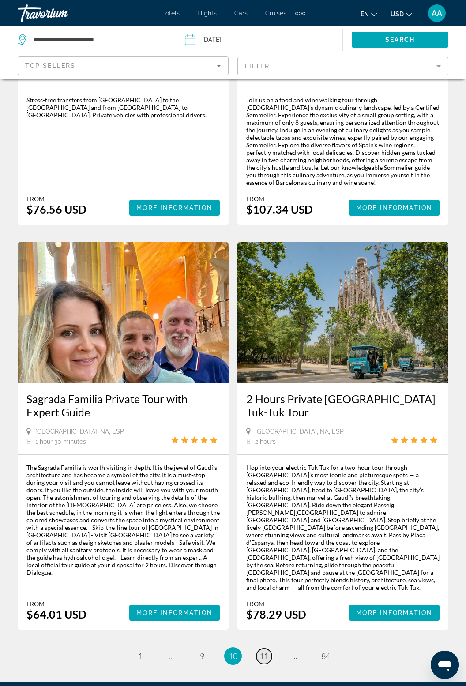
scroll to position [1787, 0]
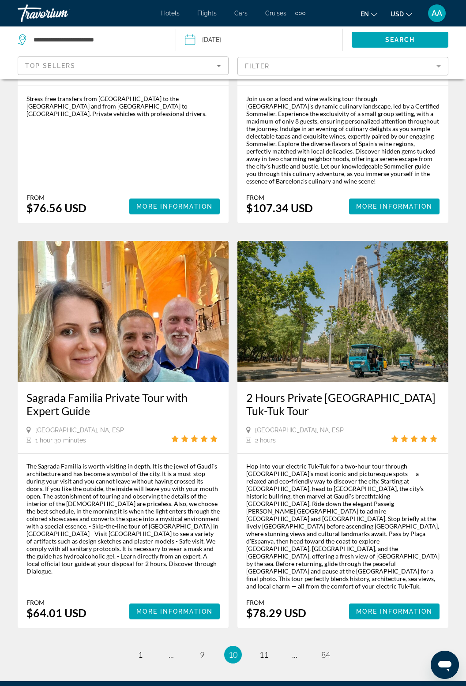
click at [383, 307] on img "Main content" at bounding box center [342, 311] width 211 height 141
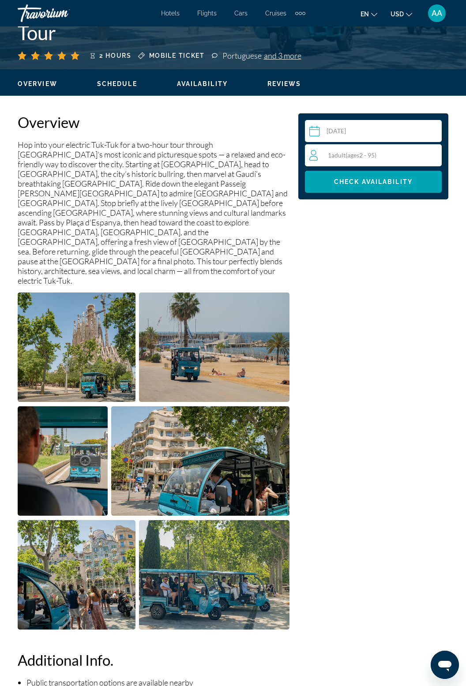
scroll to position [377, 0]
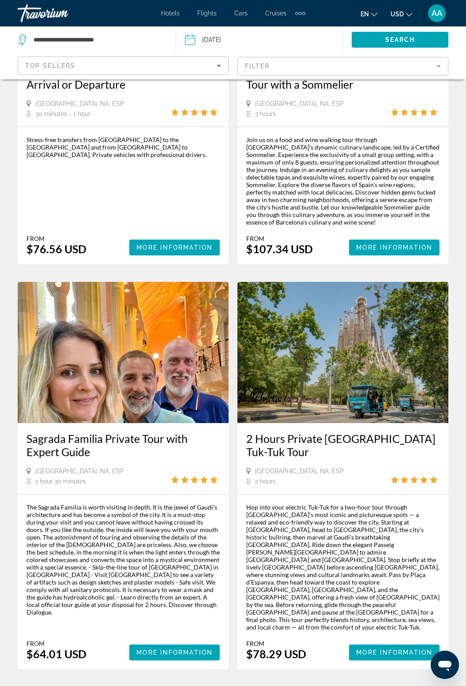
scroll to position [1787, 0]
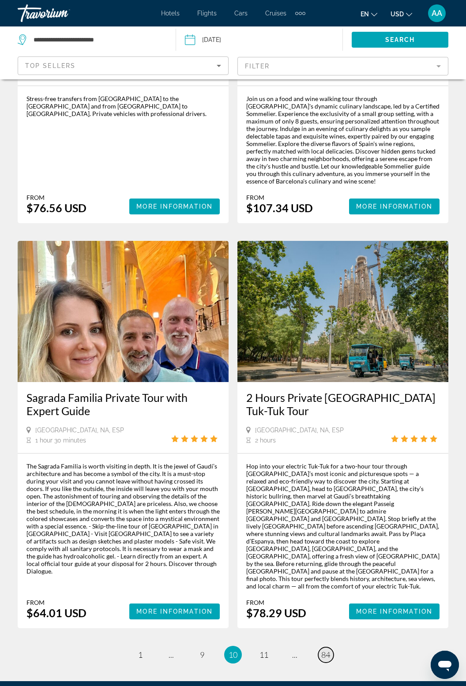
click at [326, 650] on span "84" at bounding box center [325, 655] width 9 height 10
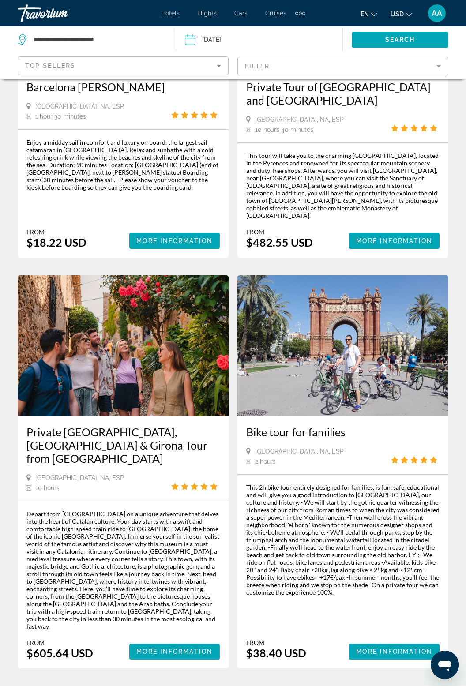
scroll to position [181, 0]
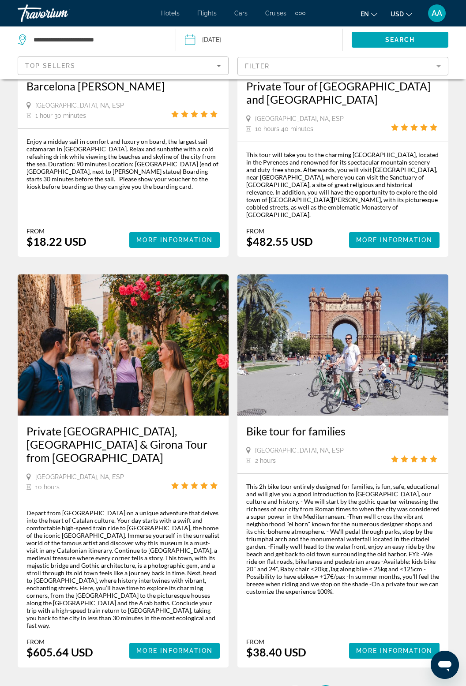
click at [293, 686] on span "83" at bounding box center [294, 694] width 9 height 10
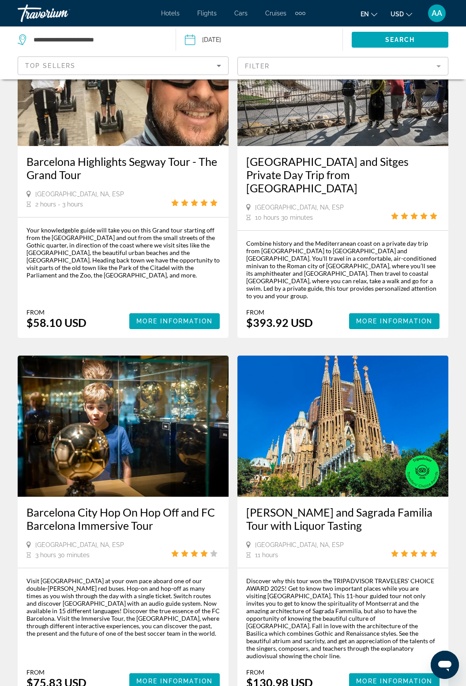
scroll to position [1292, 0]
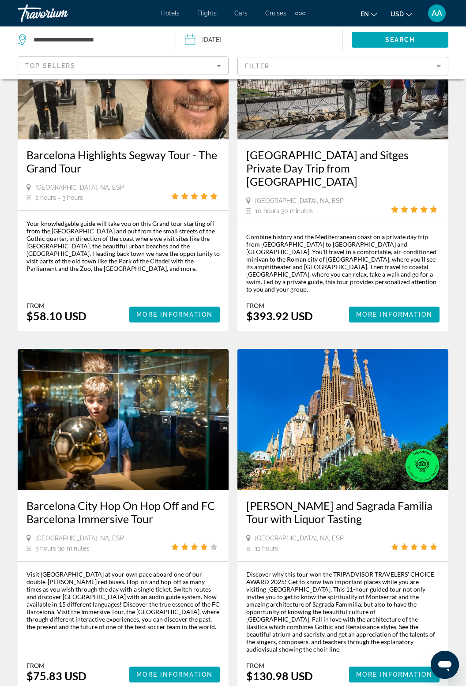
click at [349, 411] on img "Main content" at bounding box center [342, 419] width 211 height 141
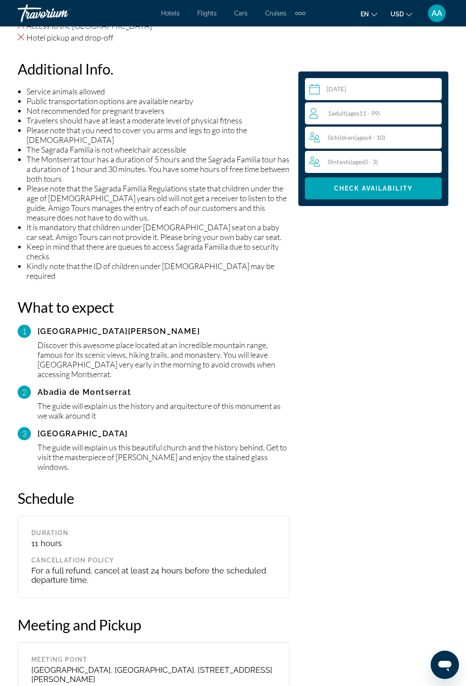
scroll to position [1073, 0]
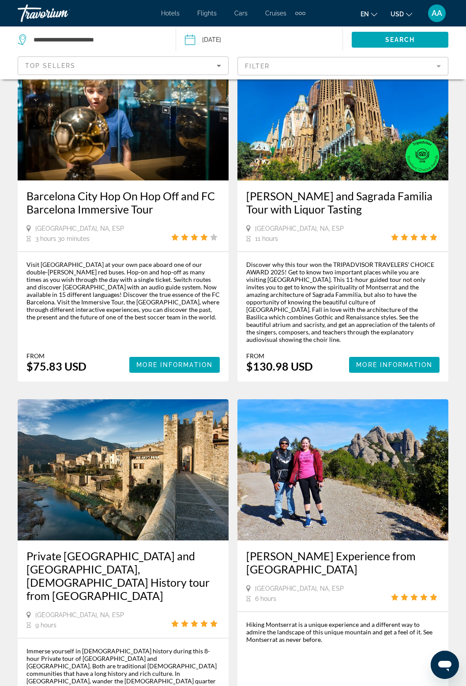
scroll to position [1688, 0]
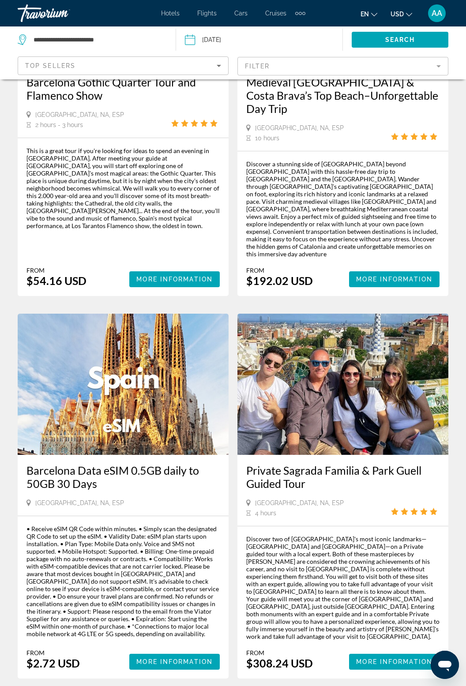
scroll to position [1725, 0]
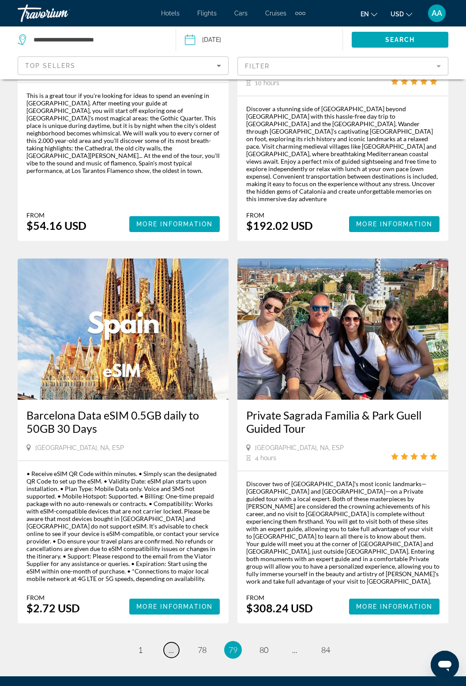
click at [176, 642] on link "page ..." at bounding box center [171, 649] width 15 height 15
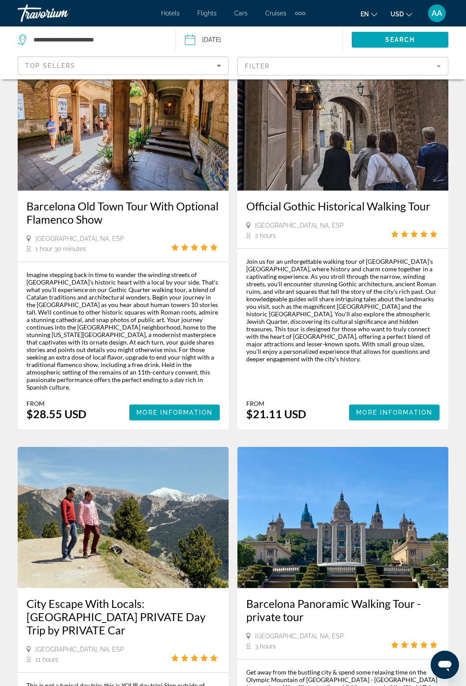
scroll to position [1742, 0]
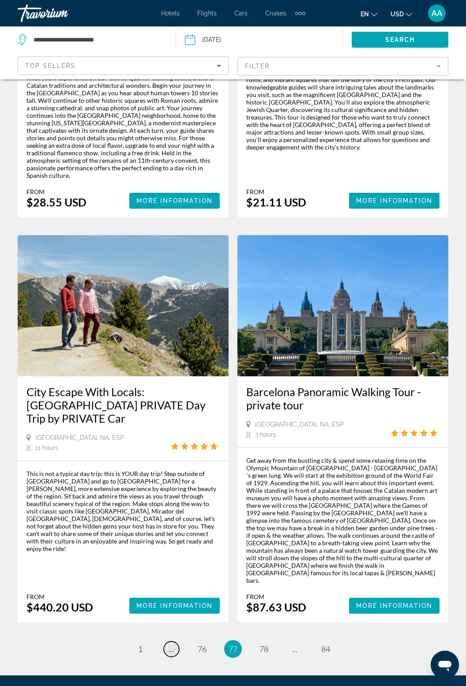
click at [168, 641] on link "page ..." at bounding box center [171, 648] width 15 height 15
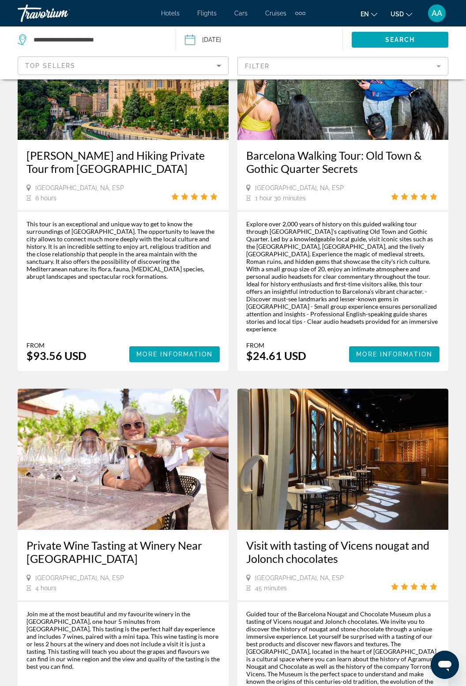
scroll to position [1757, 0]
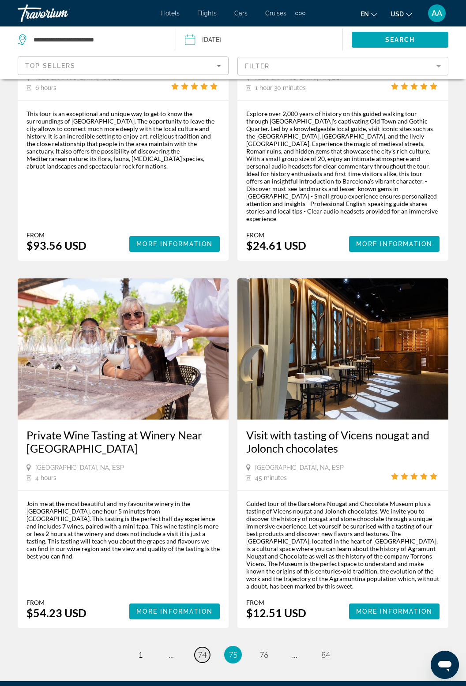
click at [201, 650] on span "74" at bounding box center [202, 655] width 9 height 10
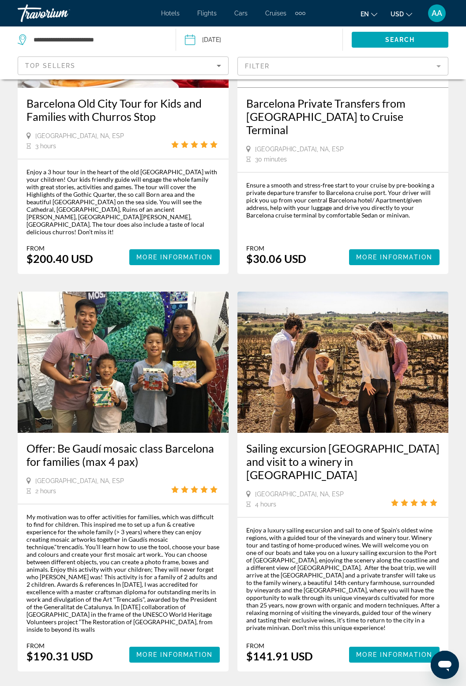
scroll to position [1717, 0]
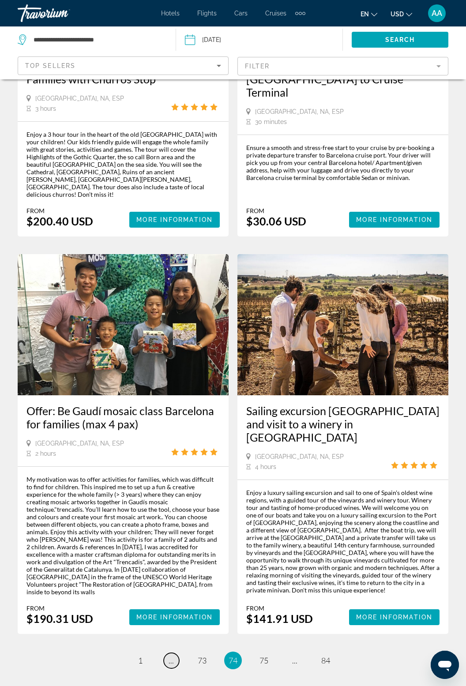
click at [176, 653] on link "page ..." at bounding box center [171, 660] width 15 height 15
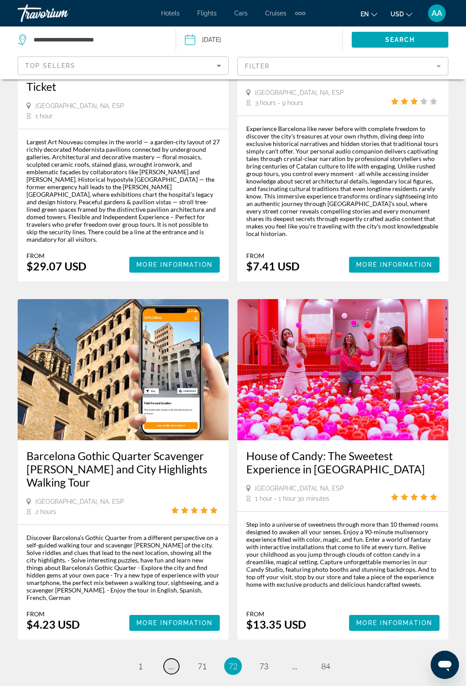
scroll to position [1739, 0]
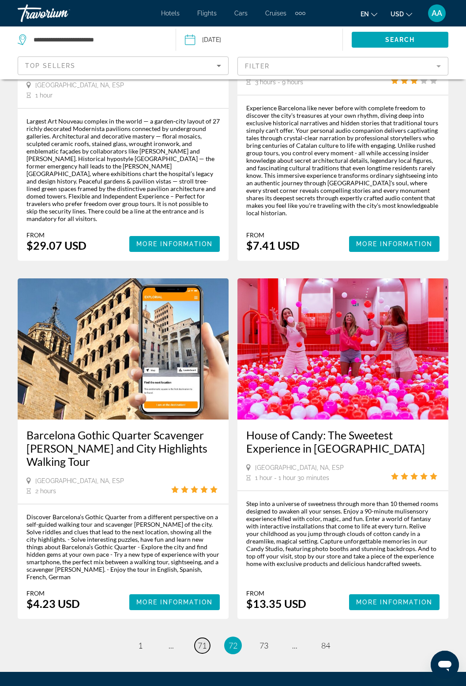
click at [198, 638] on link "page 71" at bounding box center [202, 645] width 15 height 15
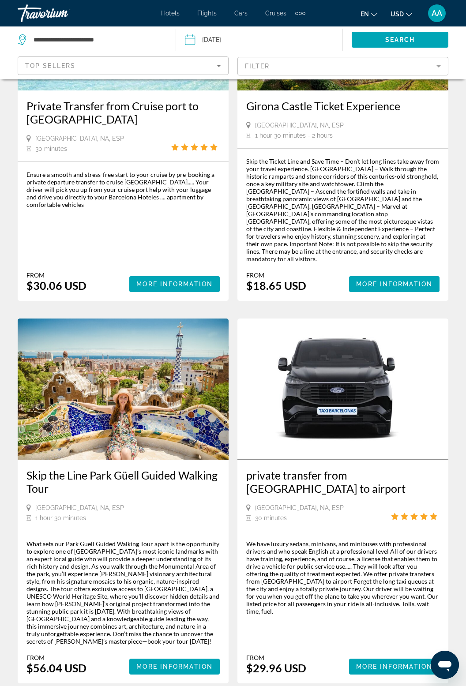
scroll to position [1729, 0]
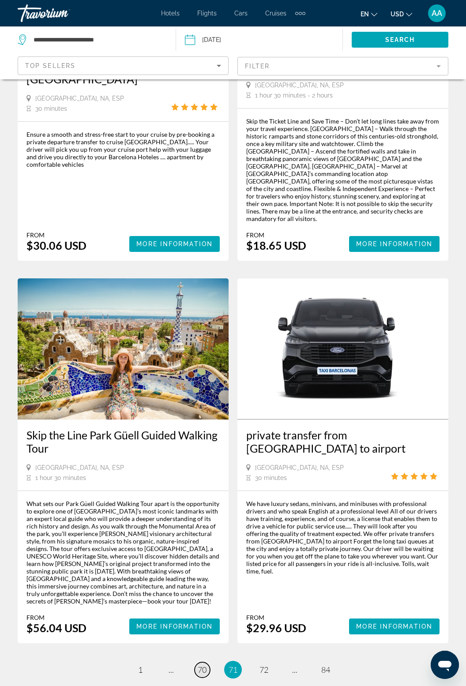
click at [199, 662] on link "page 70" at bounding box center [202, 669] width 15 height 15
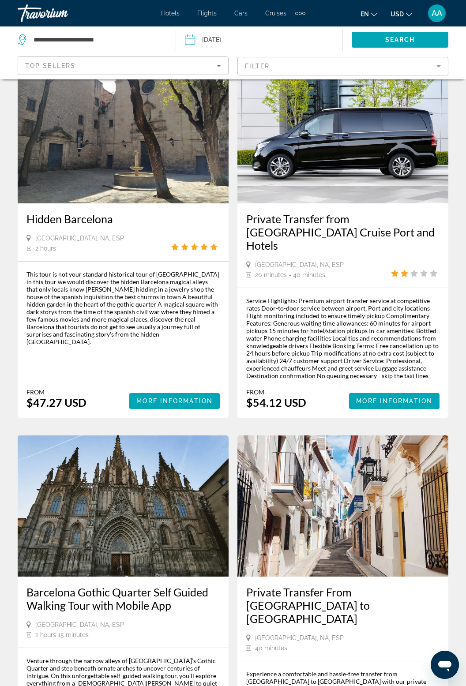
scroll to position [1757, 0]
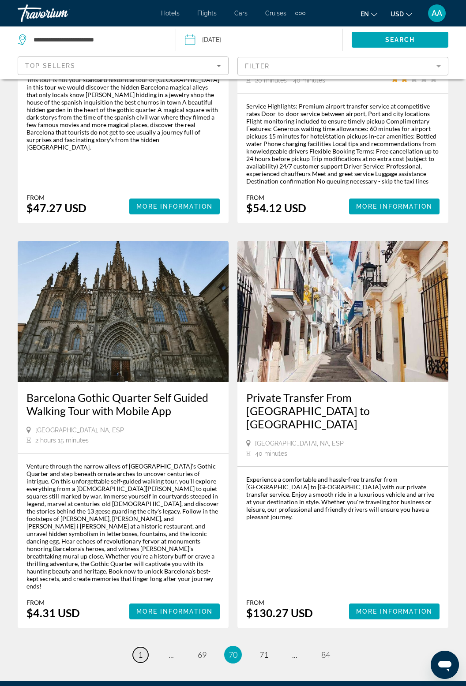
click at [146, 647] on link "page 1" at bounding box center [140, 654] width 15 height 15
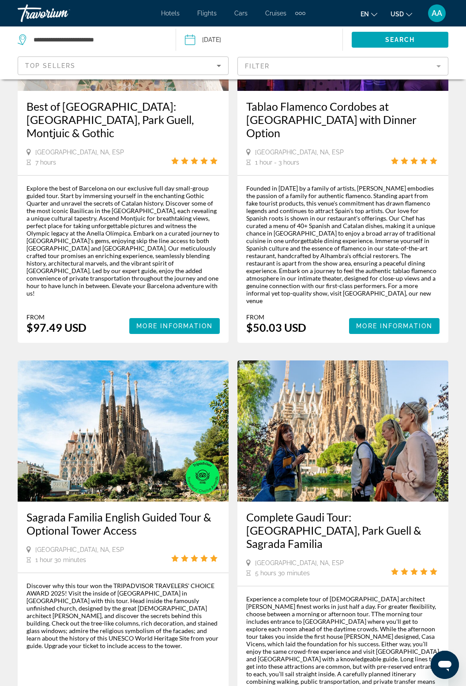
scroll to position [1795, 0]
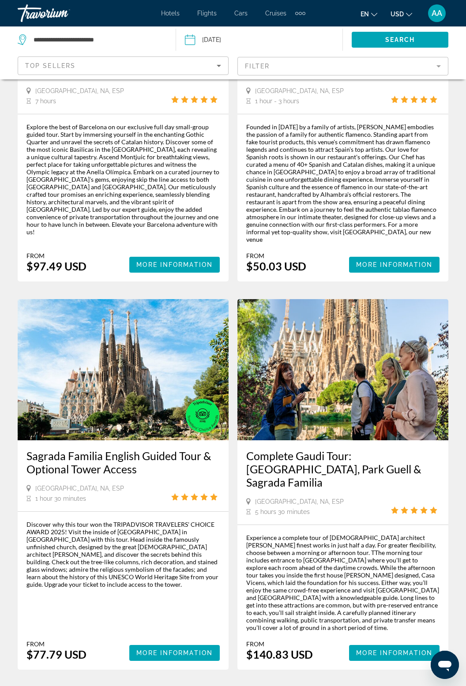
click at [266, 686] on span "5" at bounding box center [264, 696] width 4 height 10
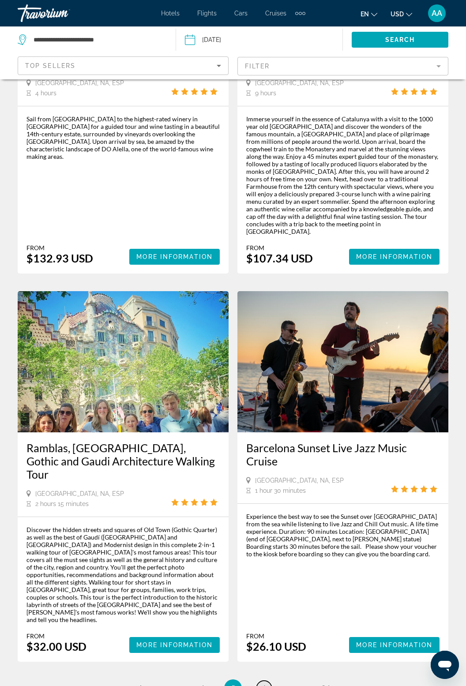
scroll to position [1770, 0]
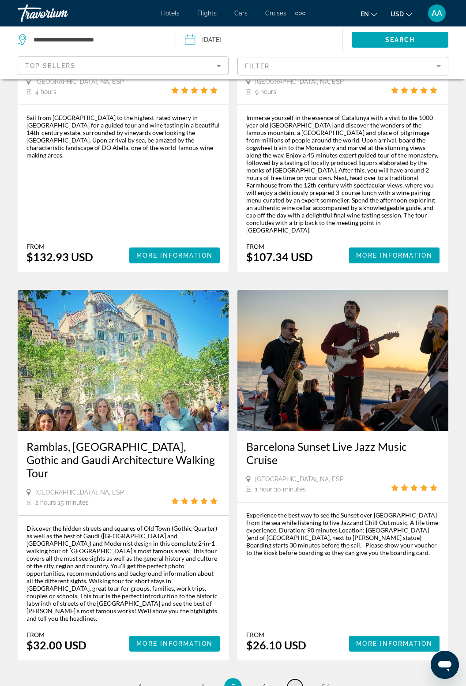
click at [296, 682] on span "..." at bounding box center [294, 687] width 5 height 10
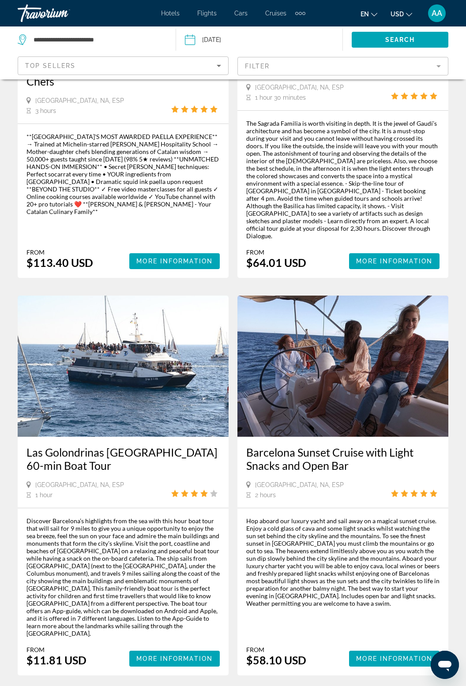
scroll to position [1687, 0]
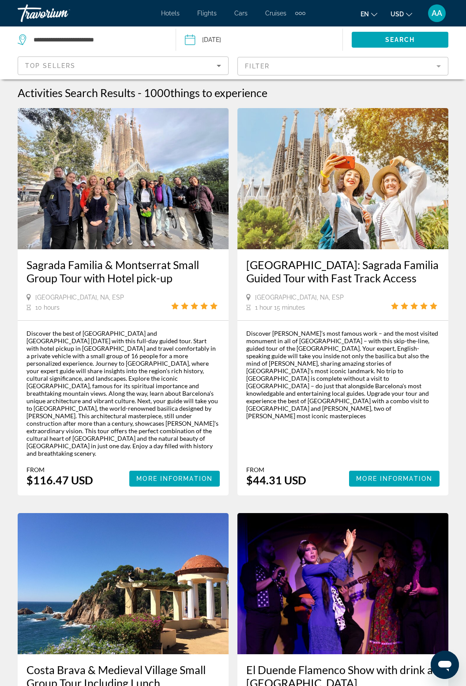
scroll to position [4, 0]
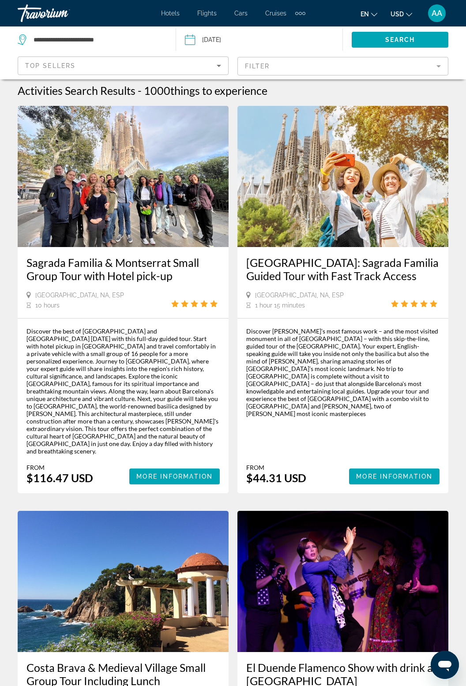
click at [129, 221] on img "Main content" at bounding box center [123, 176] width 211 height 141
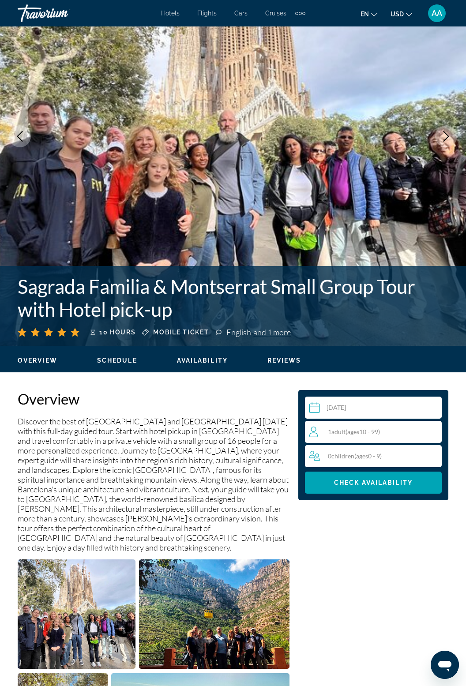
scroll to position [101, 0]
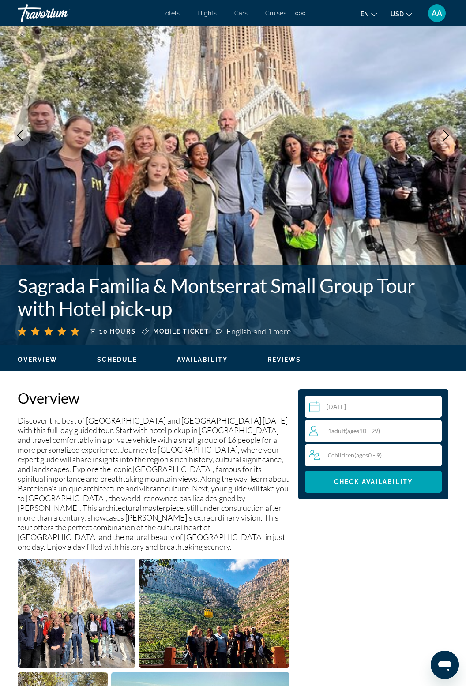
click at [380, 431] on span "( ages 10 - 99)" at bounding box center [362, 430] width 34 height 7
click at [429, 429] on icon "Increment adults" at bounding box center [433, 430] width 8 height 11
click at [378, 486] on span "Main content" at bounding box center [373, 481] width 137 height 21
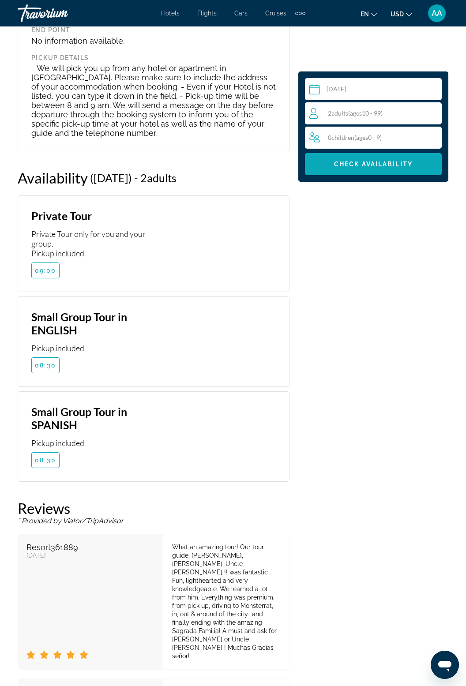
scroll to position [2439, 0]
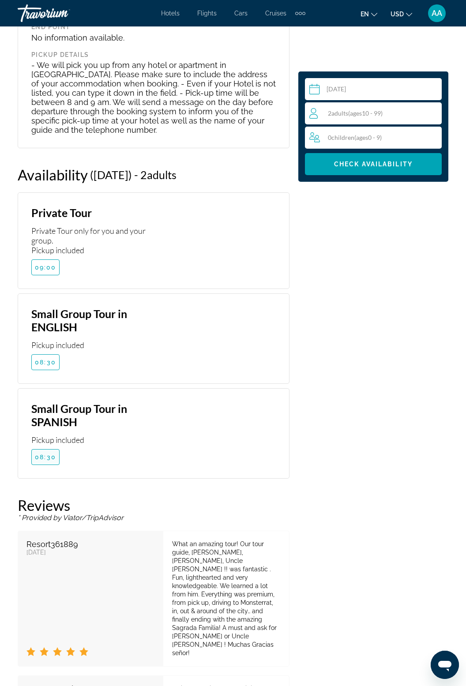
click at [44, 453] on span "08:30" at bounding box center [45, 456] width 21 height 7
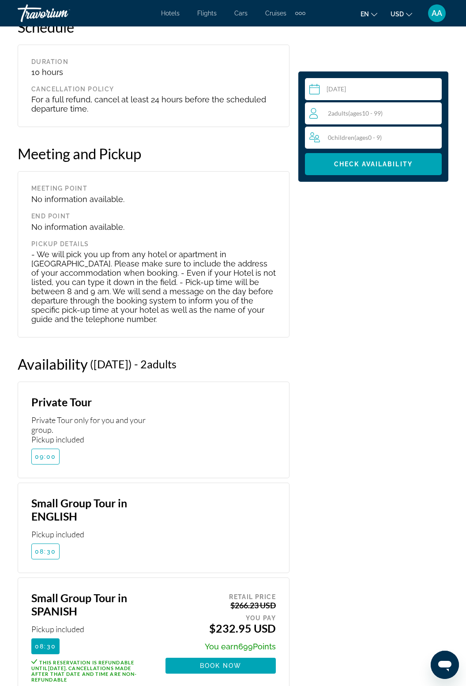
scroll to position [2248, 0]
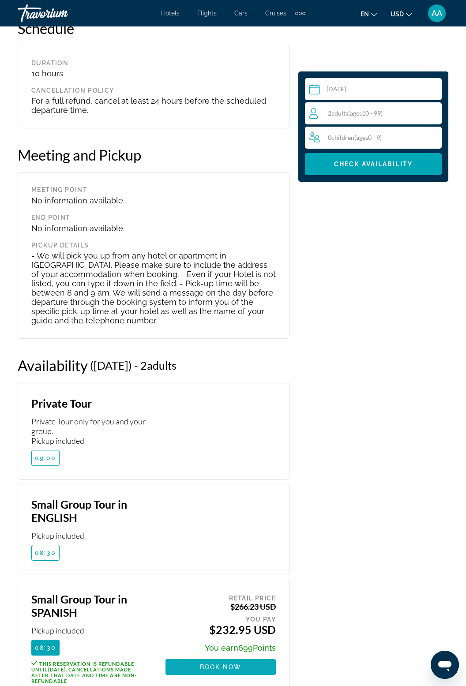
click at [230, 663] on span "Book now" at bounding box center [221, 666] width 42 height 7
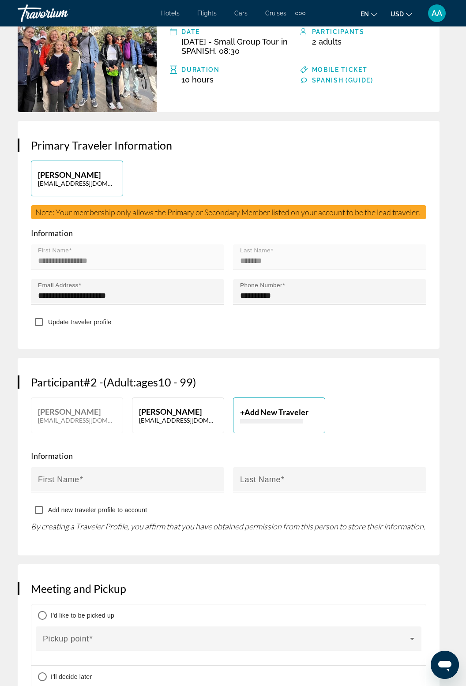
scroll to position [329, 0]
click at [179, 416] on p "GENLYS Frometa" at bounding box center [178, 411] width 78 height 10
type input "******"
type input "*******"
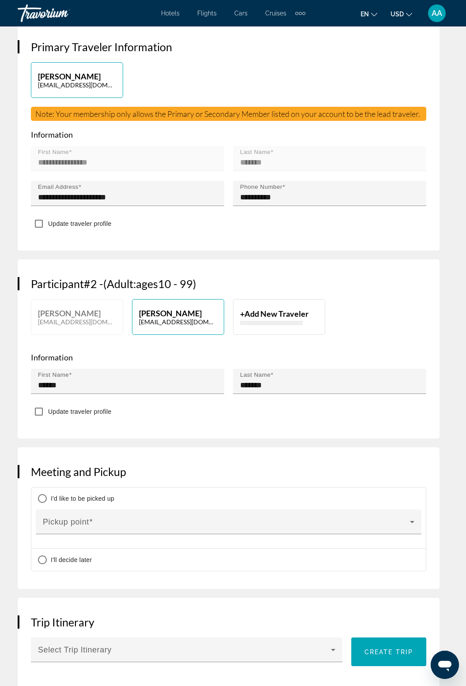
scroll to position [430, 0]
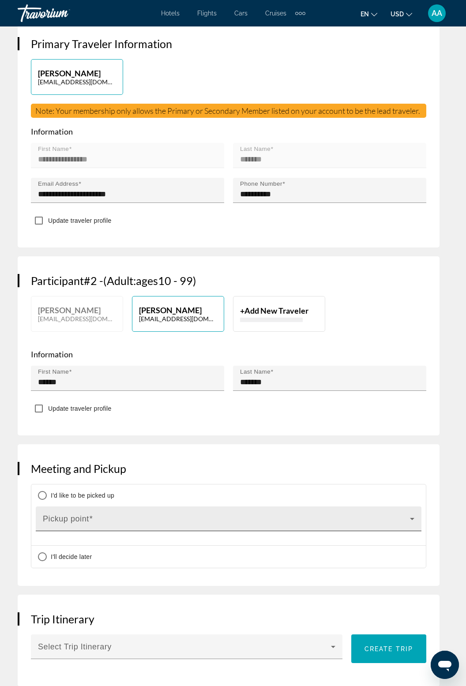
click at [408, 524] on icon "Main content" at bounding box center [412, 518] width 11 height 11
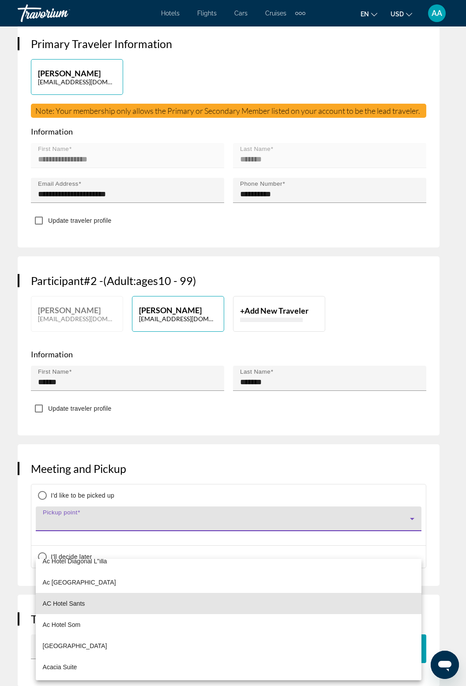
scroll to position [183, 0]
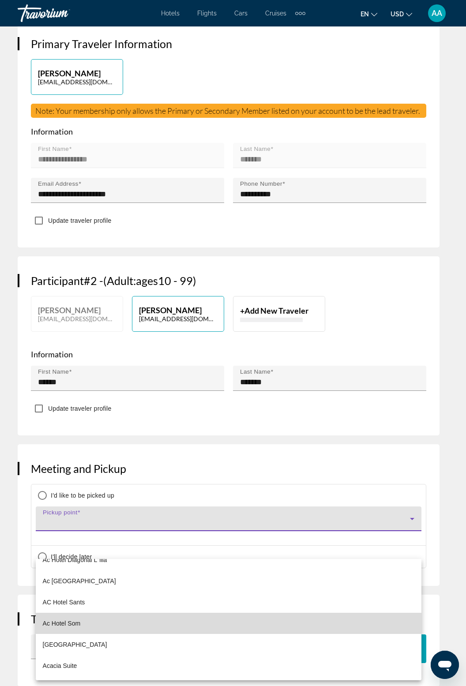
click at [69, 625] on span "Ac Hotel Som" at bounding box center [62, 623] width 38 height 11
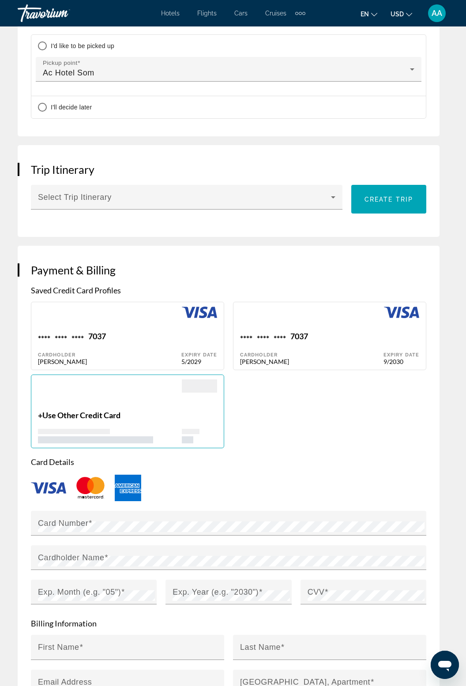
scroll to position [892, 0]
click at [401, 365] on div "Expiry Date 9/2030" at bounding box center [401, 348] width 36 height 34
type input "*******"
type input "**********"
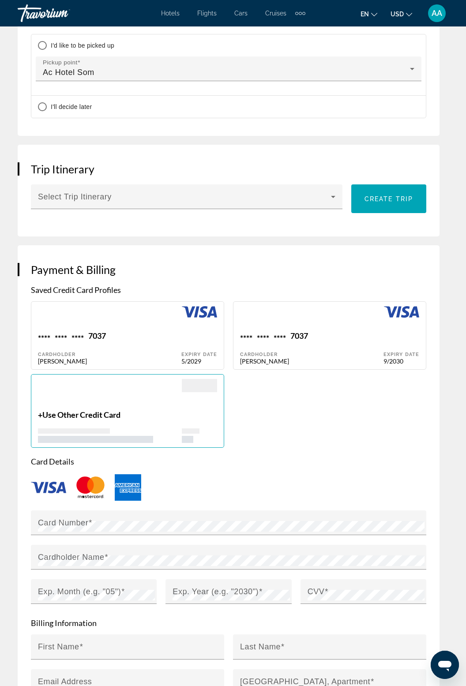
type input "**********"
type input "*****"
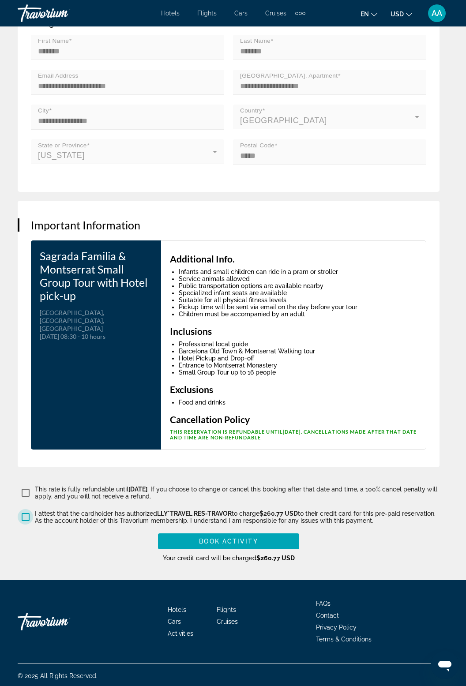
scroll to position [1493, 0]
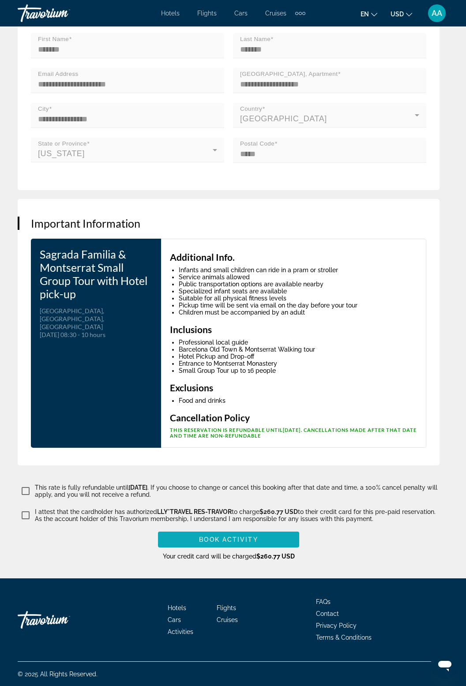
click at [249, 543] on span "Book Activity" at bounding box center [228, 539] width 59 height 7
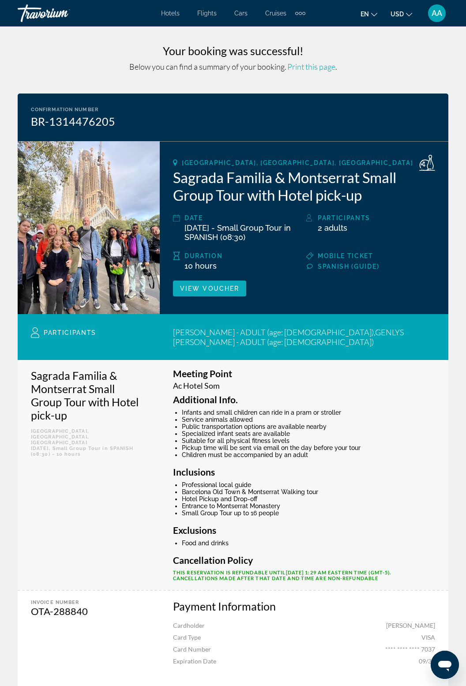
click at [211, 289] on span "View Voucher" at bounding box center [209, 288] width 59 height 7
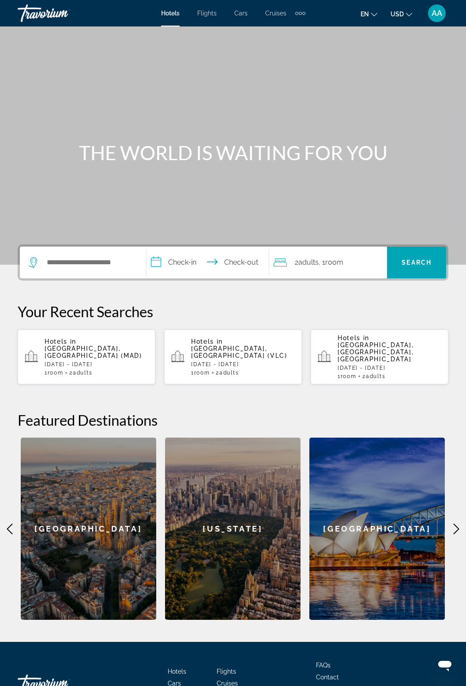
click at [190, 686] on span "Activities" at bounding box center [181, 695] width 26 height 7
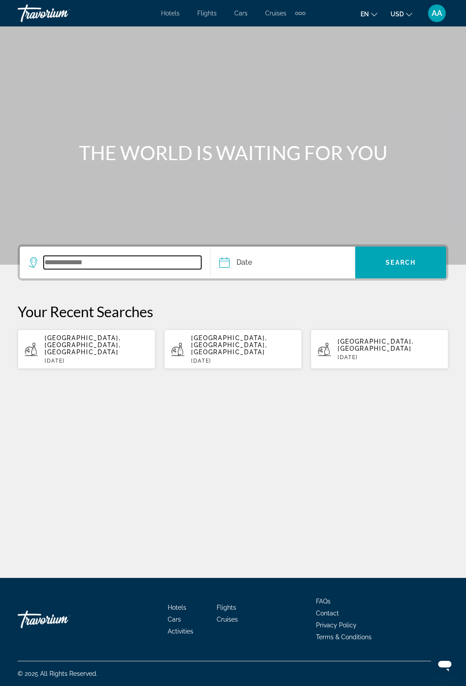
click at [95, 261] on input "Search widget" at bounding box center [122, 262] width 157 height 13
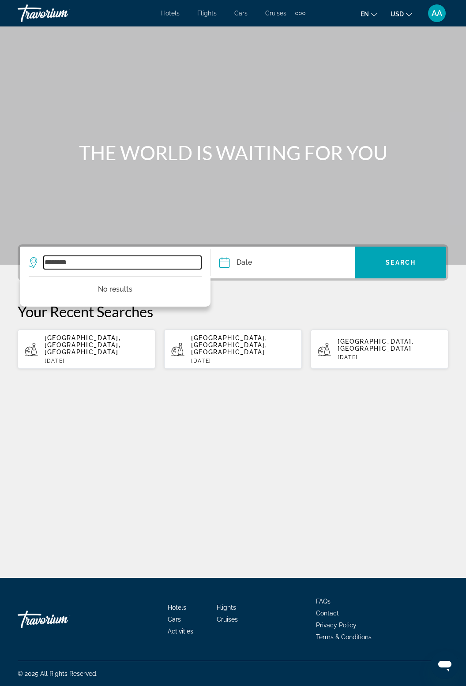
type input "******"
type input "*"
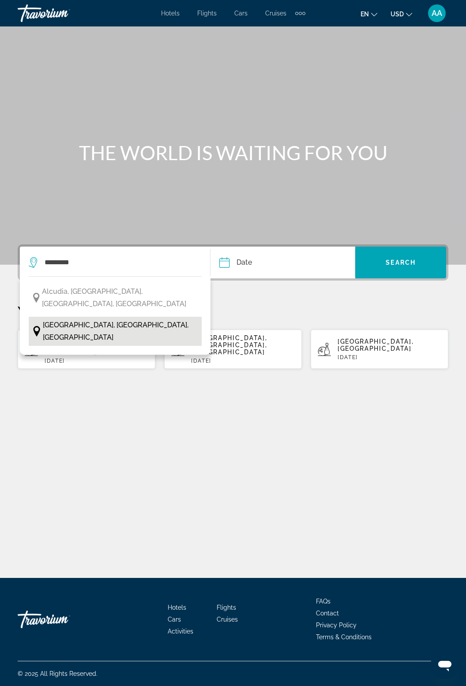
click at [113, 319] on span "[GEOGRAPHIC_DATA], [GEOGRAPHIC_DATA], [GEOGRAPHIC_DATA]" at bounding box center [120, 331] width 154 height 25
type input "**********"
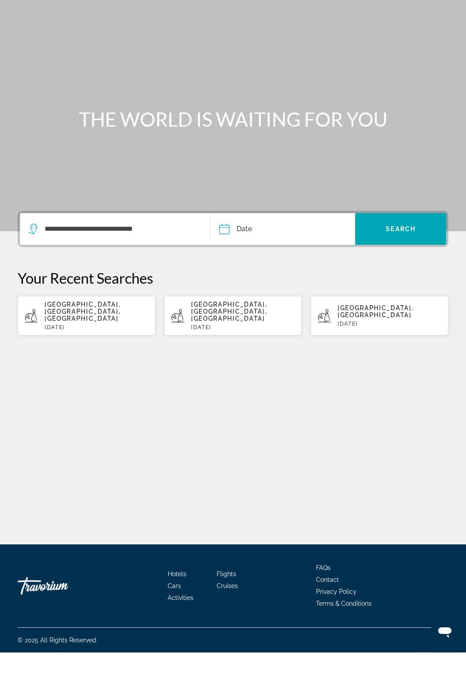
click at [224, 247] on input "Date" at bounding box center [252, 264] width 71 height 34
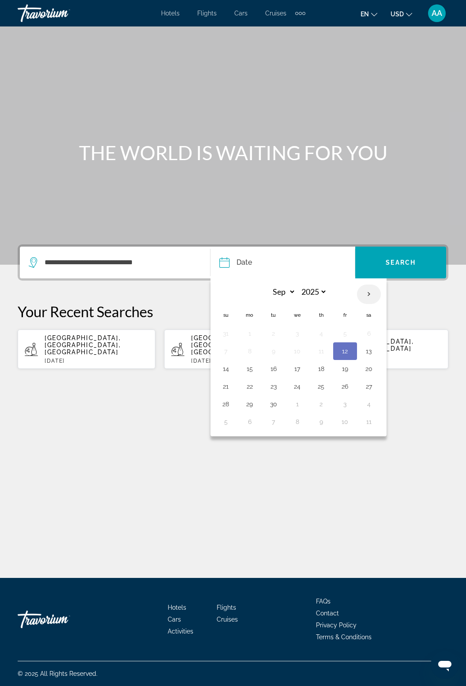
click at [364, 285] on th "Next month" at bounding box center [369, 294] width 24 height 19
select select "*"
click at [370, 380] on button "25" at bounding box center [369, 386] width 14 height 12
type input "**********"
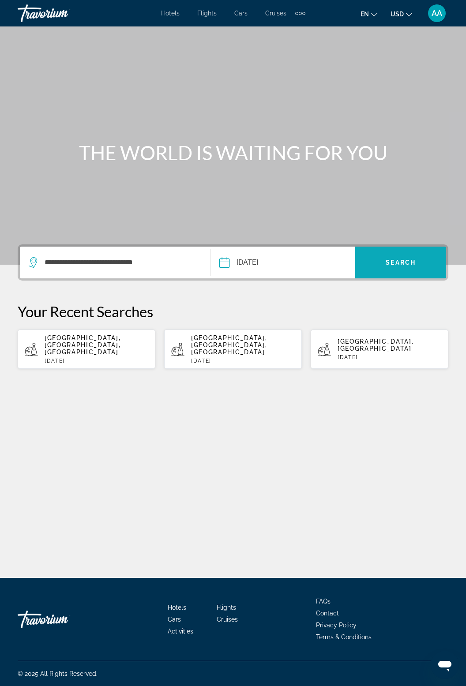
click at [416, 259] on span "Search" at bounding box center [401, 262] width 30 height 7
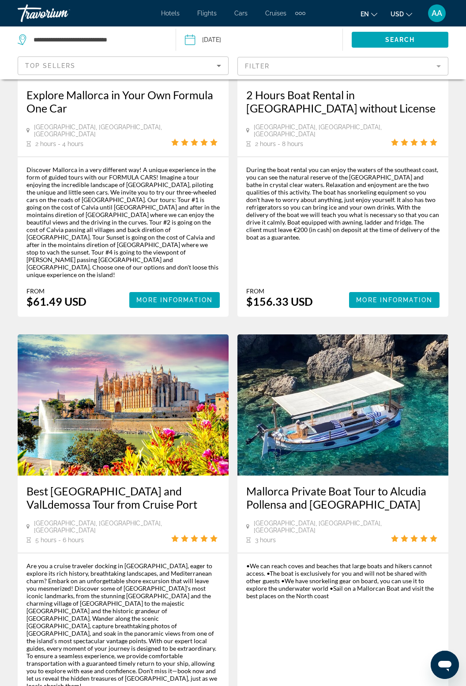
scroll to position [1804, 0]
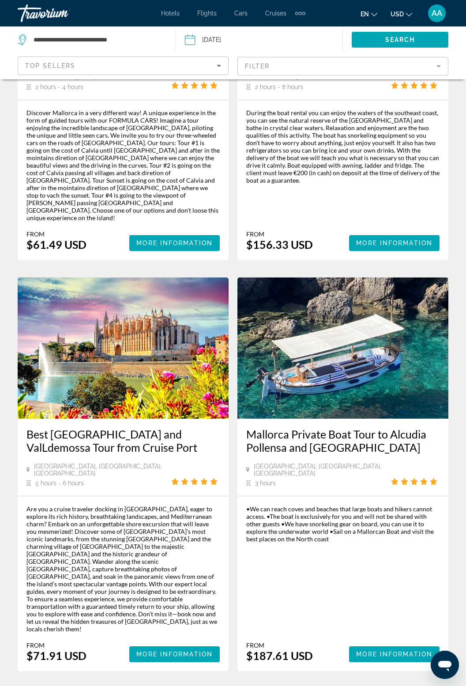
click at [176, 686] on link "page 2" at bounding box center [171, 697] width 15 height 15
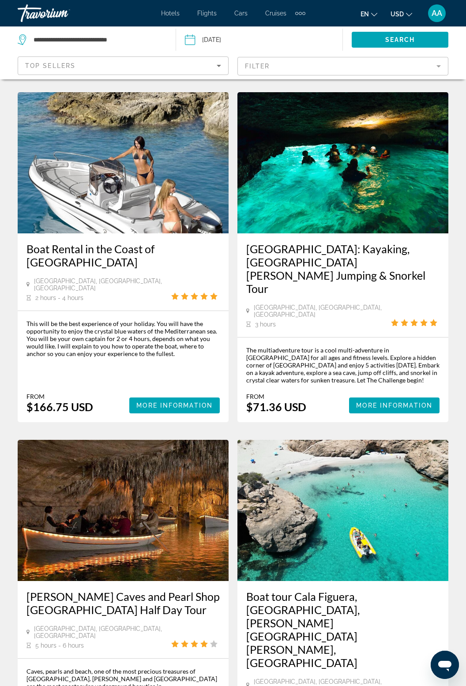
scroll to position [1176, 0]
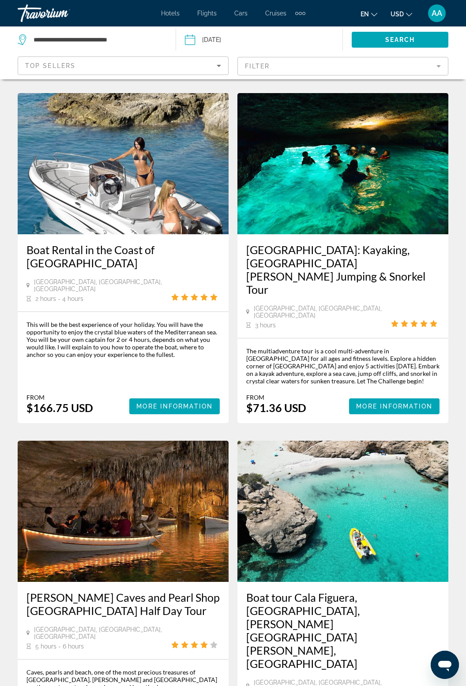
click at [152, 441] on img "Main content" at bounding box center [123, 511] width 211 height 141
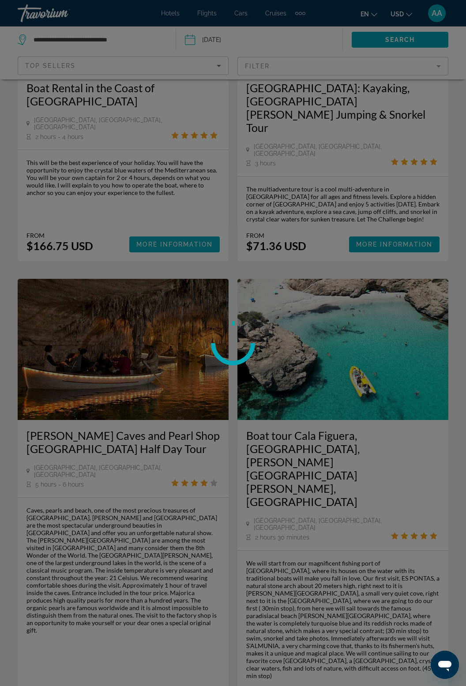
scroll to position [1413, 0]
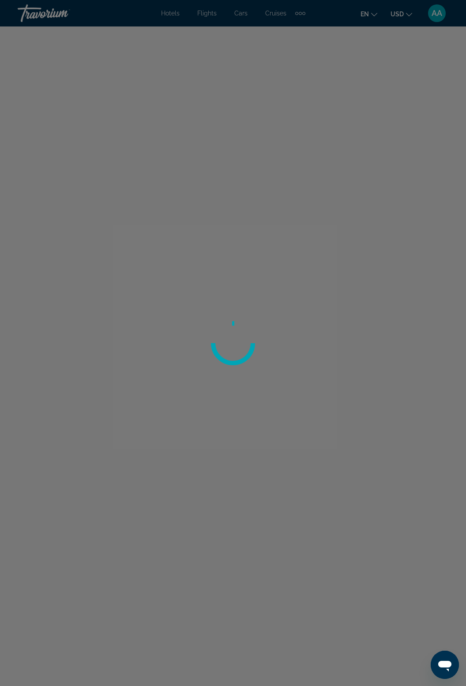
click at [382, 650] on div at bounding box center [233, 343] width 466 height 686
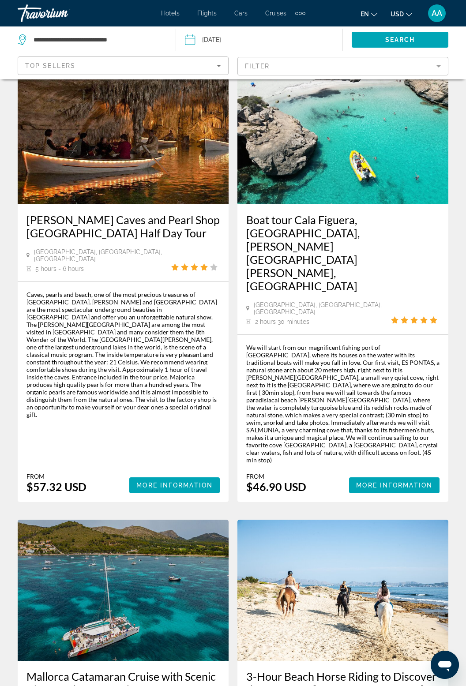
scroll to position [1669, 0]
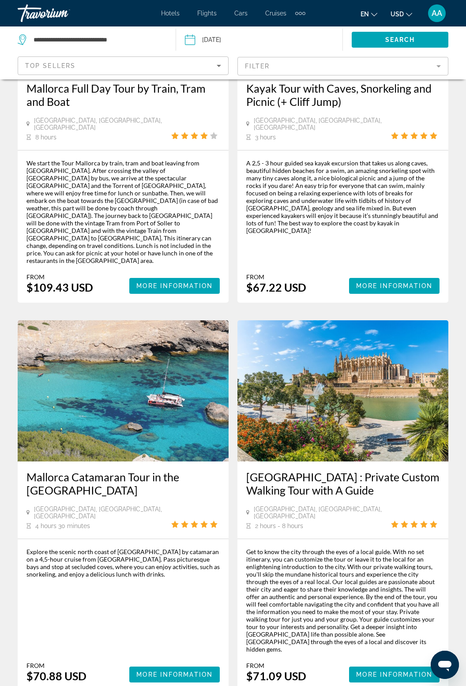
scroll to position [1720, 0]
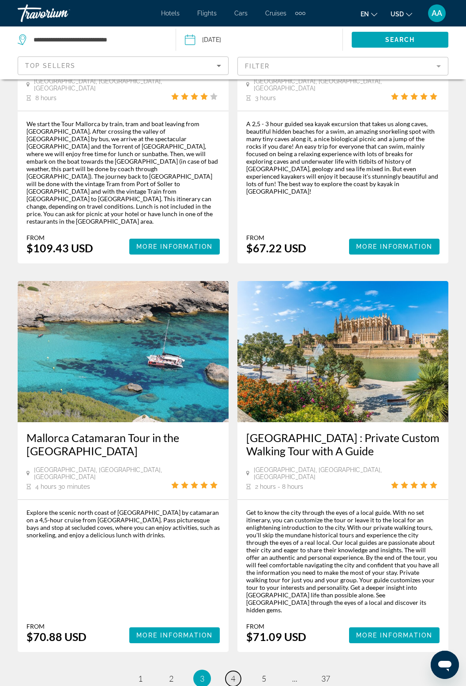
click at [235, 671] on link "page 4" at bounding box center [232, 678] width 15 height 15
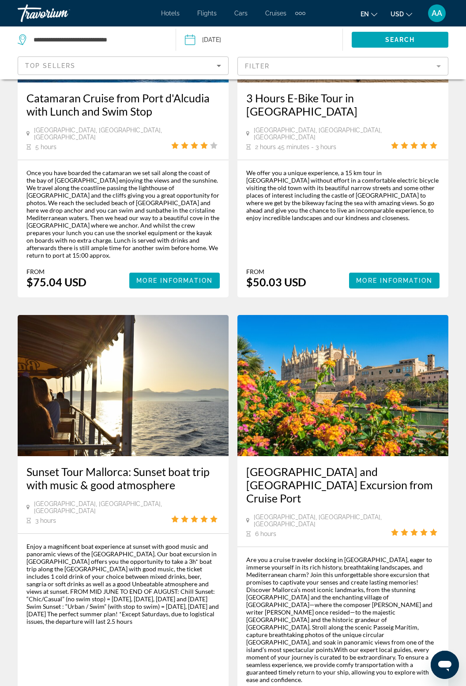
scroll to position [1653, 0]
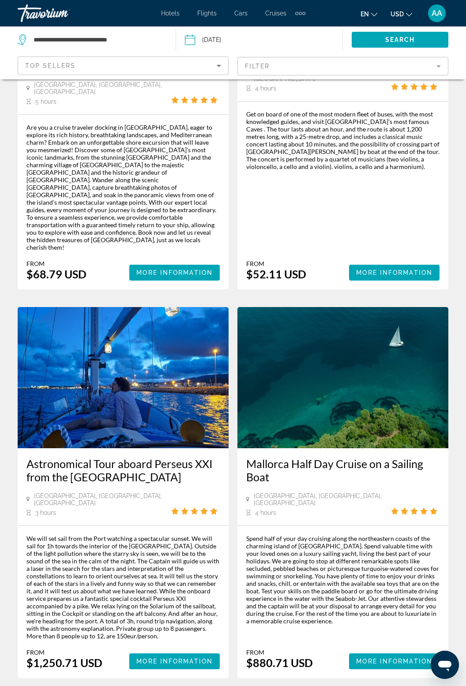
scroll to position [1724, 0]
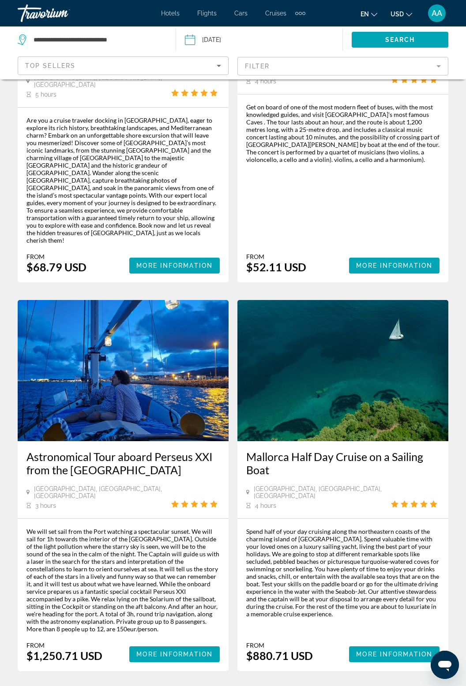
click at [265, 686] on span "6" at bounding box center [264, 698] width 4 height 10
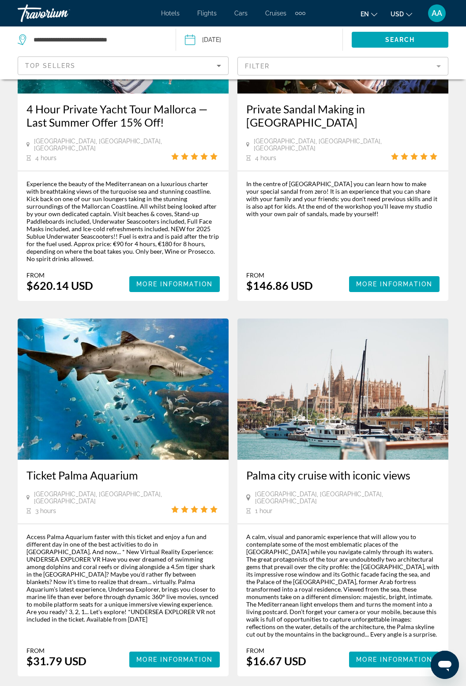
scroll to position [1698, 0]
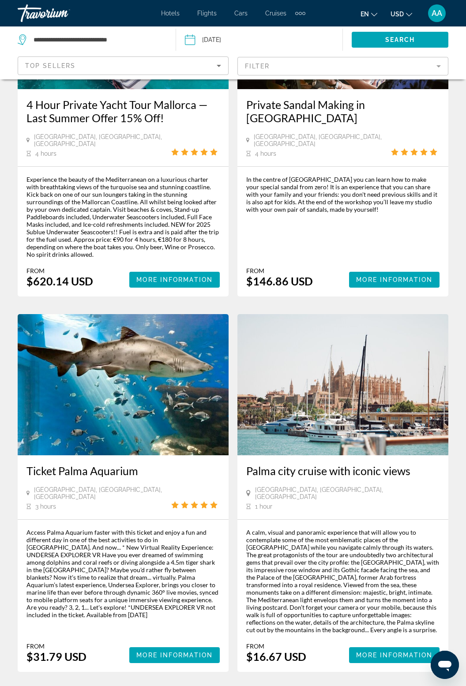
click at [266, 686] on span "7" at bounding box center [264, 698] width 4 height 10
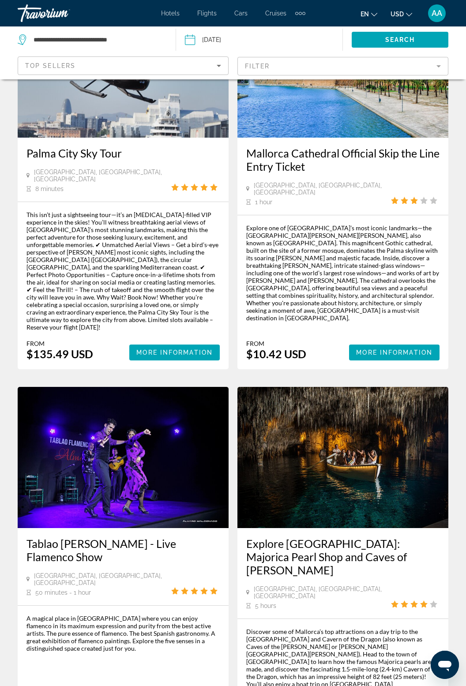
scroll to position [888, 0]
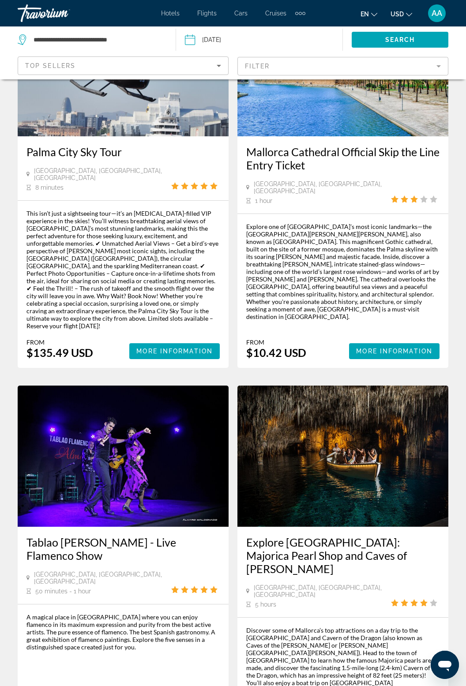
click at [373, 436] on img "Main content" at bounding box center [342, 456] width 211 height 141
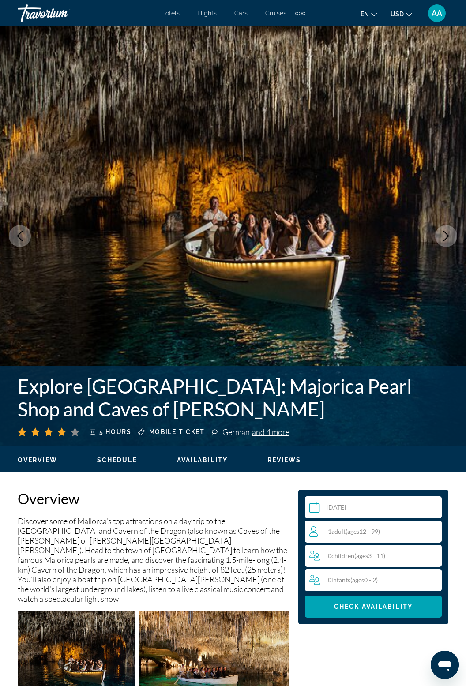
click at [450, 238] on icon "Next image" at bounding box center [446, 236] width 11 height 11
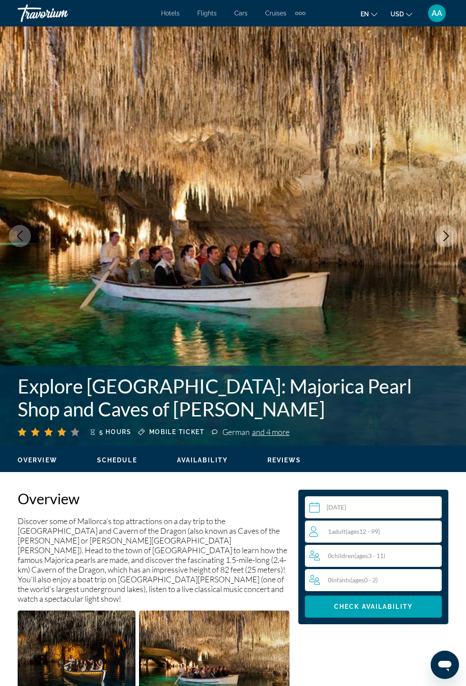
click at [453, 231] on button "Next image" at bounding box center [446, 236] width 22 height 22
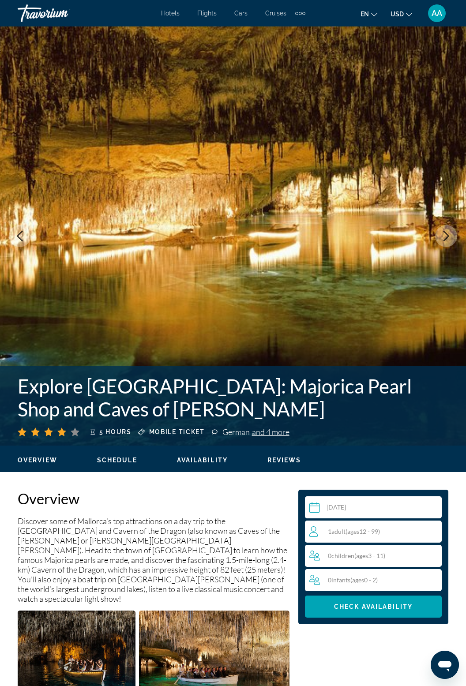
click at [438, 248] on img "Main content" at bounding box center [233, 235] width 466 height 419
click at [452, 238] on button "Next image" at bounding box center [446, 236] width 22 height 22
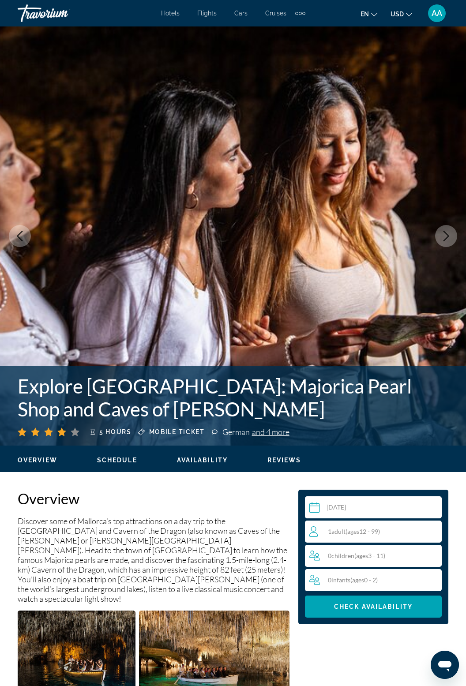
click at [51, 440] on div "Explore [GEOGRAPHIC_DATA]: Majorica Pearl Shop and Caves of [PERSON_NAME] 5 hou…" at bounding box center [233, 406] width 466 height 80
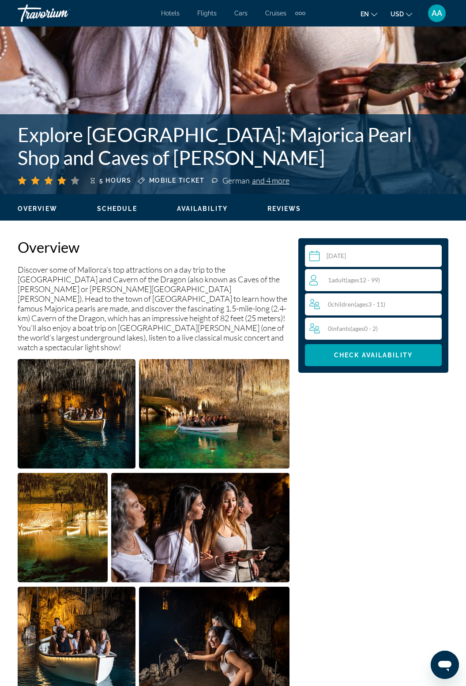
scroll to position [255, 0]
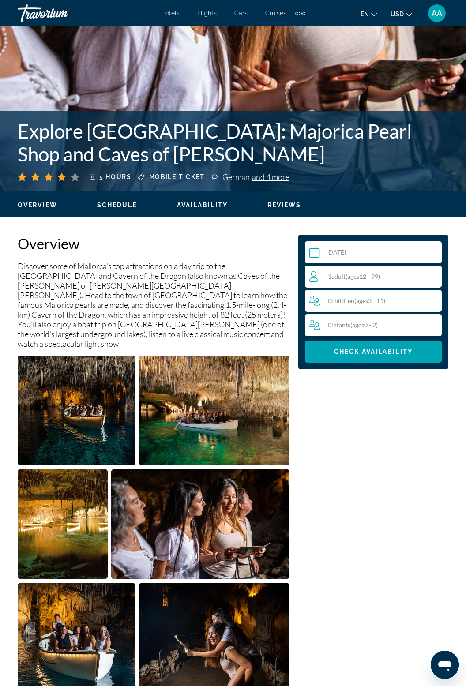
click at [74, 425] on img "Open full-screen image slider" at bounding box center [77, 410] width 118 height 109
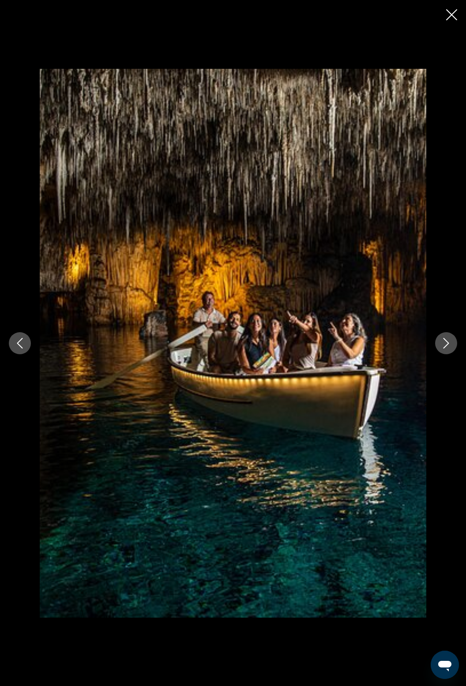
click at [450, 351] on button "Next image" at bounding box center [446, 343] width 22 height 22
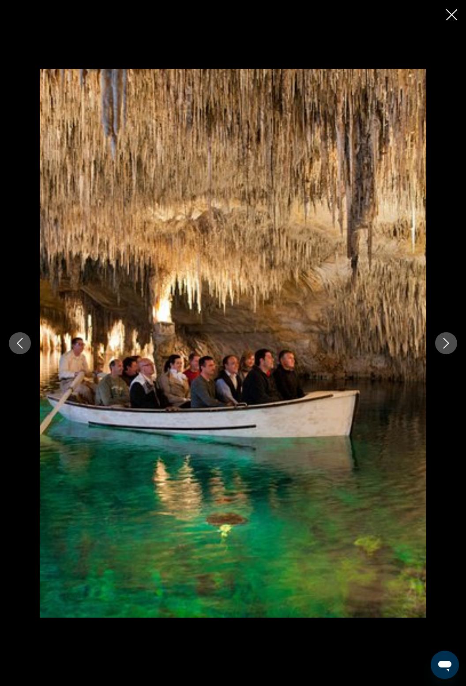
click at [450, 354] on button "Next image" at bounding box center [446, 343] width 22 height 22
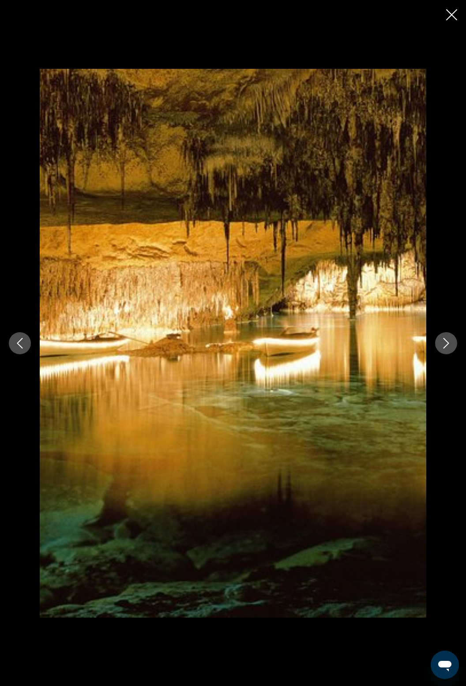
click at [452, 354] on button "Next image" at bounding box center [446, 343] width 22 height 22
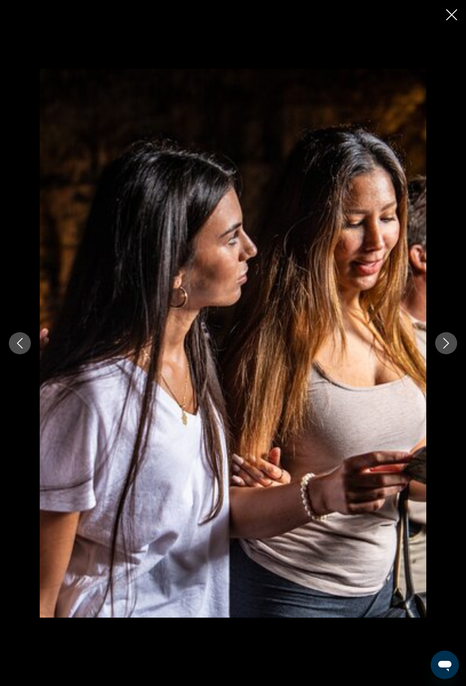
click at [448, 348] on icon "Next image" at bounding box center [446, 343] width 11 height 11
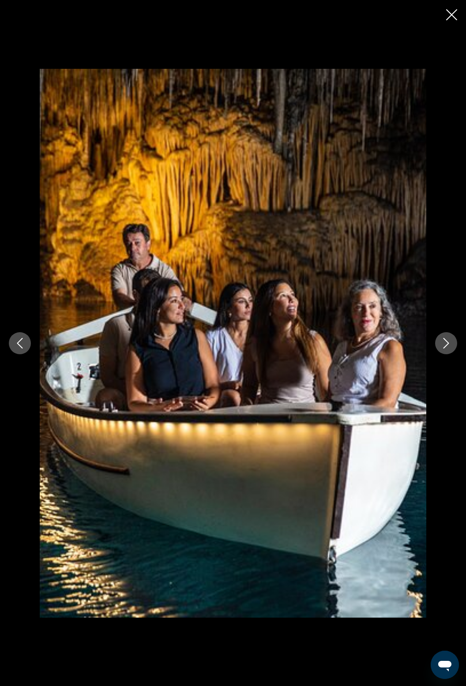
click at [449, 348] on icon "Next image" at bounding box center [446, 343] width 11 height 11
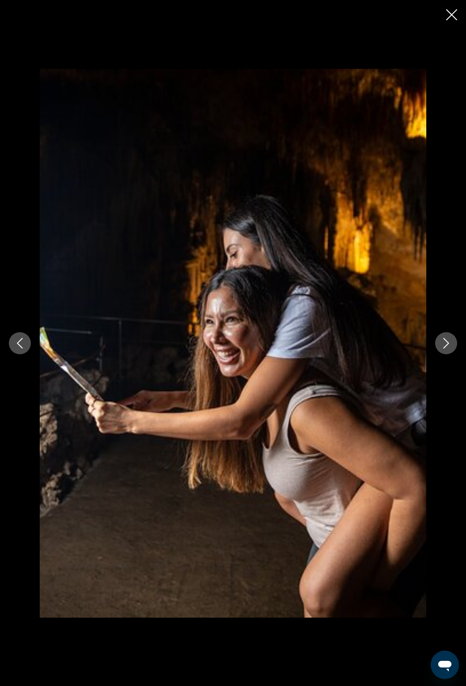
click at [448, 348] on icon "Next image" at bounding box center [446, 343] width 11 height 11
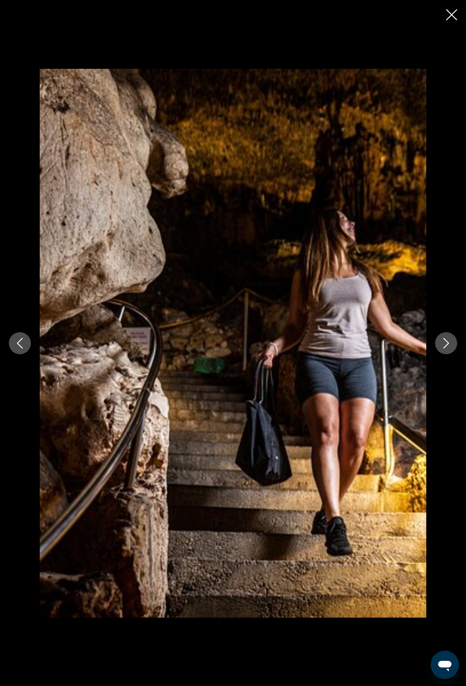
click at [444, 348] on icon "Next image" at bounding box center [446, 343] width 11 height 11
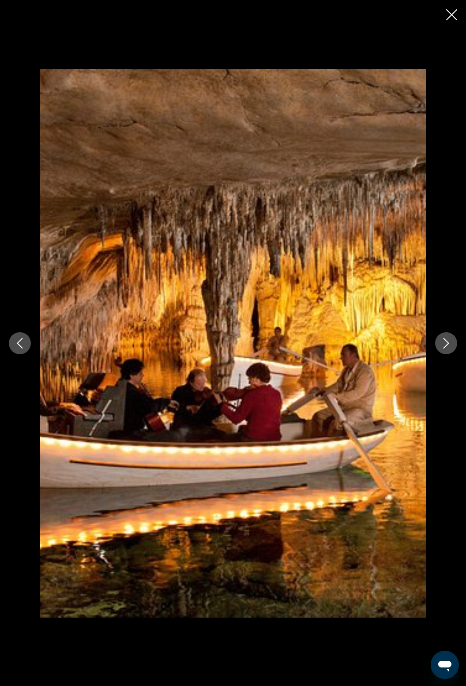
click at [448, 348] on icon "Next image" at bounding box center [446, 343] width 6 height 11
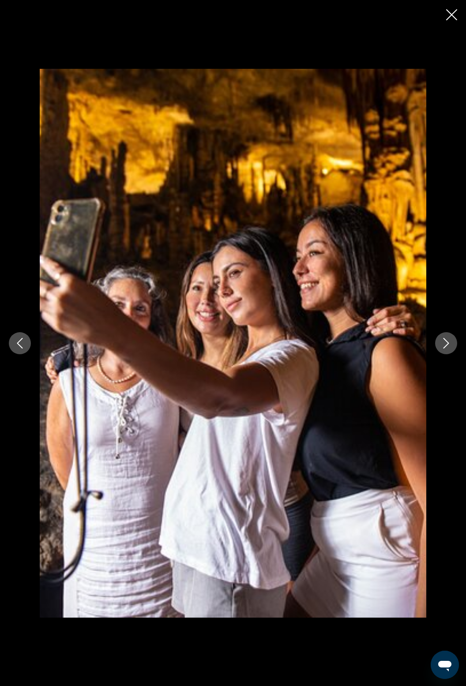
click at [450, 348] on icon "Next image" at bounding box center [446, 343] width 11 height 11
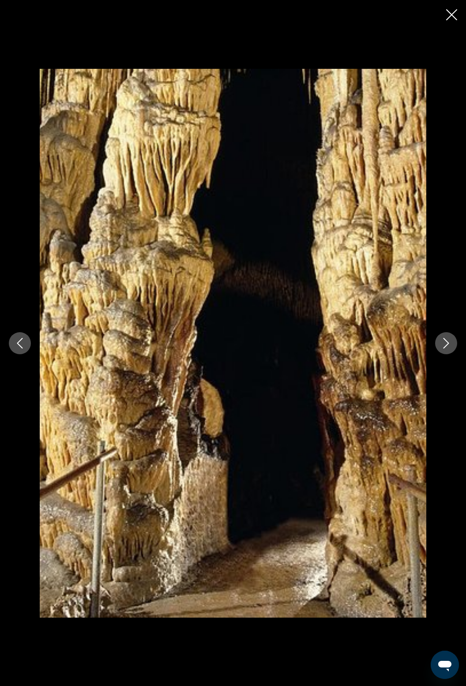
click at [450, 348] on icon "Next image" at bounding box center [446, 343] width 11 height 11
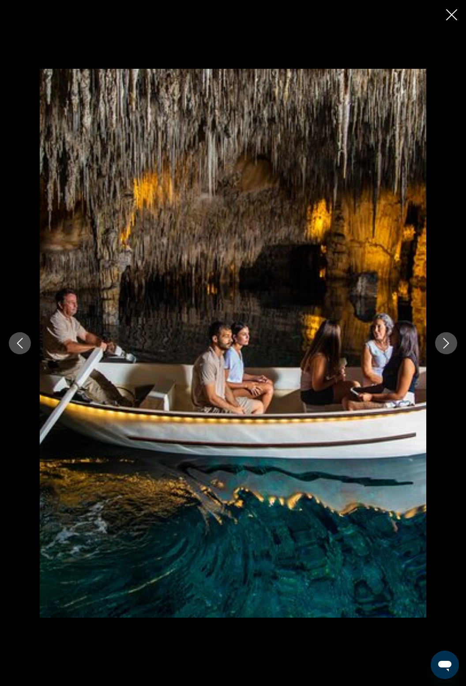
click at [445, 348] on icon "Next image" at bounding box center [446, 343] width 11 height 11
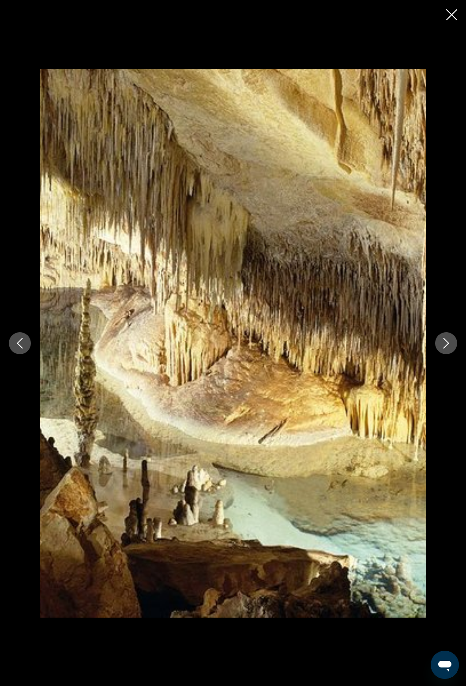
click at [448, 348] on icon "Next image" at bounding box center [446, 343] width 6 height 11
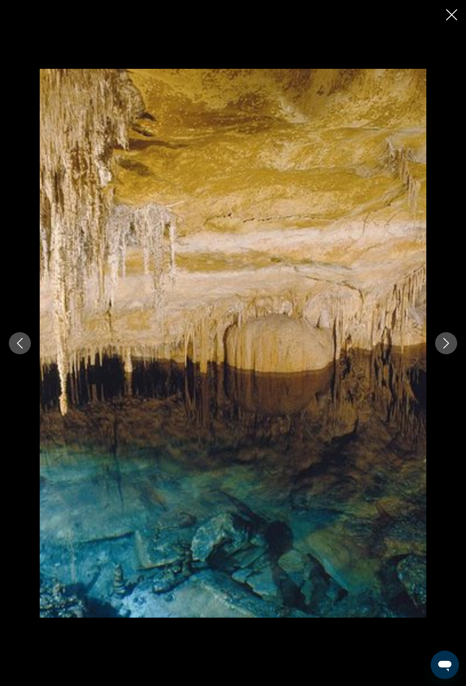
click at [447, 348] on icon "Next image" at bounding box center [446, 343] width 6 height 11
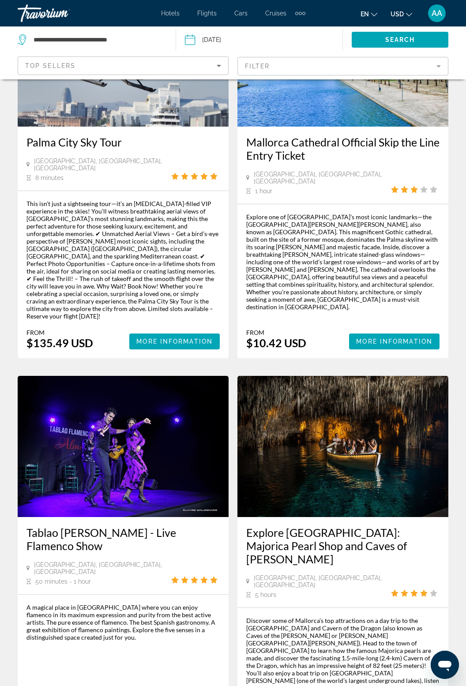
scroll to position [899, 0]
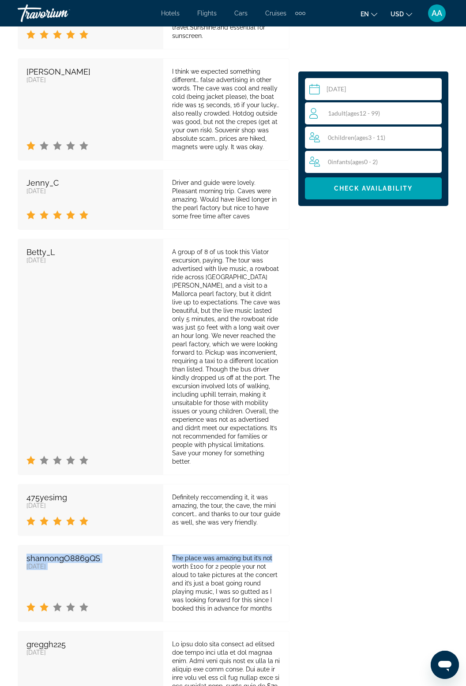
scroll to position [2173, 0]
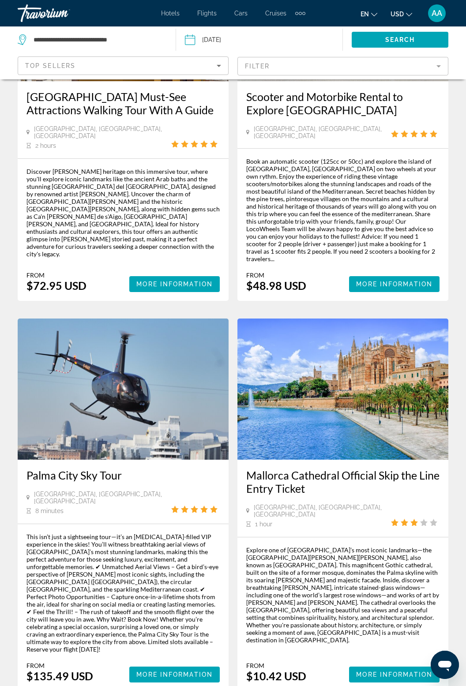
scroll to position [564, 0]
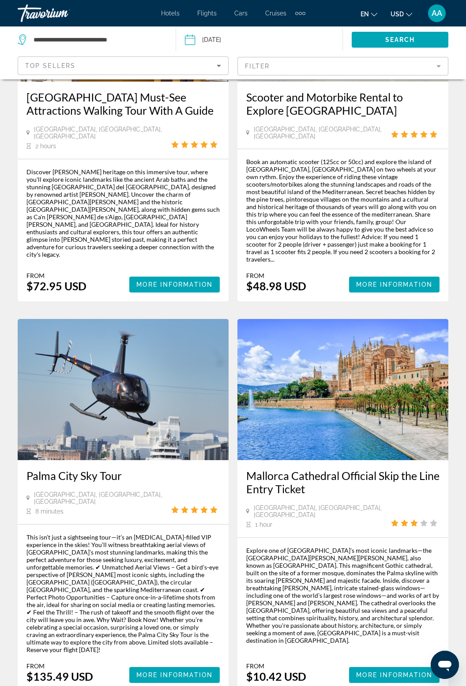
click at [366, 405] on img "Main content" at bounding box center [342, 389] width 211 height 141
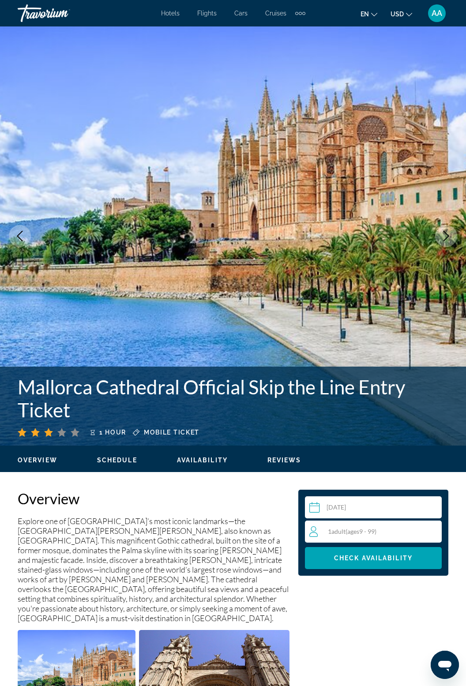
click at [451, 237] on button "Next image" at bounding box center [446, 236] width 22 height 22
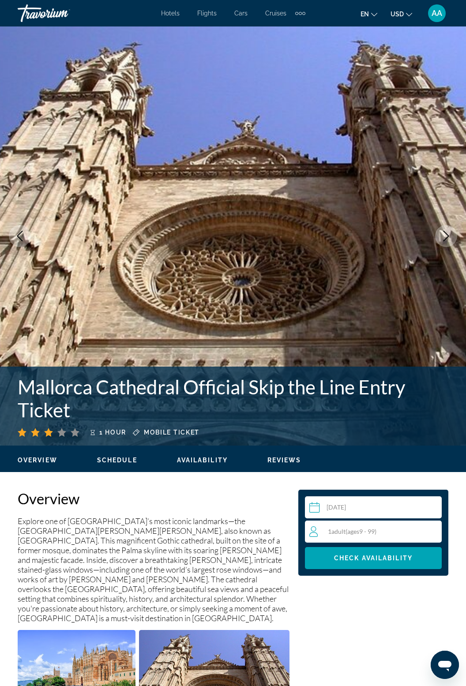
click at [446, 232] on icon "Next image" at bounding box center [446, 236] width 11 height 11
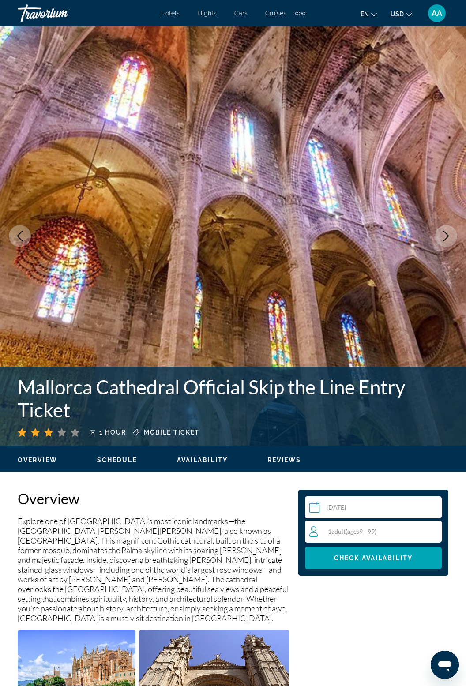
click at [450, 228] on button "Next image" at bounding box center [446, 236] width 22 height 22
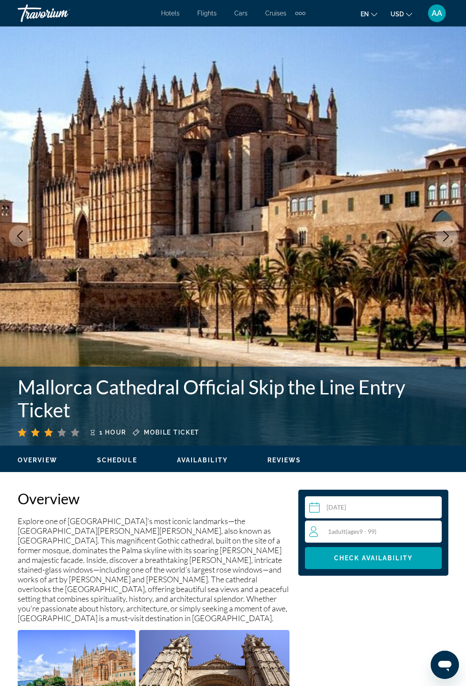
click at [450, 234] on icon "Next image" at bounding box center [446, 236] width 11 height 11
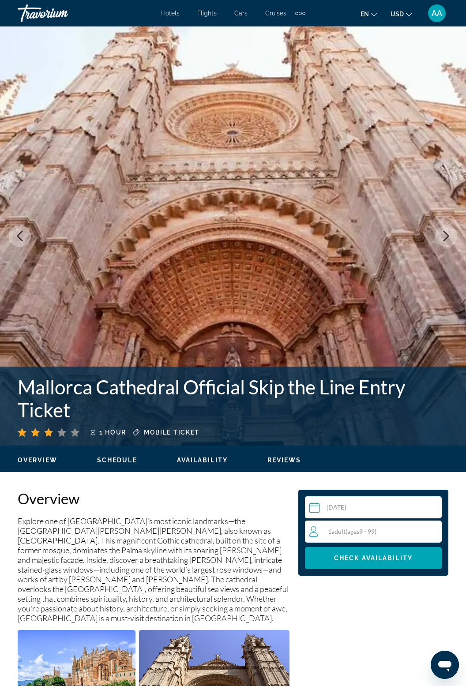
click at [451, 236] on button "Next image" at bounding box center [446, 236] width 22 height 22
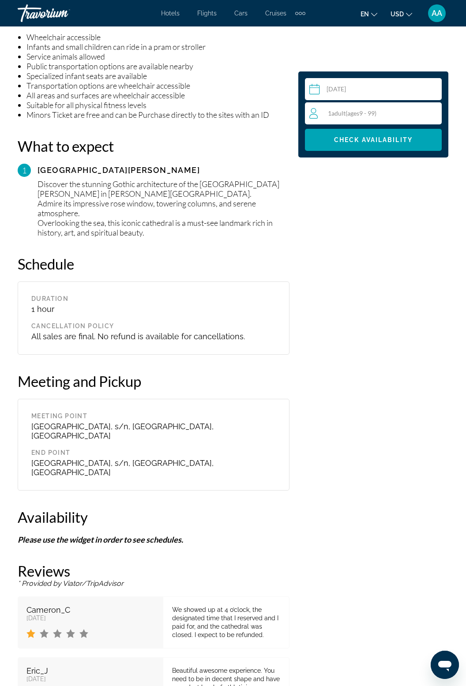
scroll to position [1174, 0]
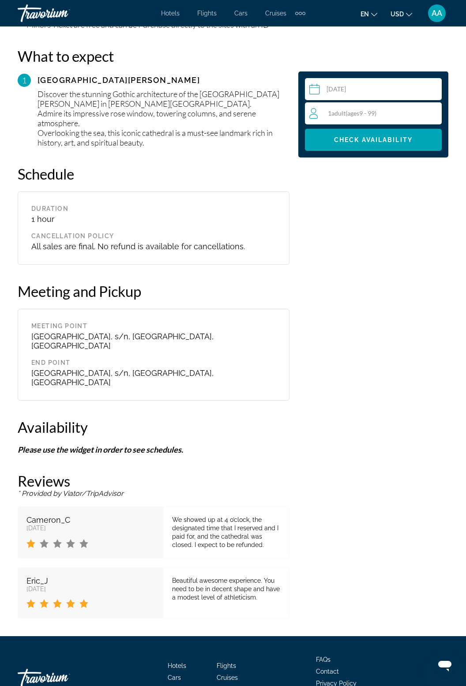
click at [106, 539] on div "Main content" at bounding box center [90, 544] width 128 height 11
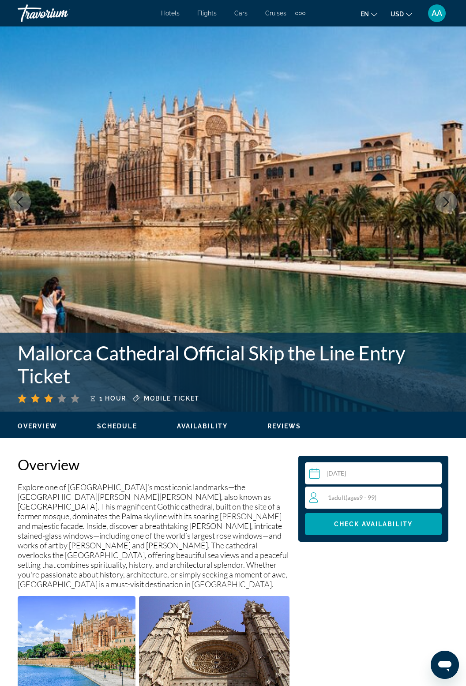
scroll to position [0, 0]
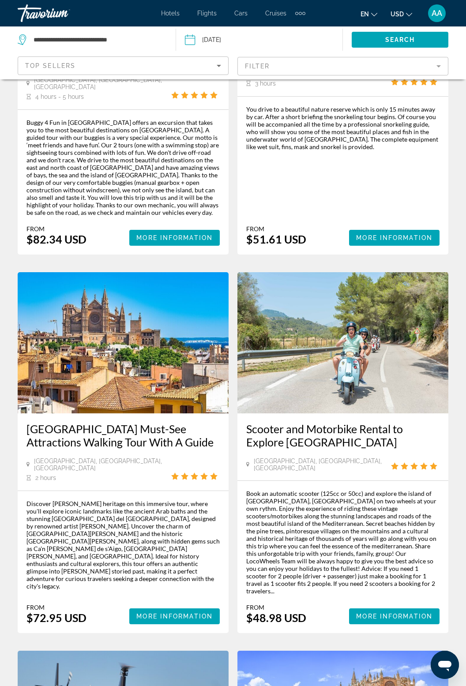
scroll to position [233, 0]
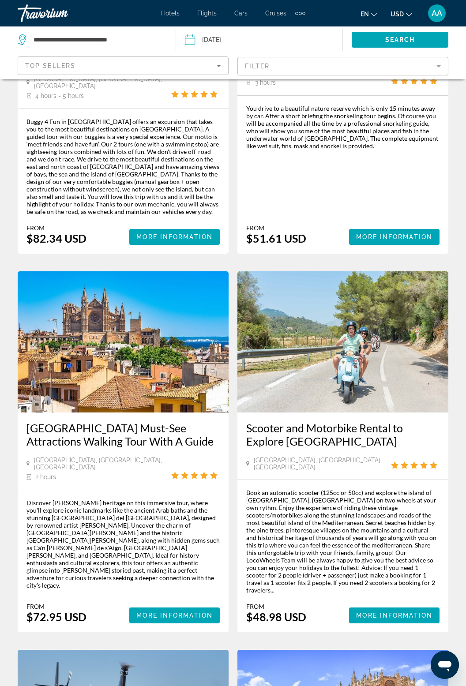
click at [150, 421] on h3 "[GEOGRAPHIC_DATA] Must-See Attractions Walking Tour With A Guide" at bounding box center [122, 434] width 193 height 26
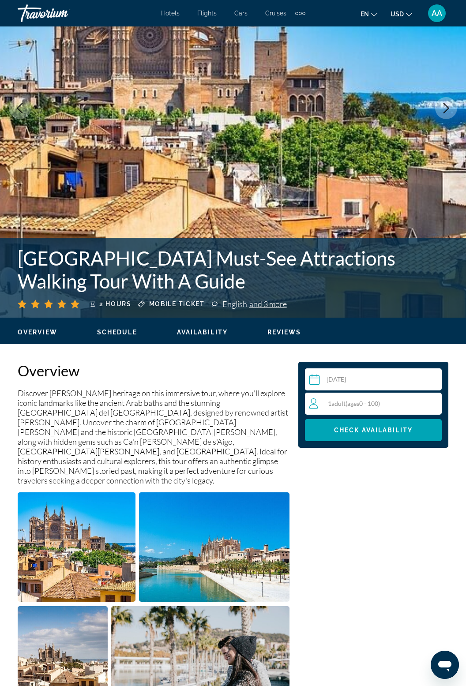
scroll to position [129, 0]
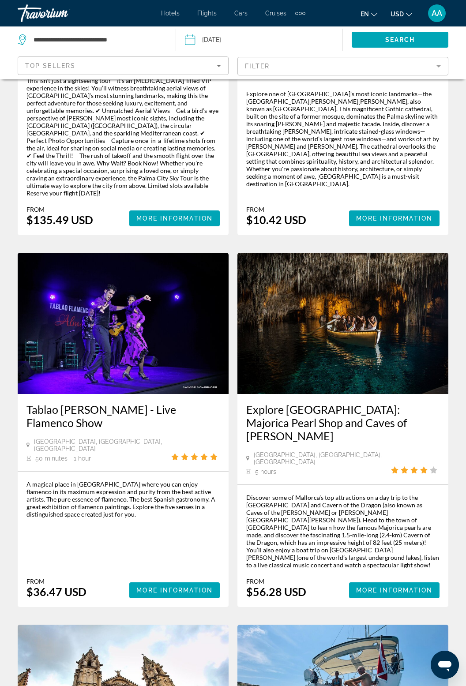
scroll to position [1014, 0]
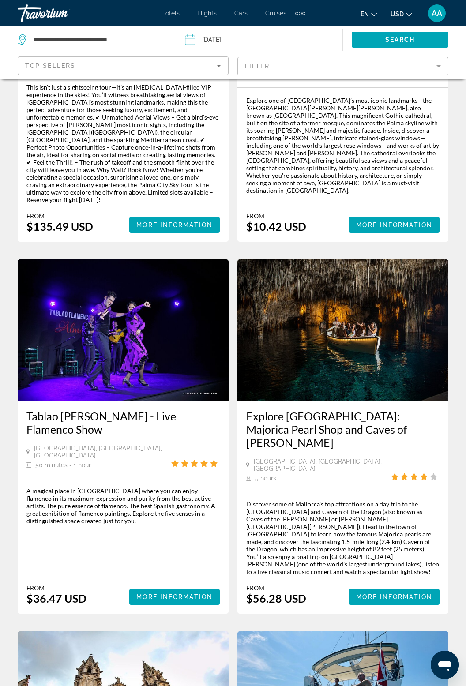
click at [159, 302] on img "Main content" at bounding box center [123, 329] width 211 height 141
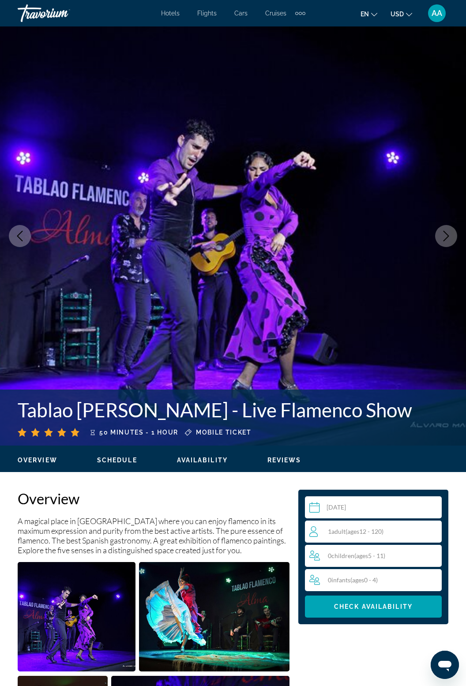
click at [443, 226] on button "Next image" at bounding box center [446, 236] width 22 height 22
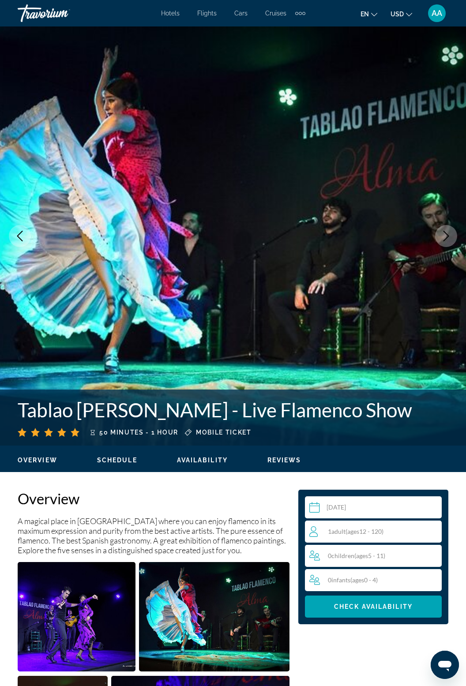
click at [450, 232] on icon "Next image" at bounding box center [446, 236] width 11 height 11
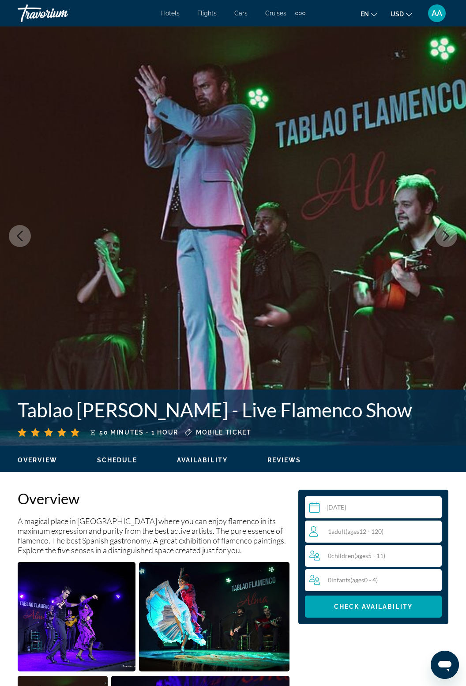
click at [450, 226] on button "Next image" at bounding box center [446, 236] width 22 height 22
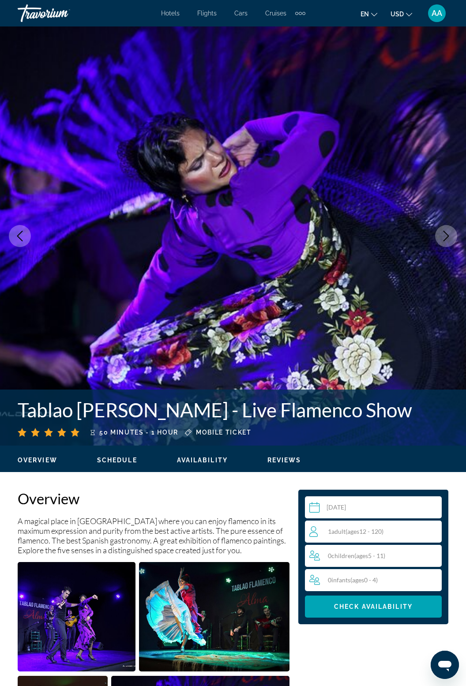
click at [448, 222] on img "Main content" at bounding box center [233, 235] width 466 height 419
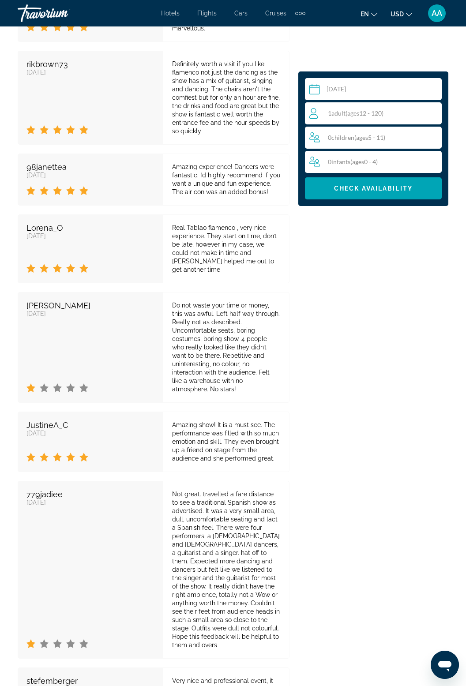
scroll to position [1607, 0]
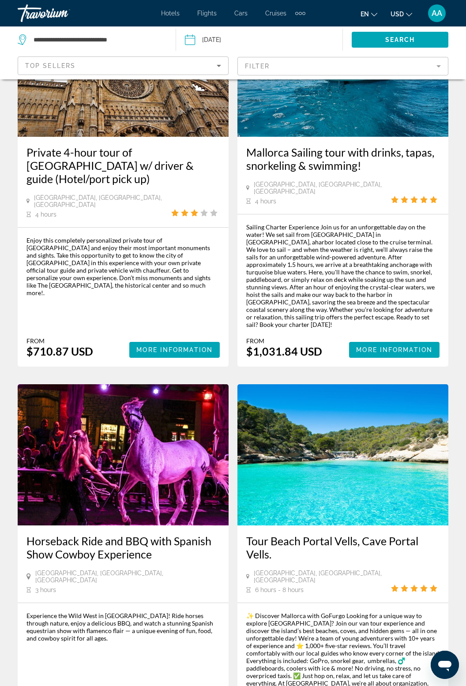
scroll to position [1652, 0]
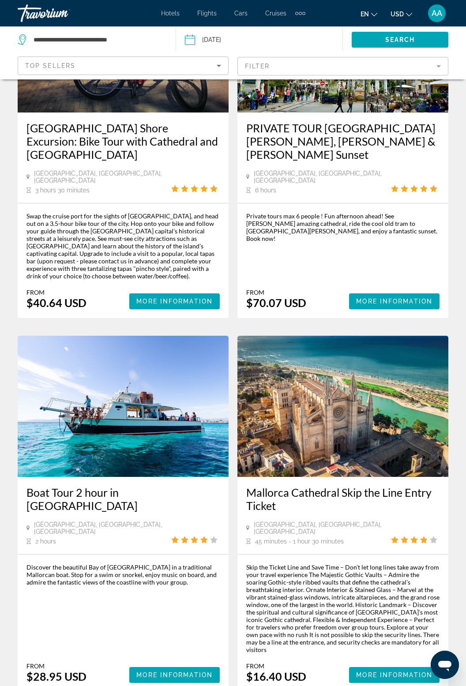
scroll to position [858, 0]
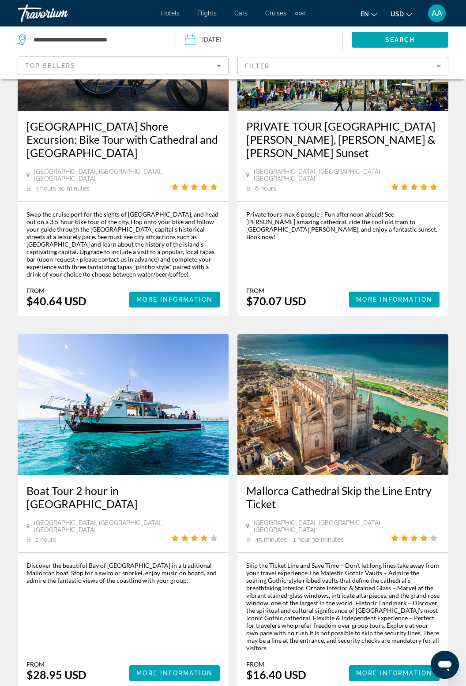
click at [397, 577] on div "Skip the Ticket Line and Save Time – Don’t let long lines take away from your t…" at bounding box center [342, 607] width 193 height 90
click at [418, 670] on span "More Information" at bounding box center [394, 673] width 76 height 7
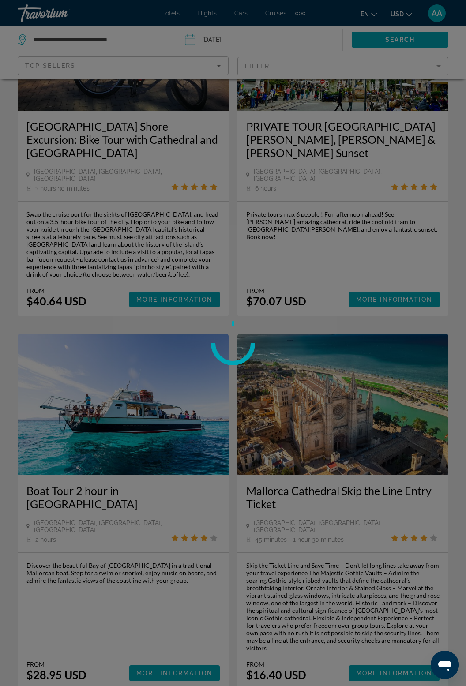
click at [416, 637] on div at bounding box center [233, 343] width 466 height 686
click at [420, 625] on div at bounding box center [233, 343] width 466 height 686
click at [423, 629] on div at bounding box center [233, 343] width 466 height 686
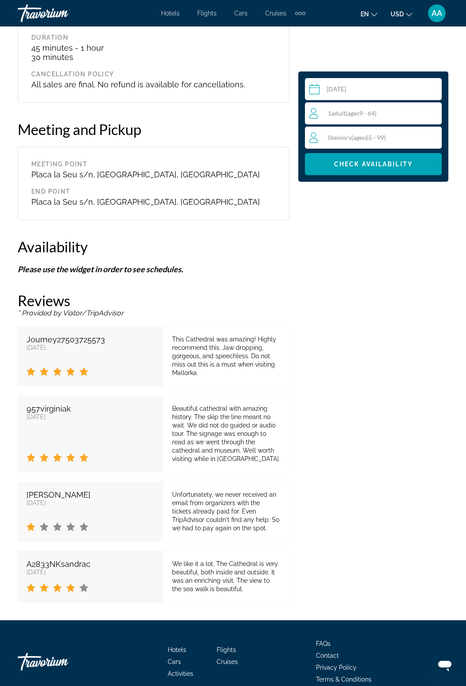
scroll to position [1321, 0]
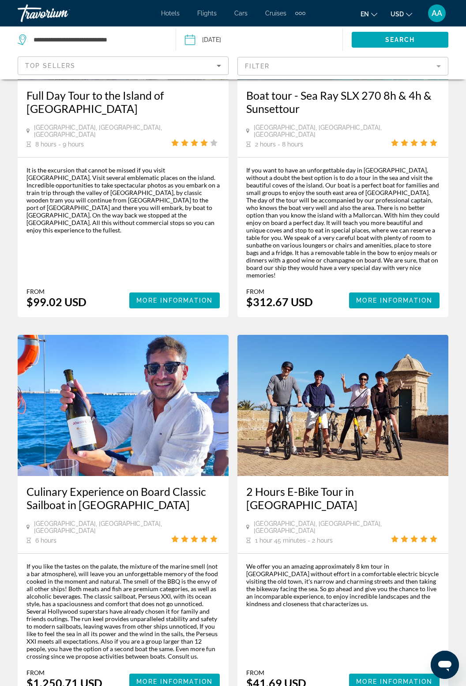
scroll to position [1705, 0]
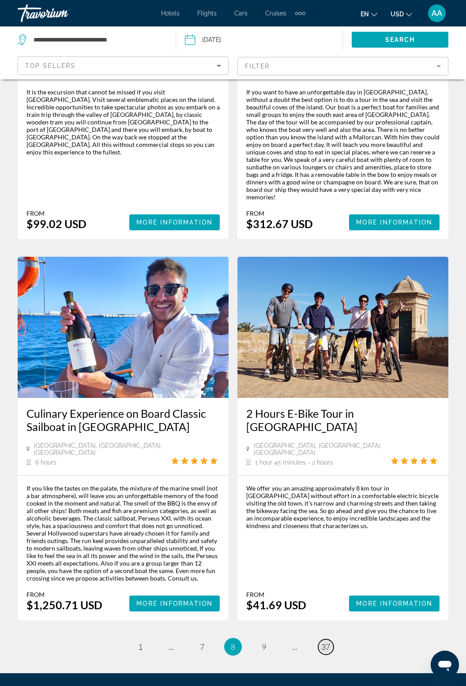
click at [326, 642] on span "37" at bounding box center [325, 647] width 9 height 10
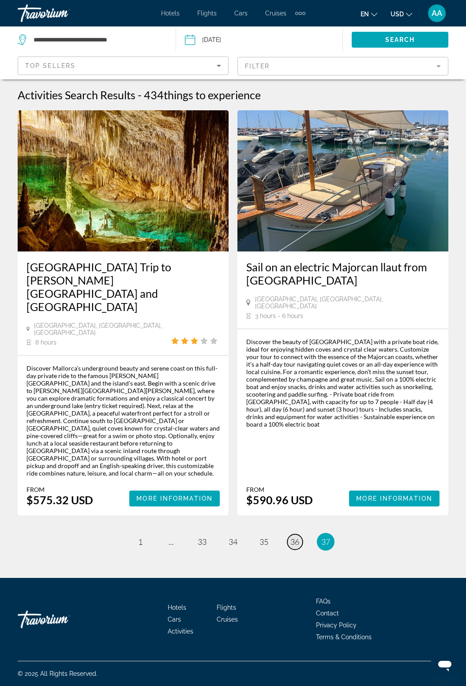
click at [293, 537] on span "36" at bounding box center [294, 542] width 9 height 10
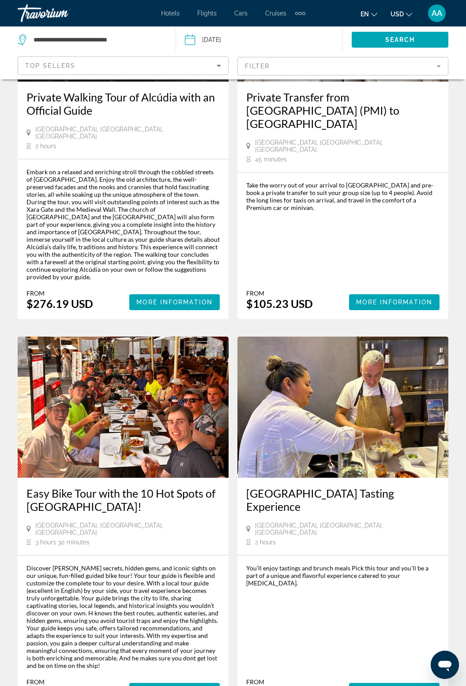
scroll to position [1669, 0]
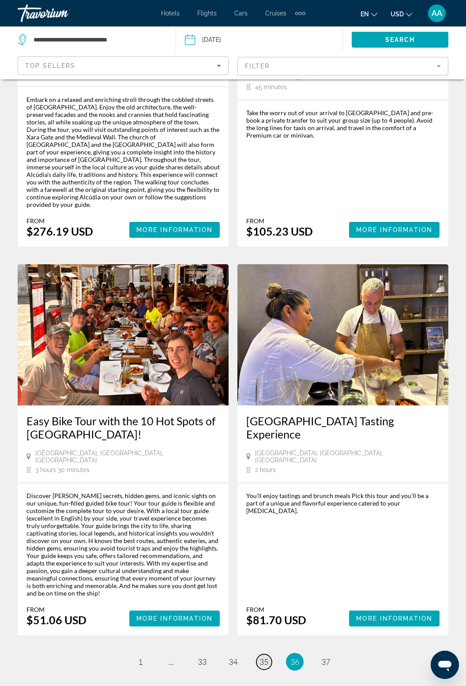
click at [264, 657] on span "35" at bounding box center [263, 662] width 9 height 10
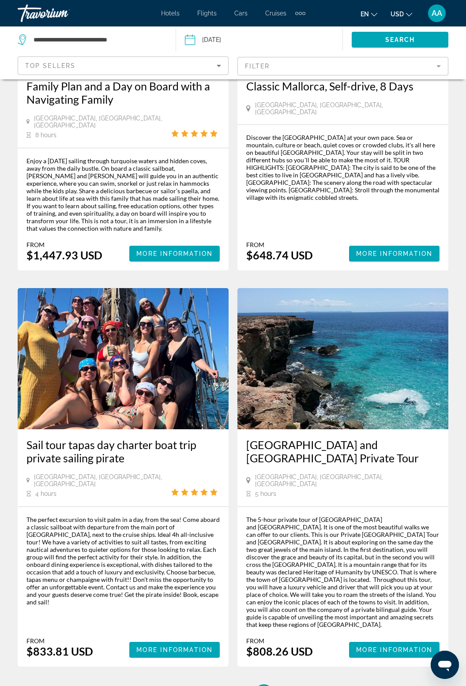
scroll to position [1748, 0]
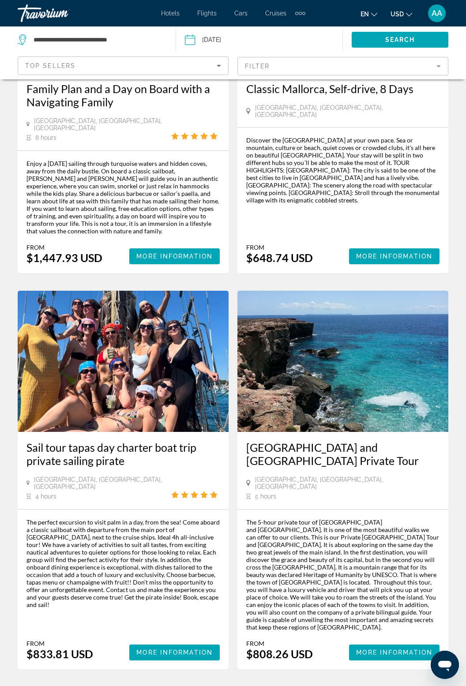
click at [236, 686] on span "34" at bounding box center [233, 696] width 9 height 10
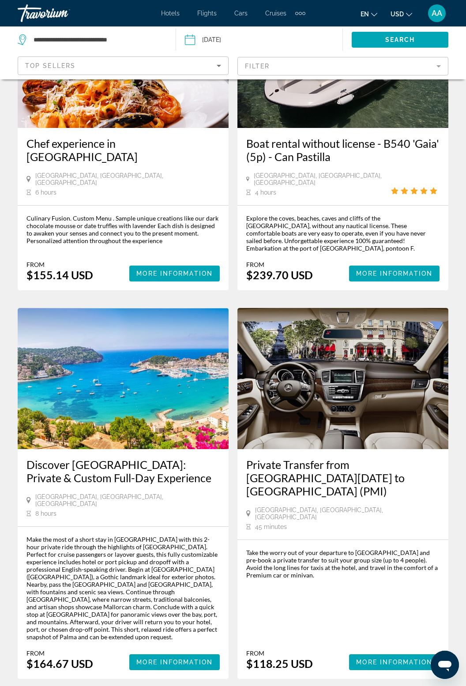
scroll to position [1488, 0]
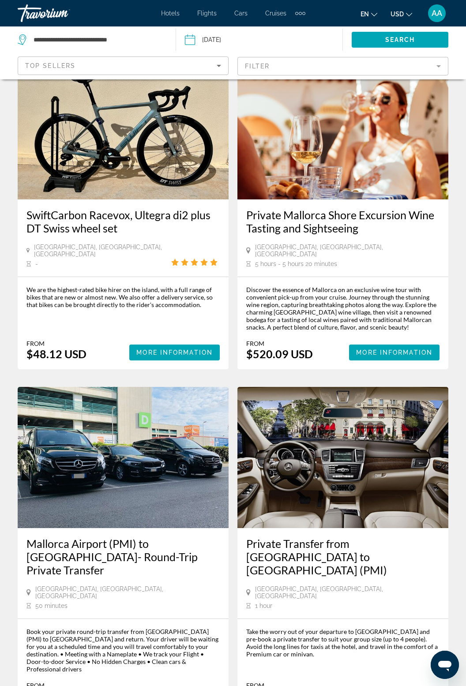
scroll to position [1525, 0]
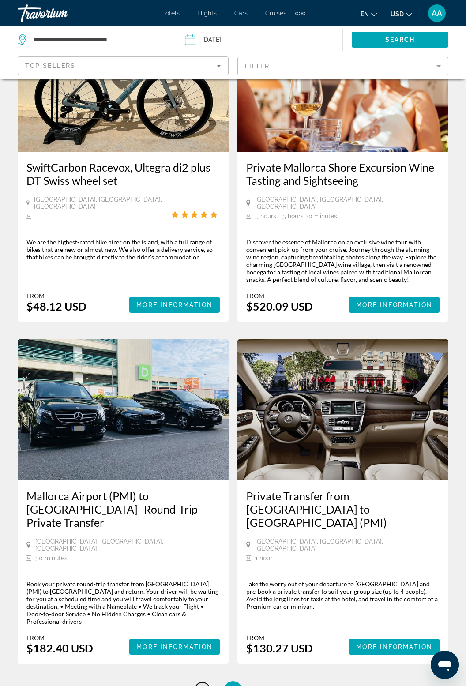
click at [201, 682] on link "page 32" at bounding box center [202, 689] width 15 height 15
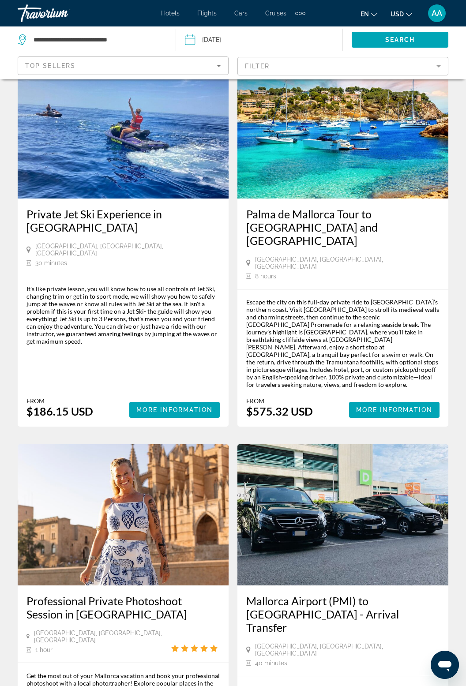
scroll to position [1608, 0]
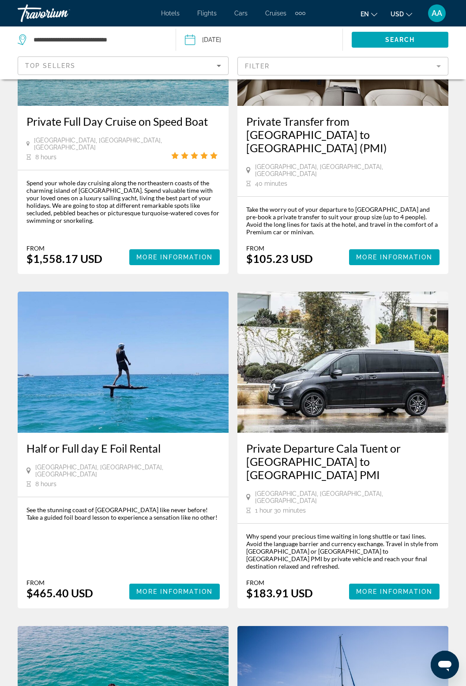
scroll to position [1548, 0]
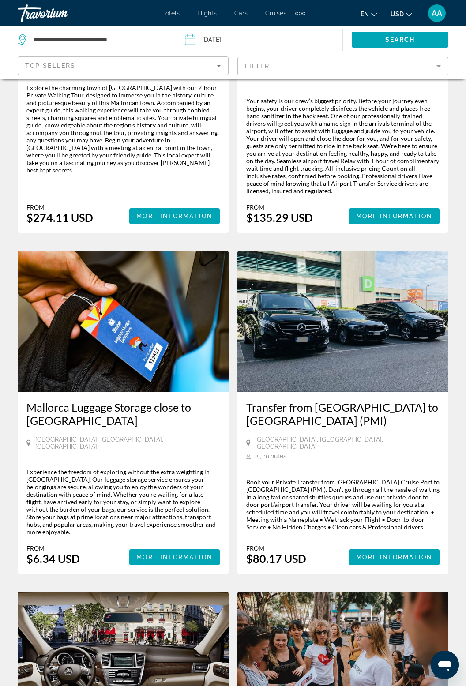
scroll to position [1677, 0]
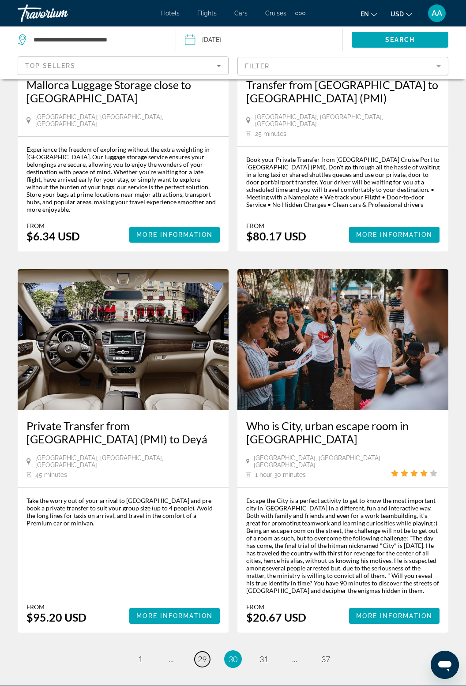
click at [202, 652] on link "page 29" at bounding box center [202, 659] width 15 height 15
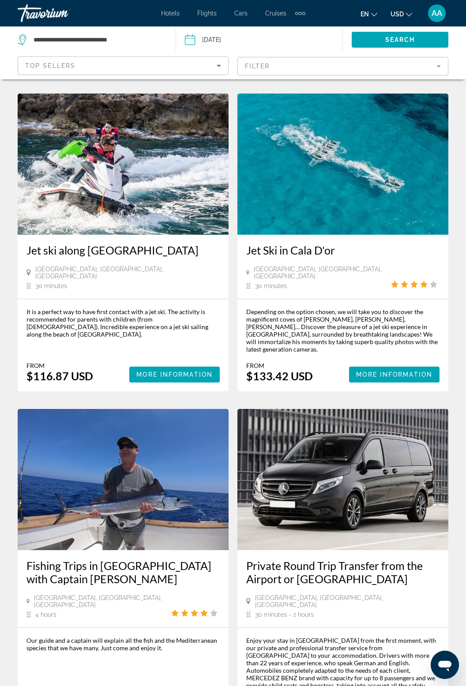
scroll to position [1499, 0]
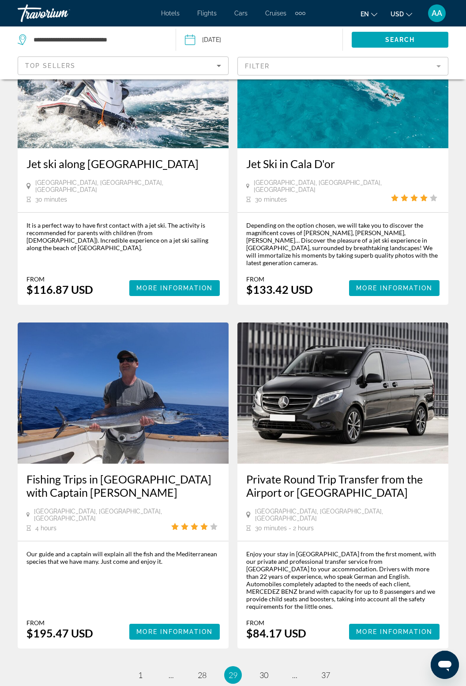
click at [206, 666] on li "page 28" at bounding box center [202, 675] width 18 height 18
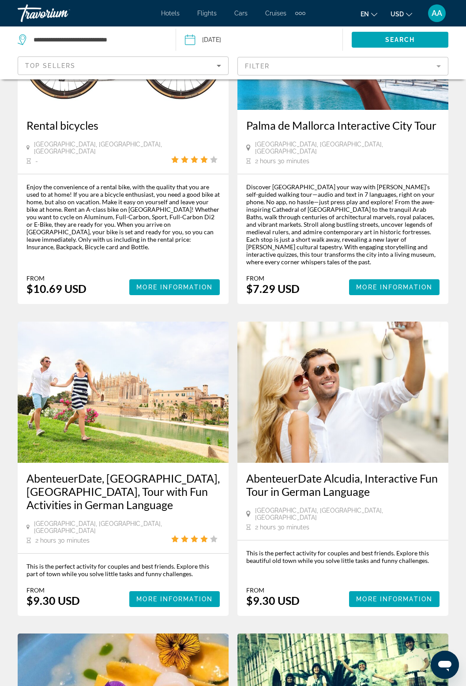
scroll to position [510, 0]
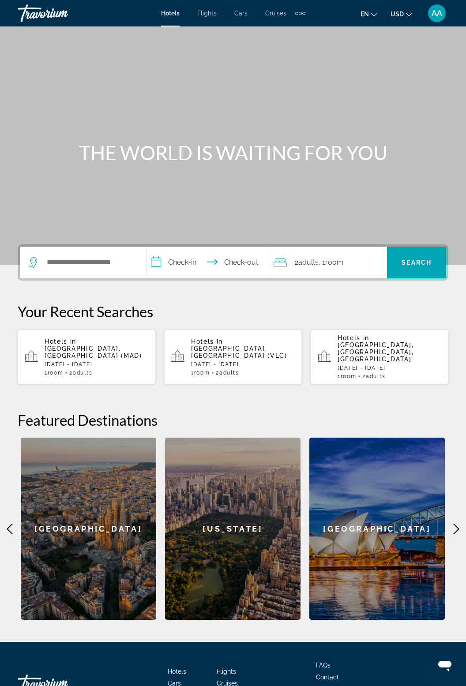
click at [186, 686] on span "Activities" at bounding box center [181, 695] width 26 height 7
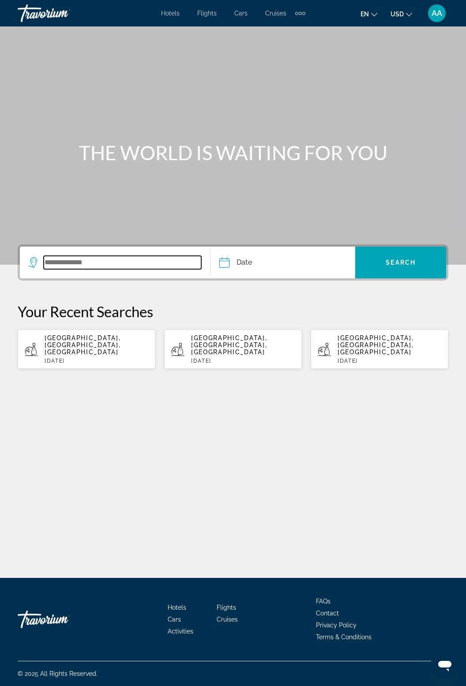
click at [83, 259] on input "Search widget" at bounding box center [122, 262] width 157 height 13
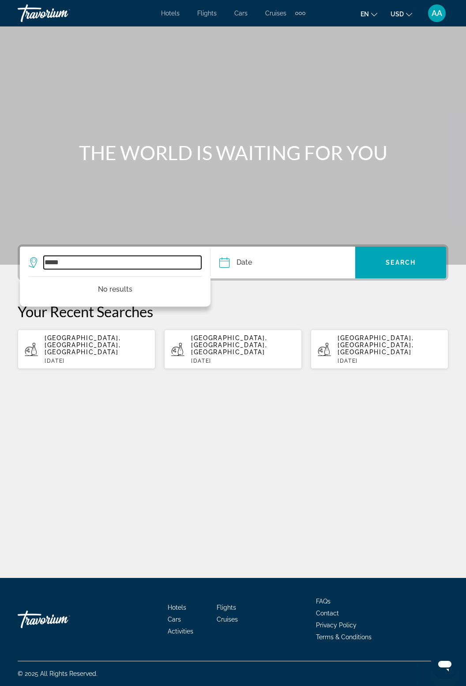
type input "*****"
click at [246, 247] on input "Date" at bounding box center [252, 264] width 71 height 34
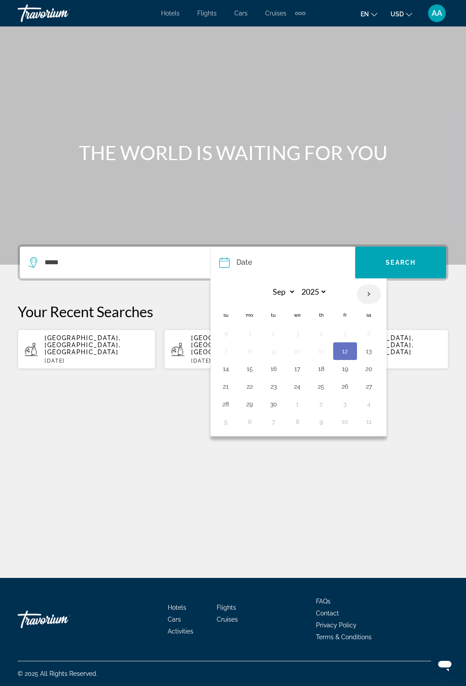
click at [362, 285] on th "Next month" at bounding box center [369, 294] width 24 height 19
select select "*"
click at [366, 398] on button "1" at bounding box center [369, 404] width 14 height 12
type input "**********"
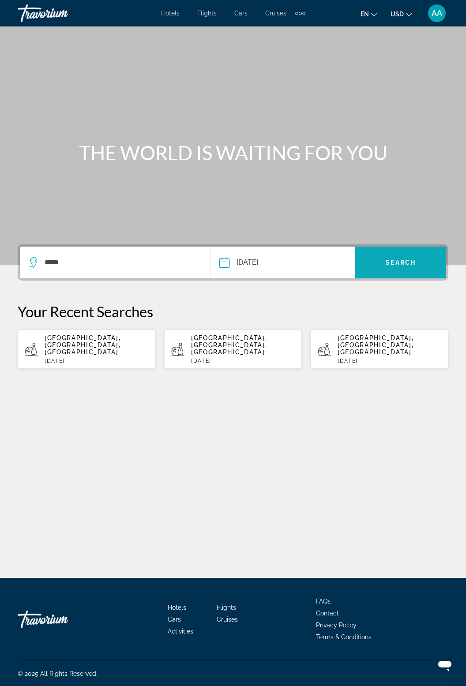
click at [399, 252] on span "Search widget" at bounding box center [400, 262] width 91 height 21
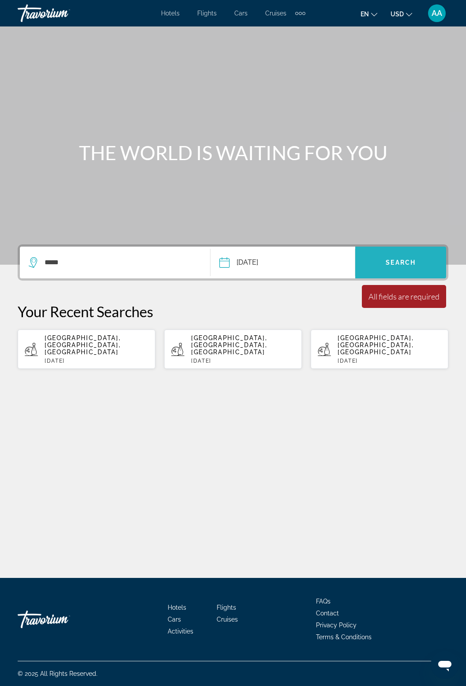
click at [416, 252] on span "Search widget" at bounding box center [400, 262] width 91 height 21
click at [414, 252] on span "Search widget" at bounding box center [400, 262] width 91 height 21
click at [413, 259] on span "Search" at bounding box center [401, 262] width 30 height 7
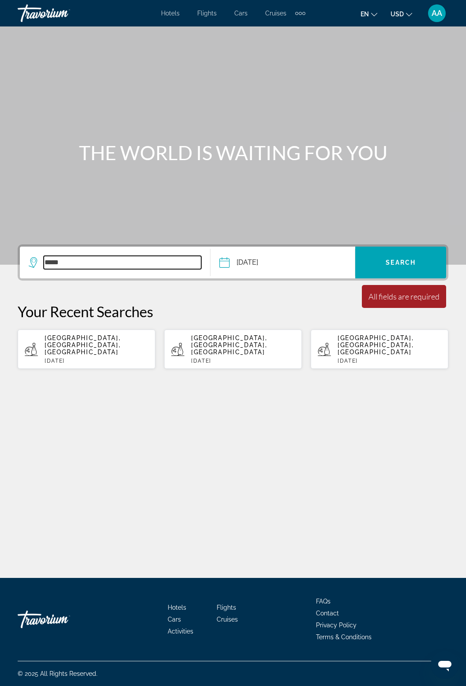
click at [83, 256] on input "*****" at bounding box center [122, 262] width 157 height 13
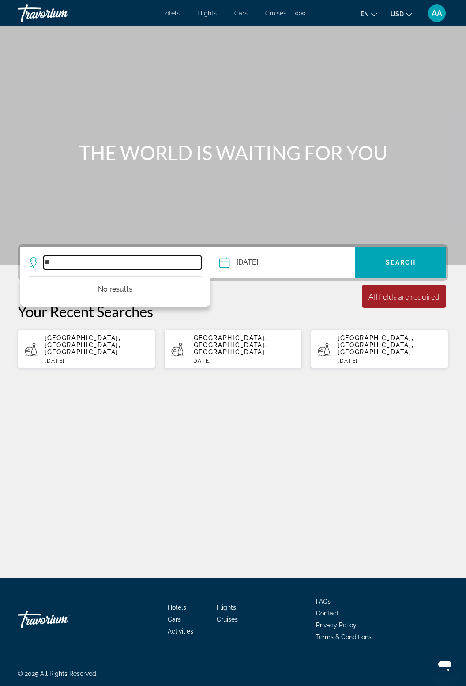
type input "*"
type input "*****"
click at [229, 247] on input "**********" at bounding box center [252, 264] width 71 height 34
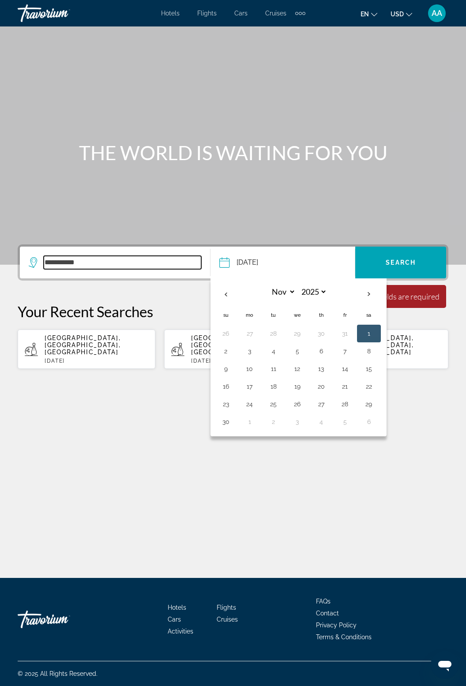
click at [86, 256] on input "**********" at bounding box center [122, 262] width 157 height 13
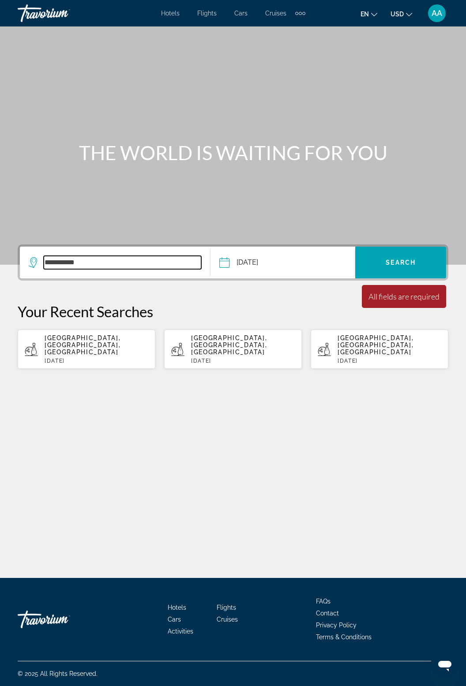
click at [98, 256] on input "**********" at bounding box center [122, 262] width 157 height 13
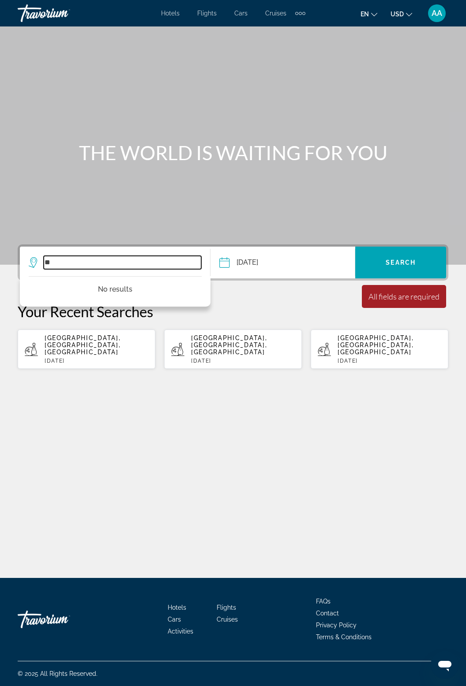
type input "*"
click at [109, 334] on p "[GEOGRAPHIC_DATA], [GEOGRAPHIC_DATA], [GEOGRAPHIC_DATA]" at bounding box center [97, 344] width 104 height 21
type input "**********"
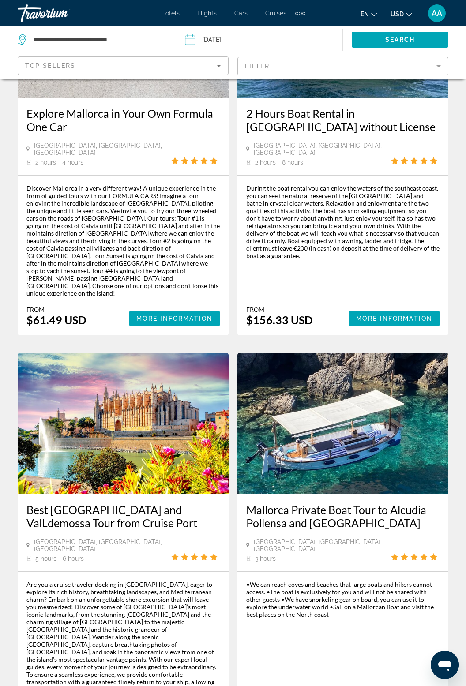
scroll to position [1804, 0]
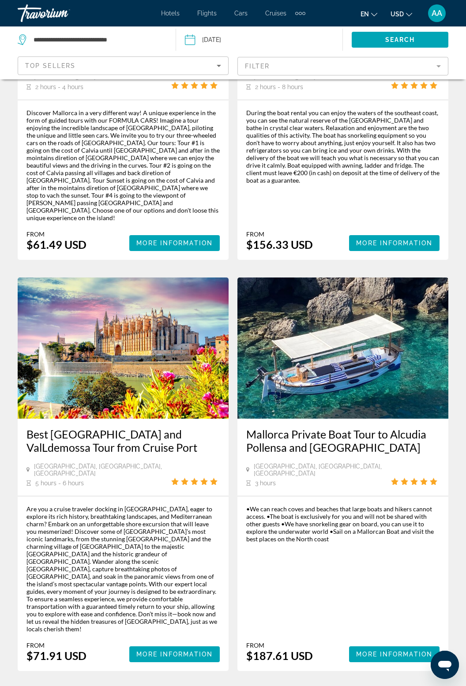
click at [172, 686] on span "2" at bounding box center [171, 698] width 4 height 10
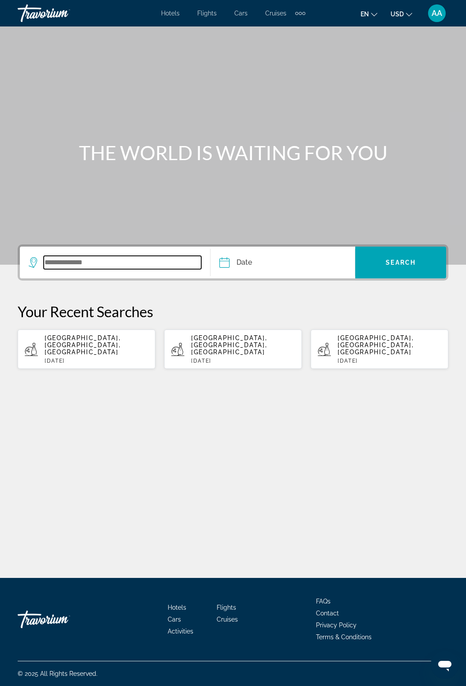
click at [96, 257] on input "Search widget" at bounding box center [122, 262] width 157 height 13
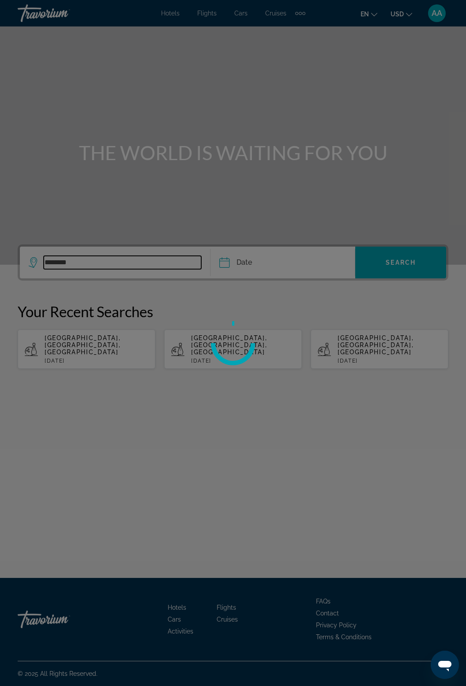
type input "********"
click at [98, 261] on div at bounding box center [233, 343] width 466 height 686
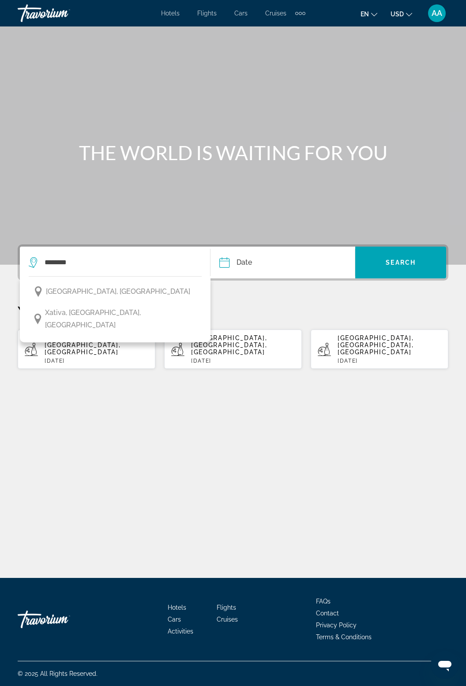
click at [240, 247] on input "Date" at bounding box center [252, 264] width 71 height 34
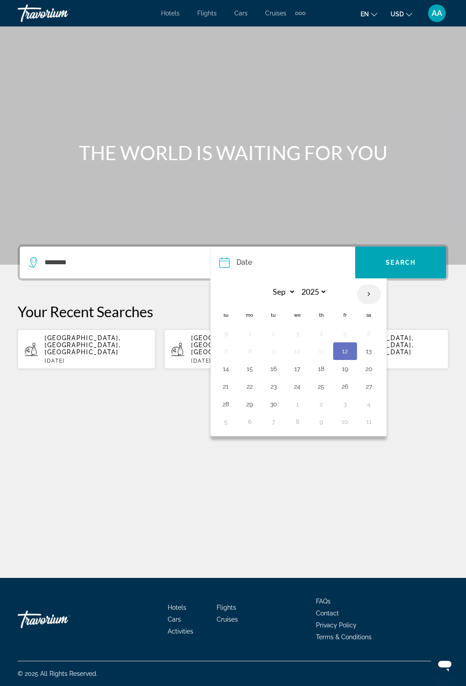
click at [369, 285] on th "Next month" at bounding box center [369, 294] width 24 height 19
select select "*"
click at [276, 398] on button "28" at bounding box center [273, 404] width 14 height 12
type input "**********"
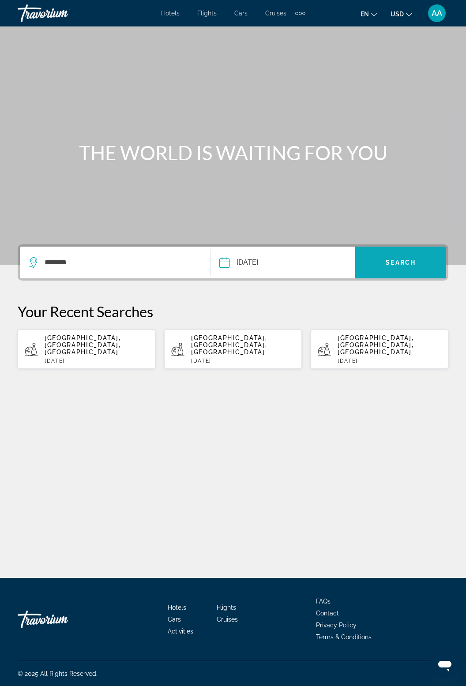
click at [394, 259] on span "Search" at bounding box center [401, 262] width 30 height 7
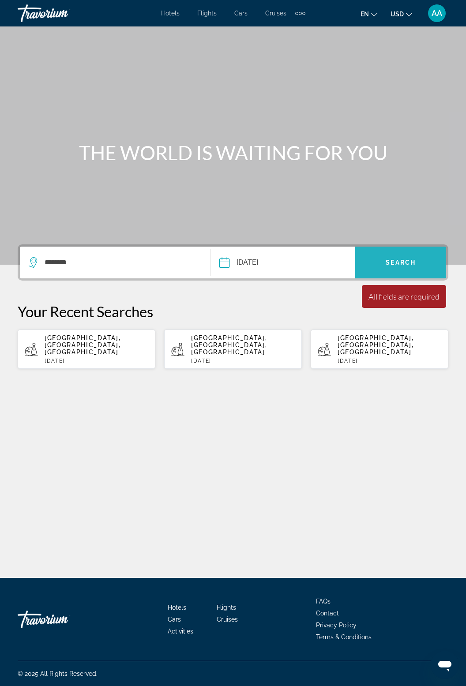
click at [405, 252] on span "Search widget" at bounding box center [400, 262] width 91 height 21
click at [414, 252] on span "Search widget" at bounding box center [400, 262] width 91 height 21
click at [396, 252] on span "Search widget" at bounding box center [400, 262] width 91 height 21
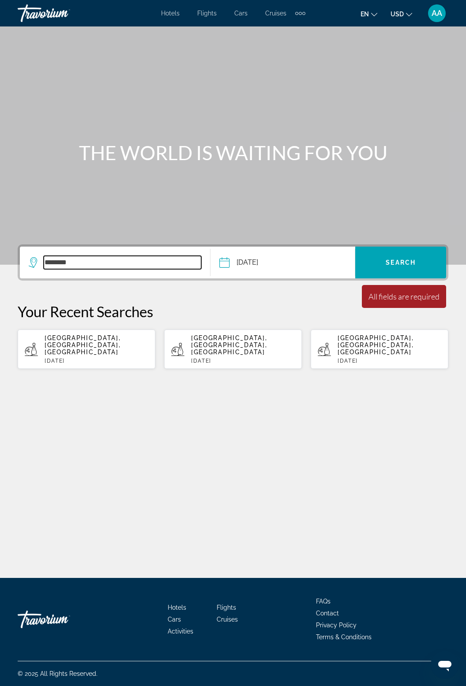
click at [86, 256] on input "********" at bounding box center [122, 262] width 157 height 13
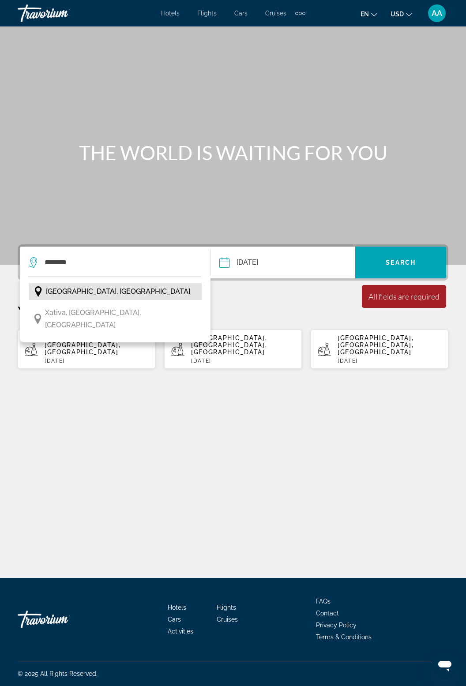
click at [91, 285] on span "[GEOGRAPHIC_DATA], [GEOGRAPHIC_DATA]" at bounding box center [118, 291] width 144 height 12
type input "**********"
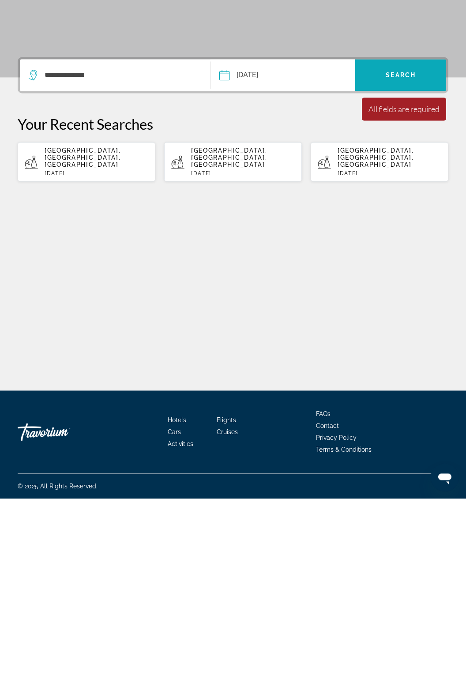
click at [396, 259] on span "Search" at bounding box center [401, 262] width 30 height 7
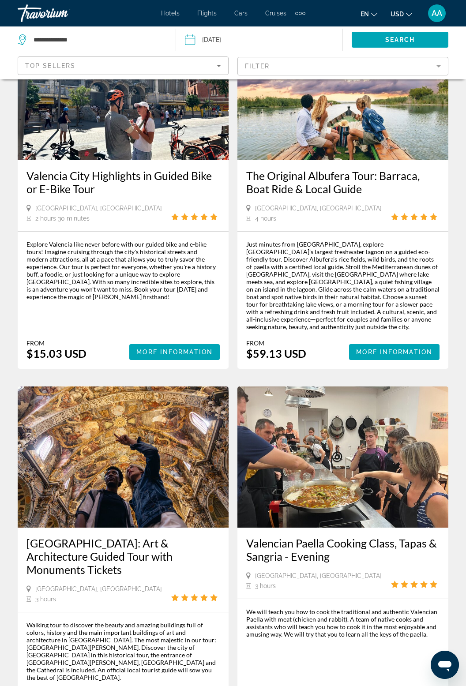
scroll to position [1643, 0]
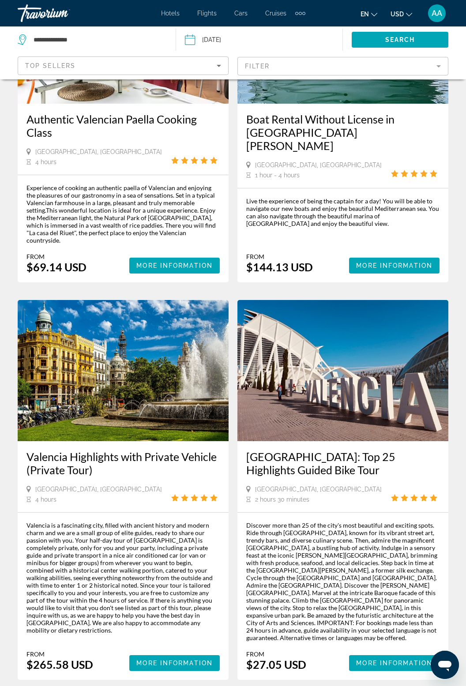
scroll to position [1810, 0]
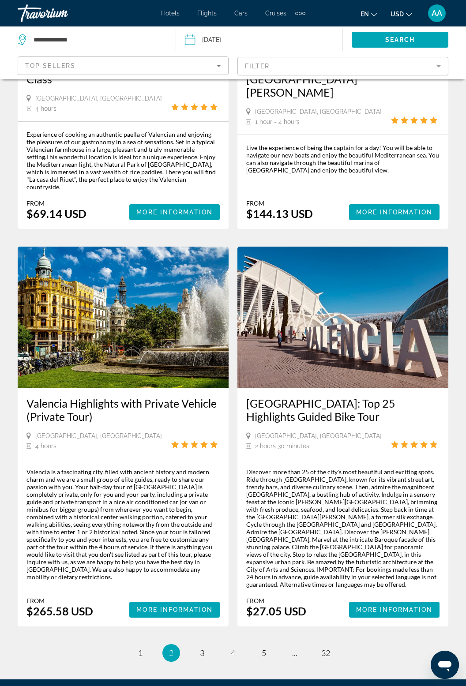
click at [195, 644] on li "page 3" at bounding box center [202, 653] width 18 height 18
click at [203, 645] on link "page 3" at bounding box center [202, 652] width 15 height 15
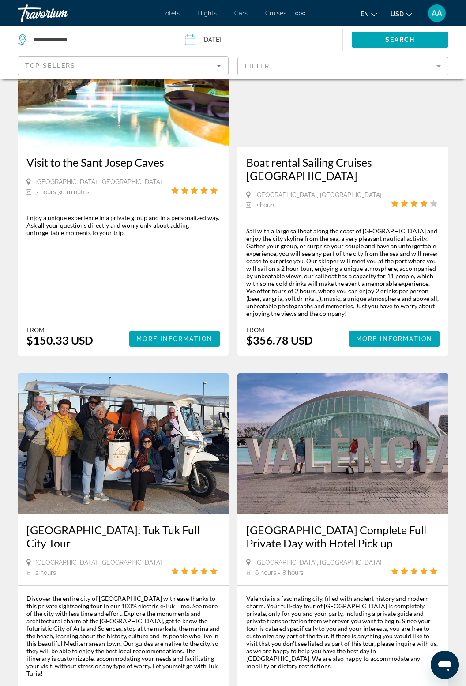
scroll to position [1698, 0]
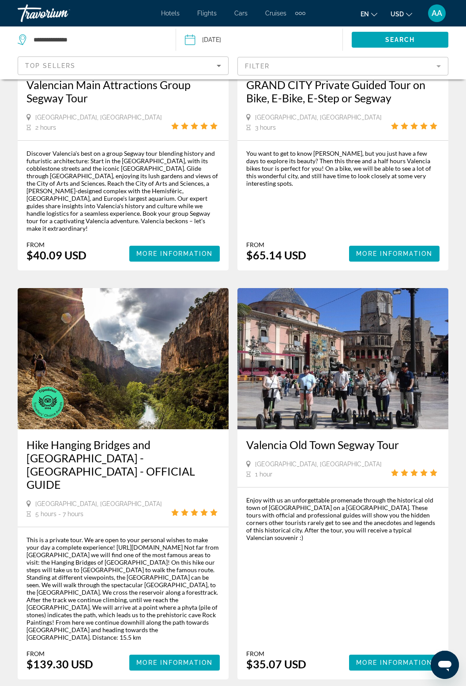
scroll to position [1665, 0]
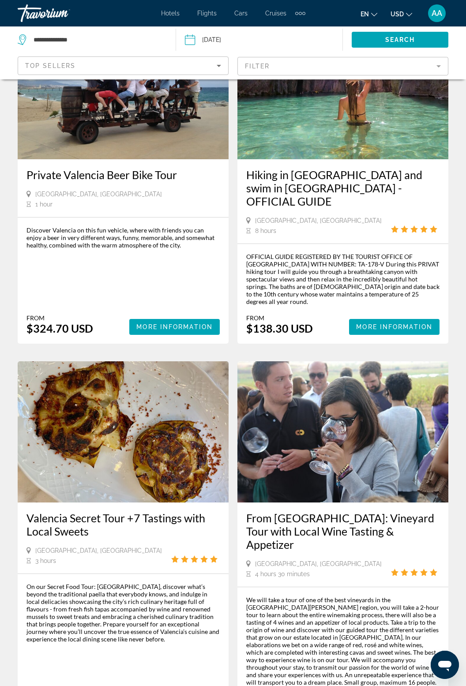
scroll to position [1683, 0]
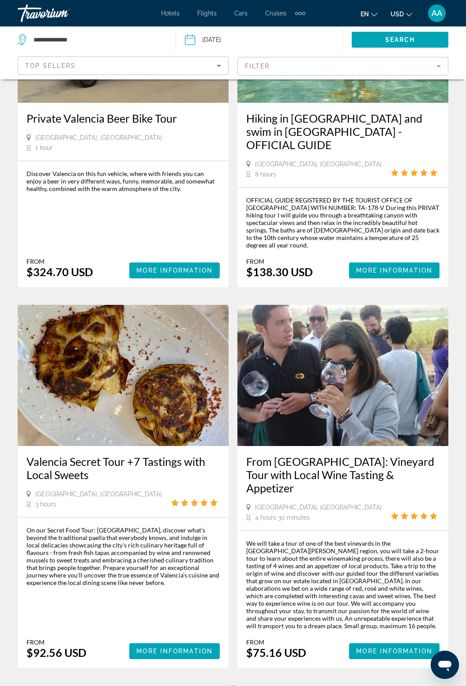
click at [269, 686] on link "page 6" at bounding box center [263, 694] width 15 height 15
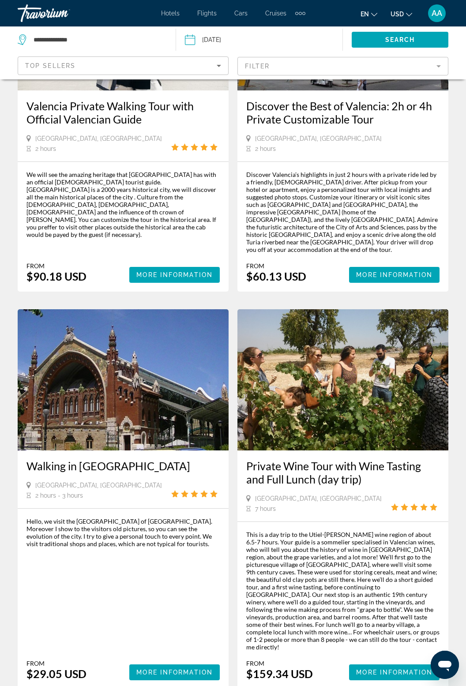
scroll to position [1630, 0]
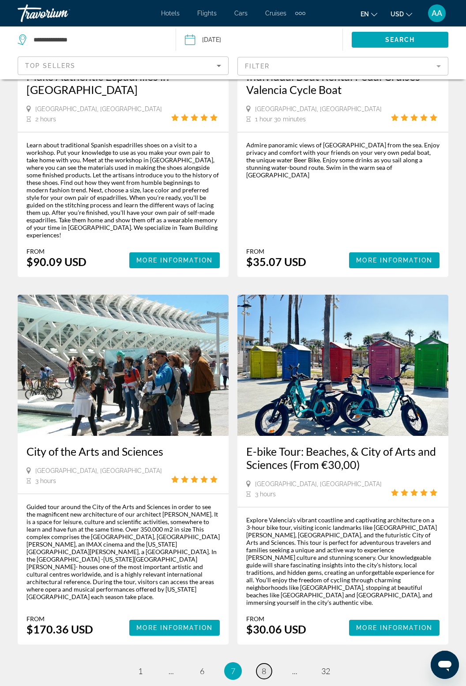
scroll to position [1647, 0]
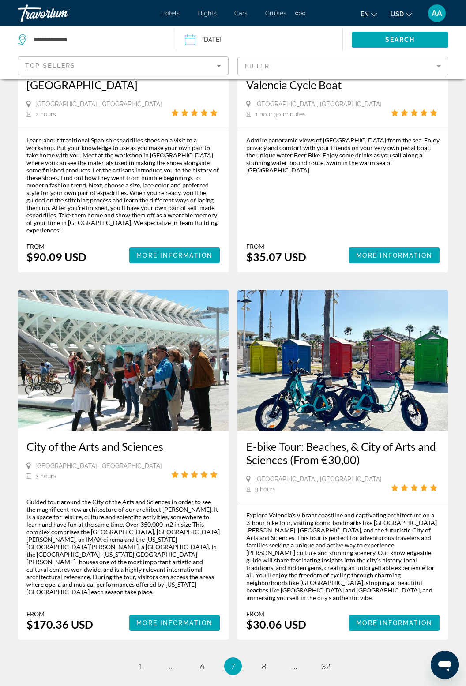
click at [271, 657] on li "page 8" at bounding box center [264, 666] width 18 height 18
click at [267, 659] on link "page 8" at bounding box center [263, 666] width 15 height 15
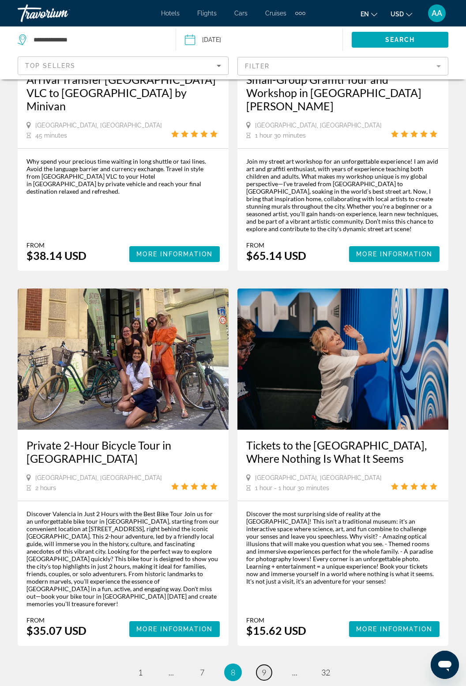
scroll to position [1696, 0]
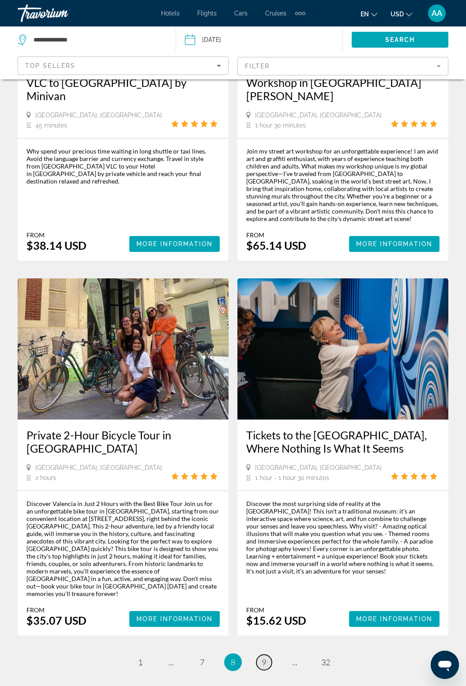
click at [262, 657] on span "9" at bounding box center [264, 662] width 4 height 10
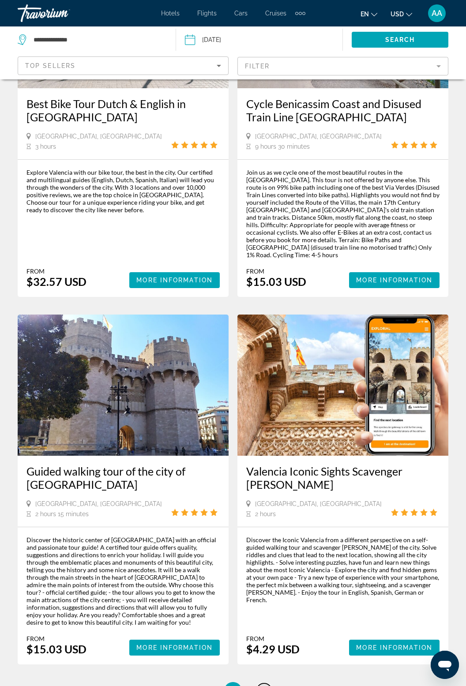
scroll to position [1715, 0]
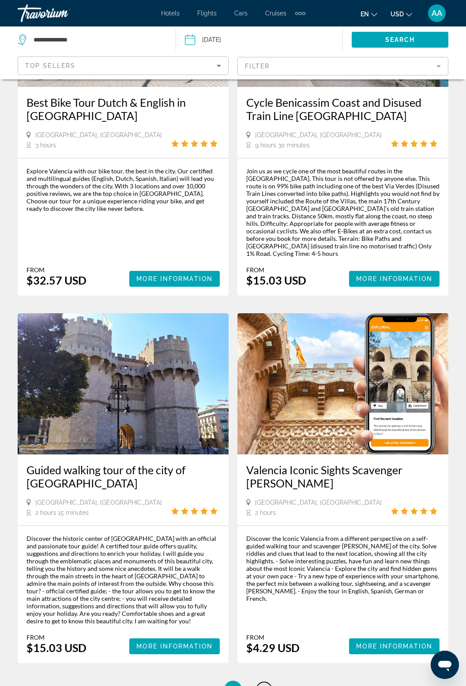
click at [260, 685] on span "10" at bounding box center [263, 690] width 9 height 10
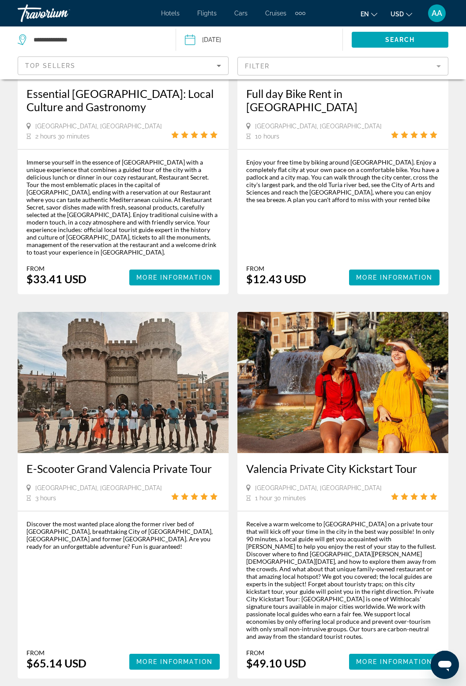
scroll to position [1637, 0]
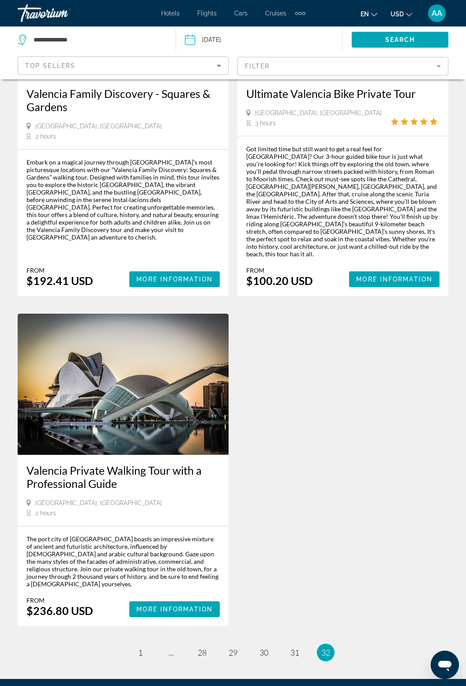
scroll to position [931, 0]
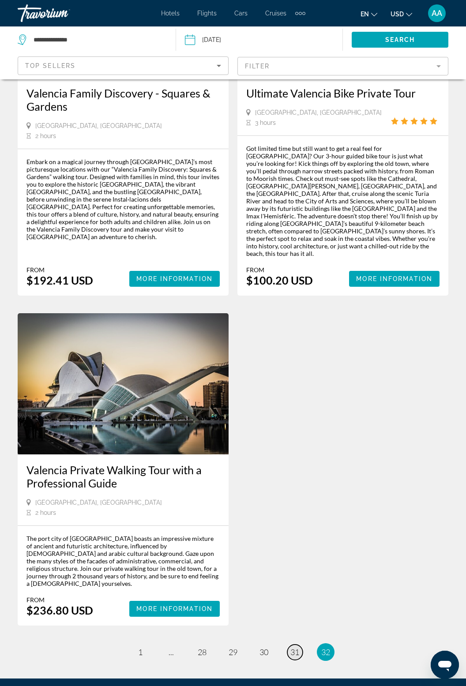
click at [290, 647] on span "31" at bounding box center [294, 652] width 9 height 10
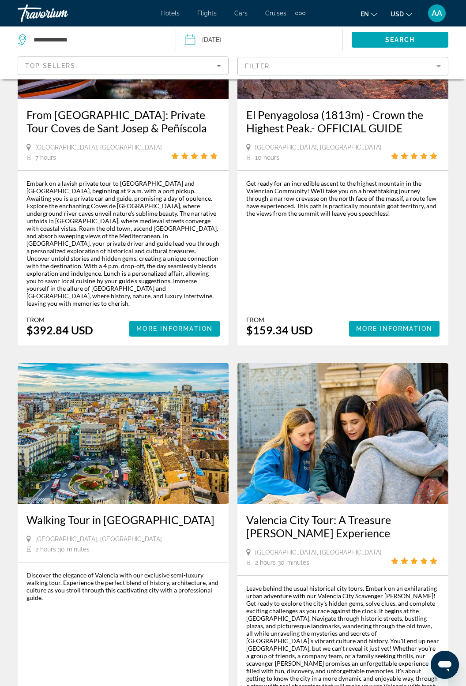
scroll to position [1705, 0]
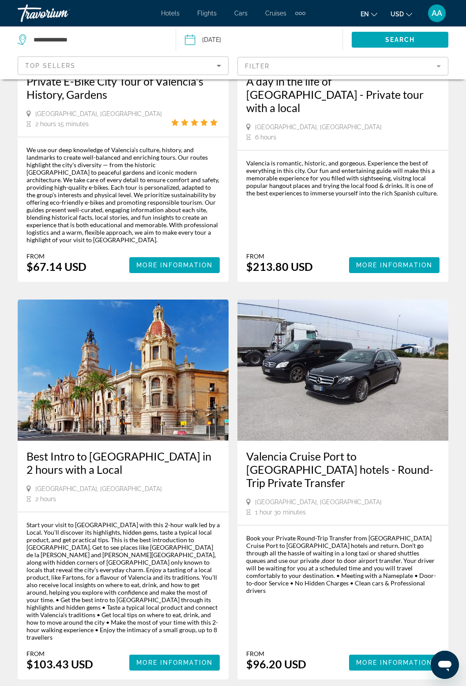
scroll to position [1742, 0]
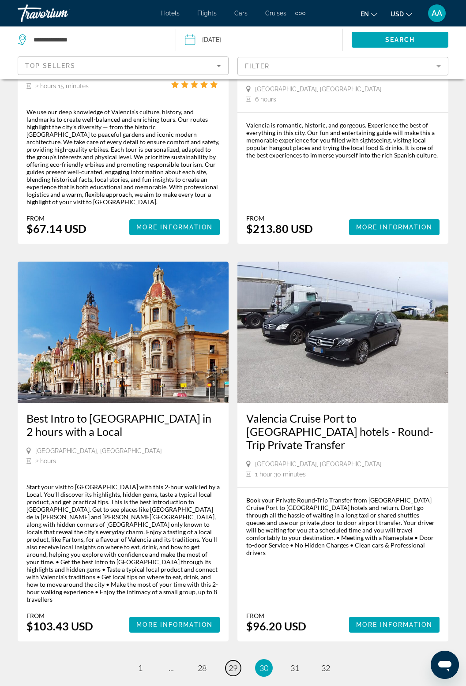
click at [226, 660] on link "page 29" at bounding box center [232, 667] width 15 height 15
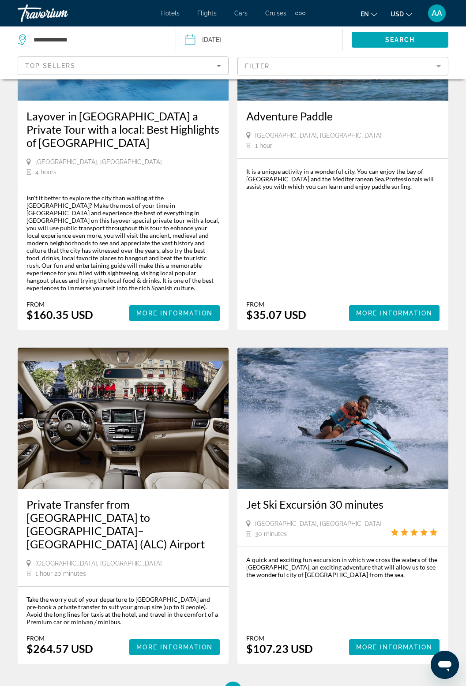
scroll to position [1698, 0]
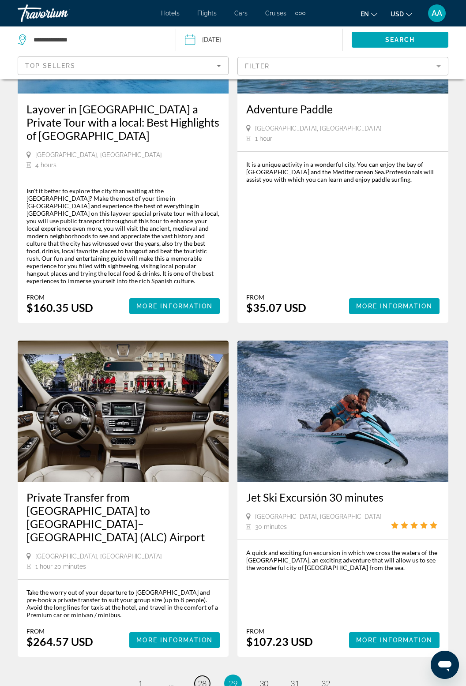
click at [200, 678] on span "28" at bounding box center [202, 683] width 9 height 10
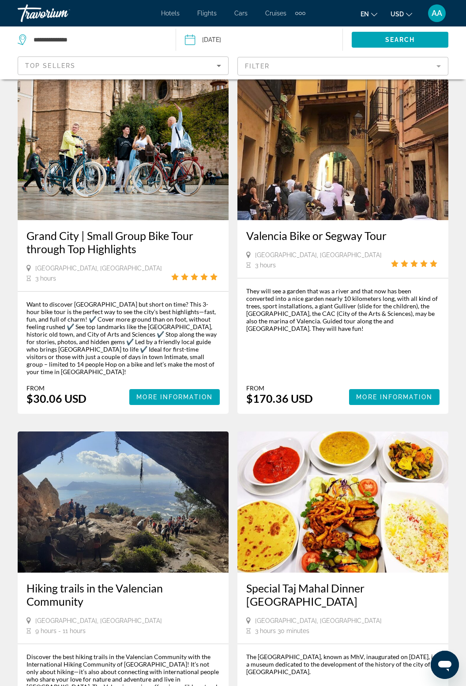
scroll to position [1660, 0]
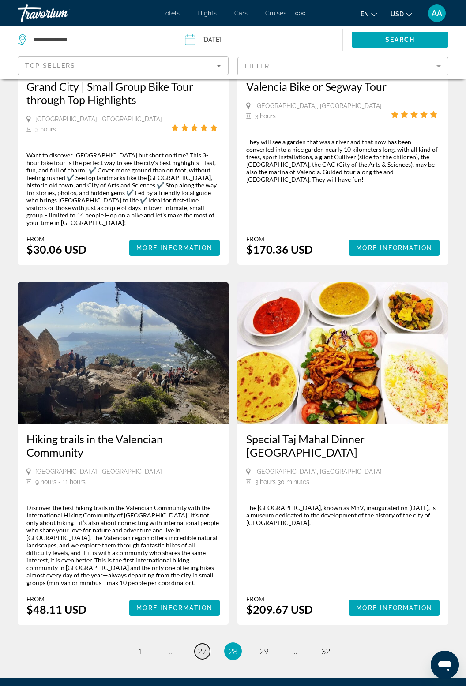
click at [204, 646] on span "27" at bounding box center [202, 651] width 9 height 10
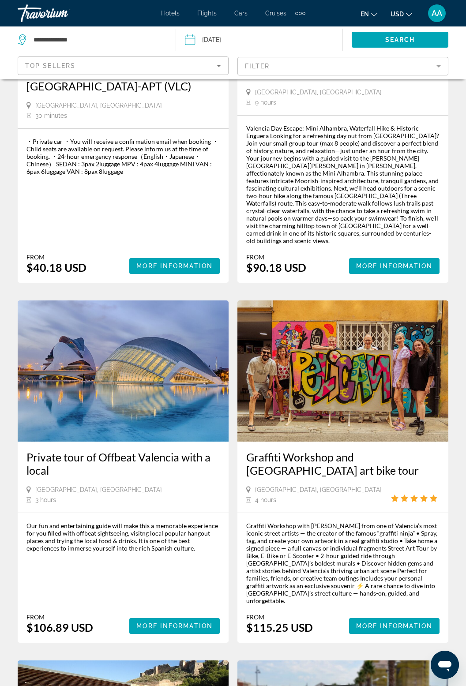
scroll to position [998, 0]
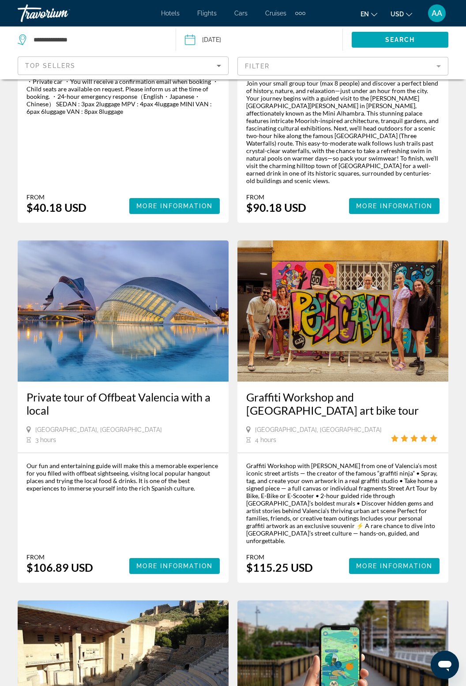
click at [161, 255] on img "Main content" at bounding box center [123, 310] width 211 height 141
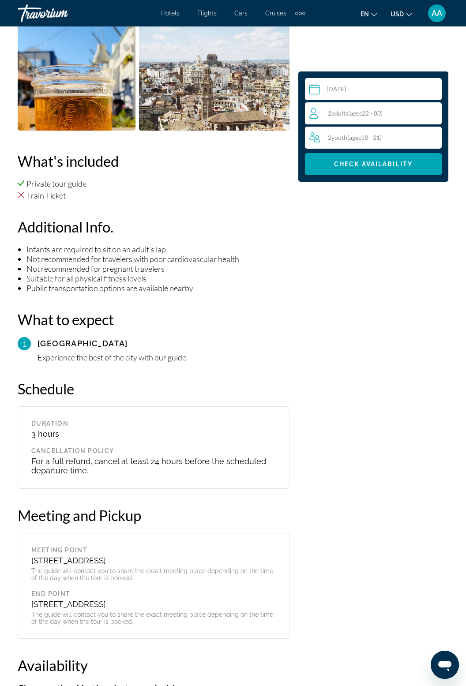
scroll to position [773, 0]
